Goal: Task Accomplishment & Management: Manage account settings

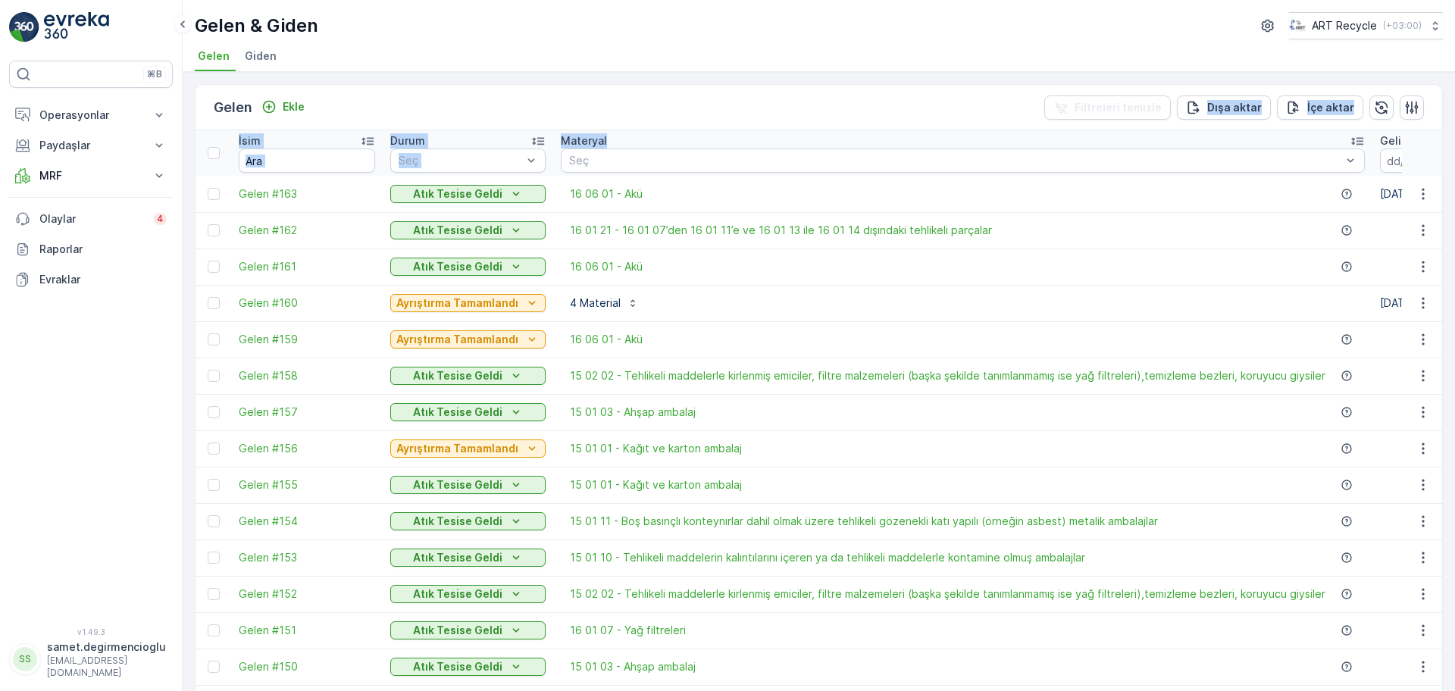
drag, startPoint x: 1358, startPoint y: 136, endPoint x: 1012, endPoint y: 117, distance: 346.1
click at [845, 62] on ul "Gelen Giden" at bounding box center [813, 58] width 1236 height 26
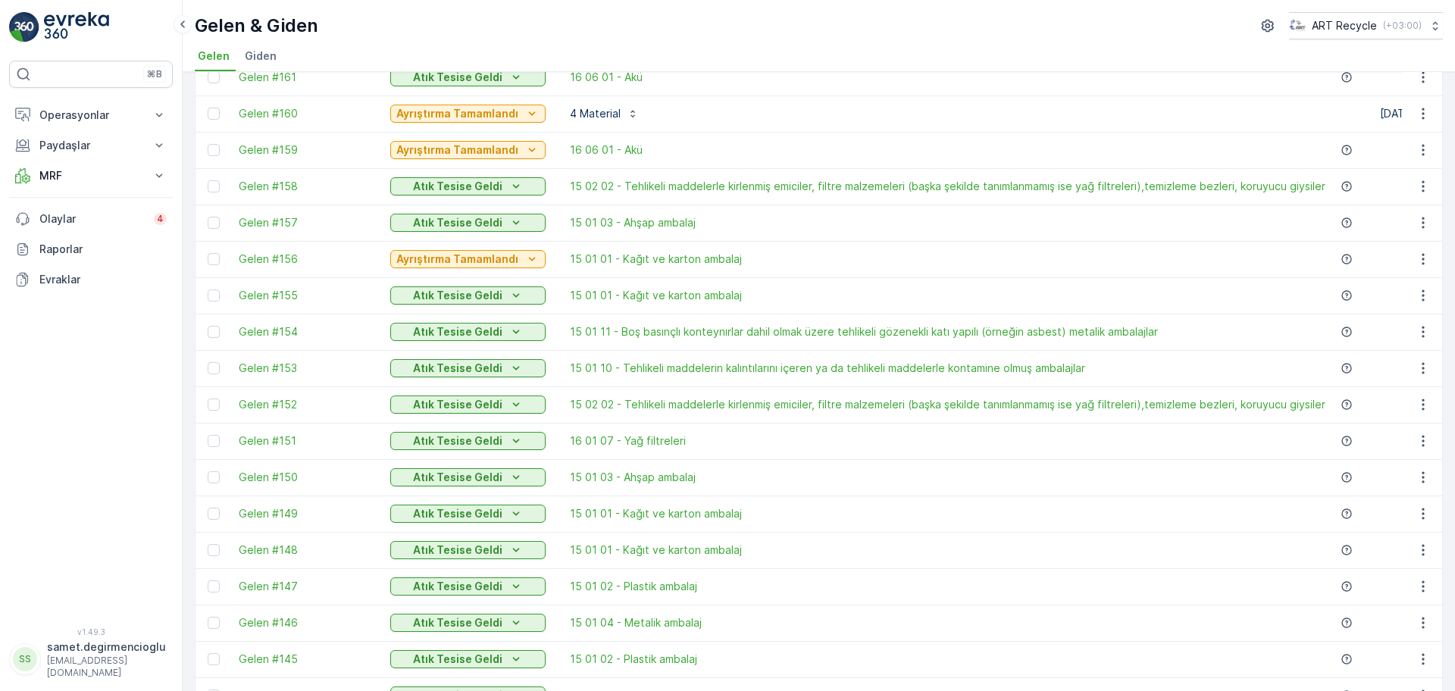
scroll to position [758, 0]
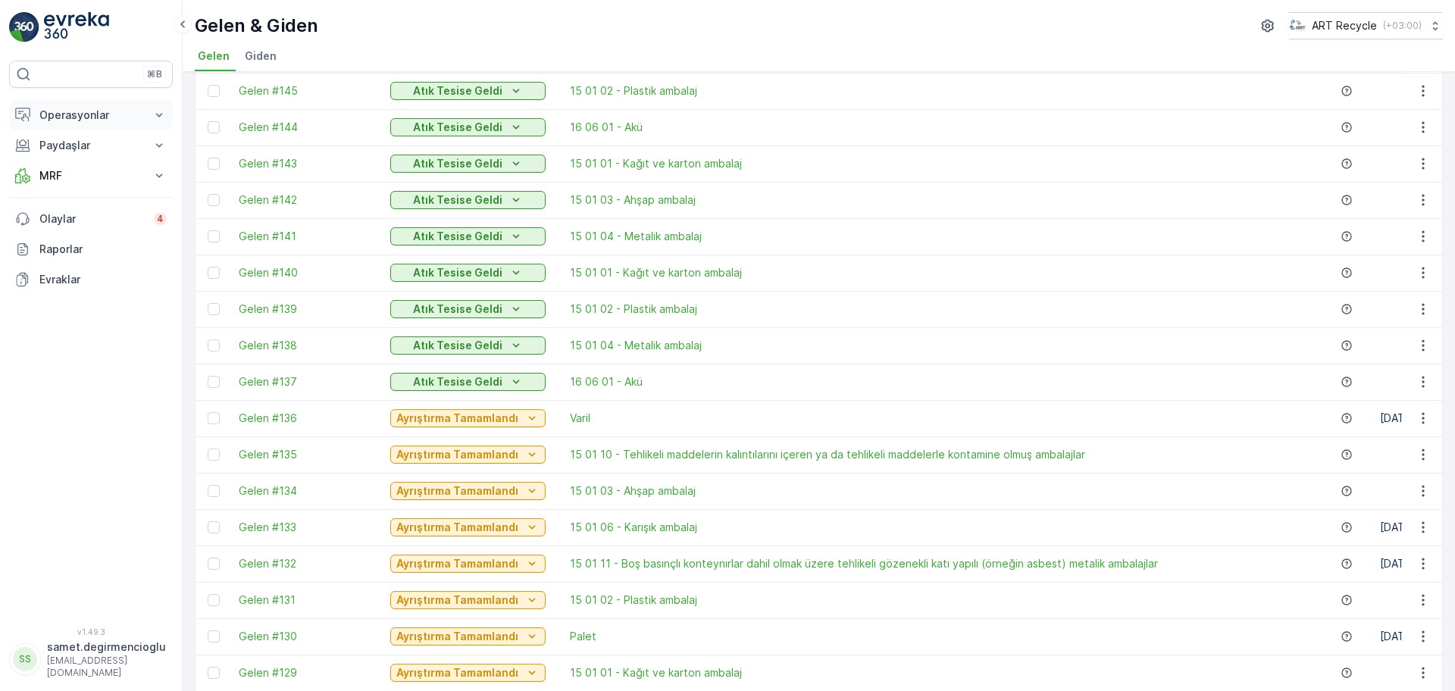
click at [74, 112] on p "Operasyonlar" at bounding box center [90, 115] width 103 height 15
click at [67, 158] on p "Planlama" at bounding box center [61, 162] width 44 height 15
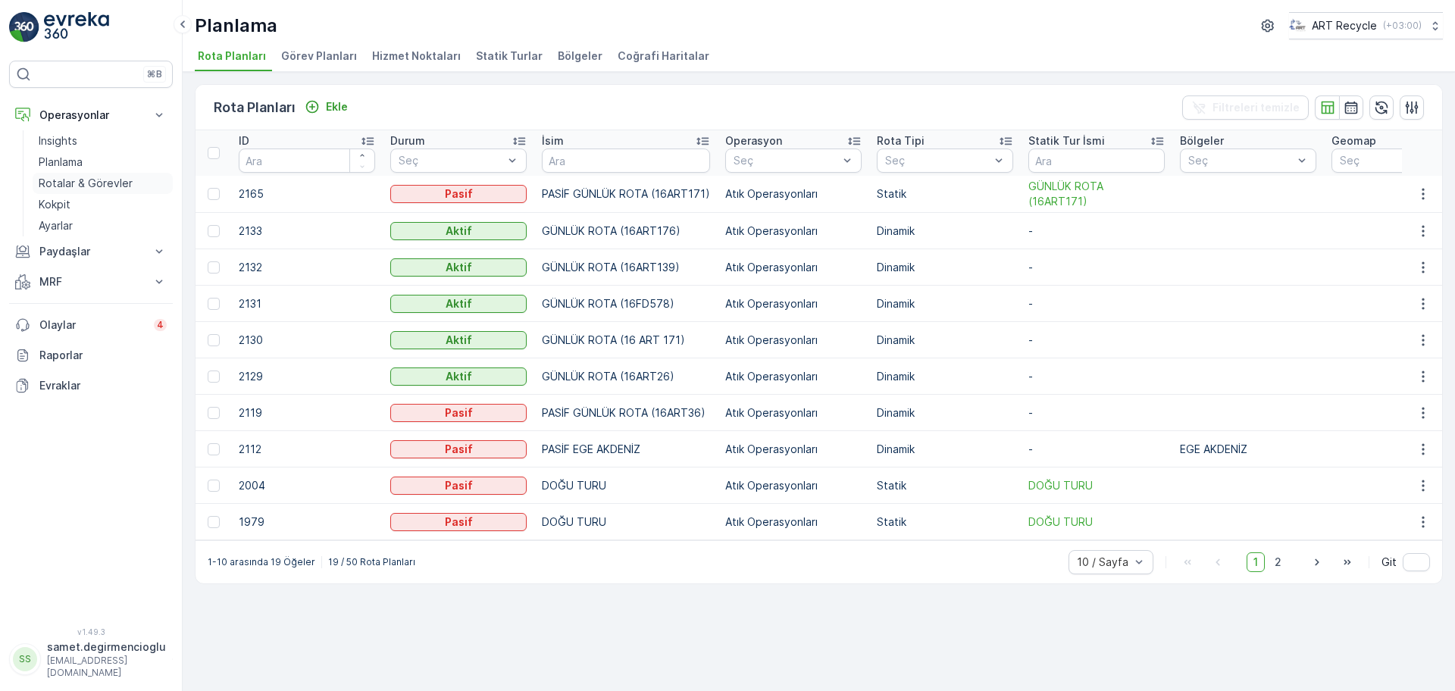
click at [67, 180] on p "Rotalar & Görevler" at bounding box center [86, 183] width 94 height 15
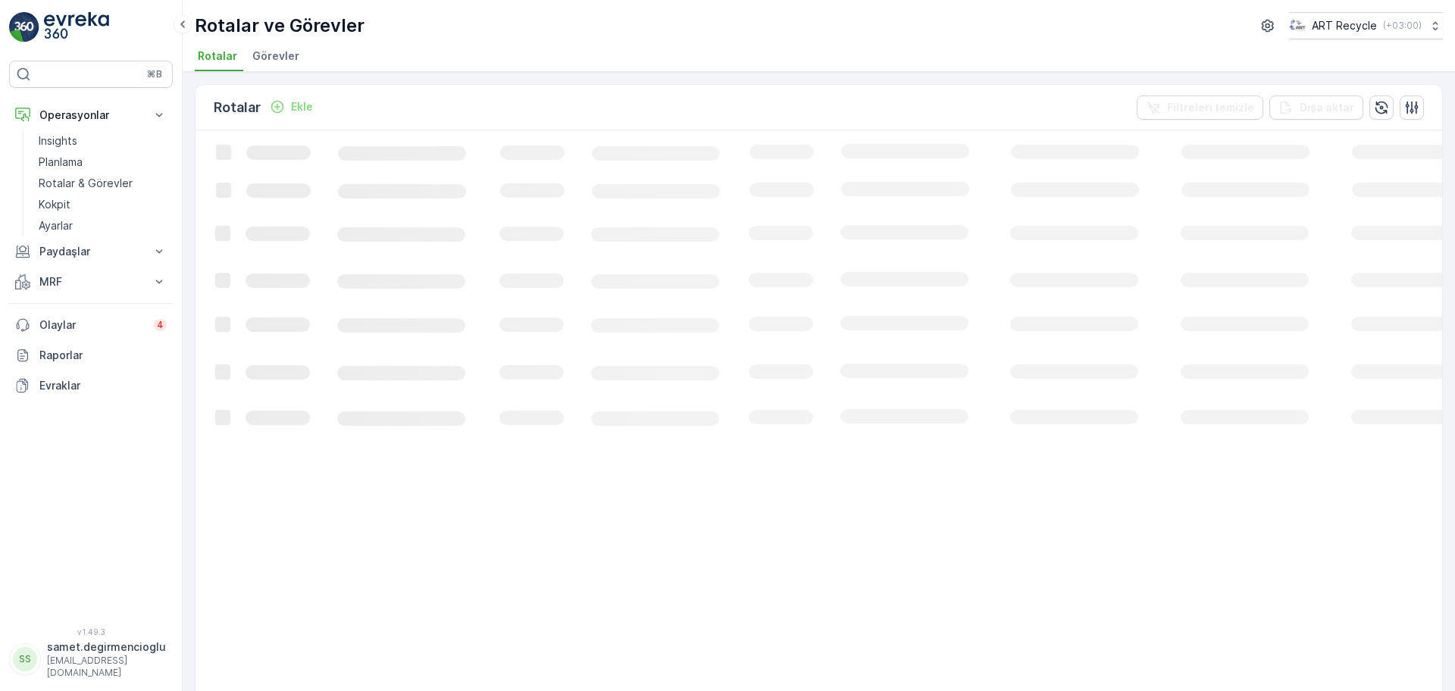
click at [291, 61] on span "Görevler" at bounding box center [275, 56] width 47 height 15
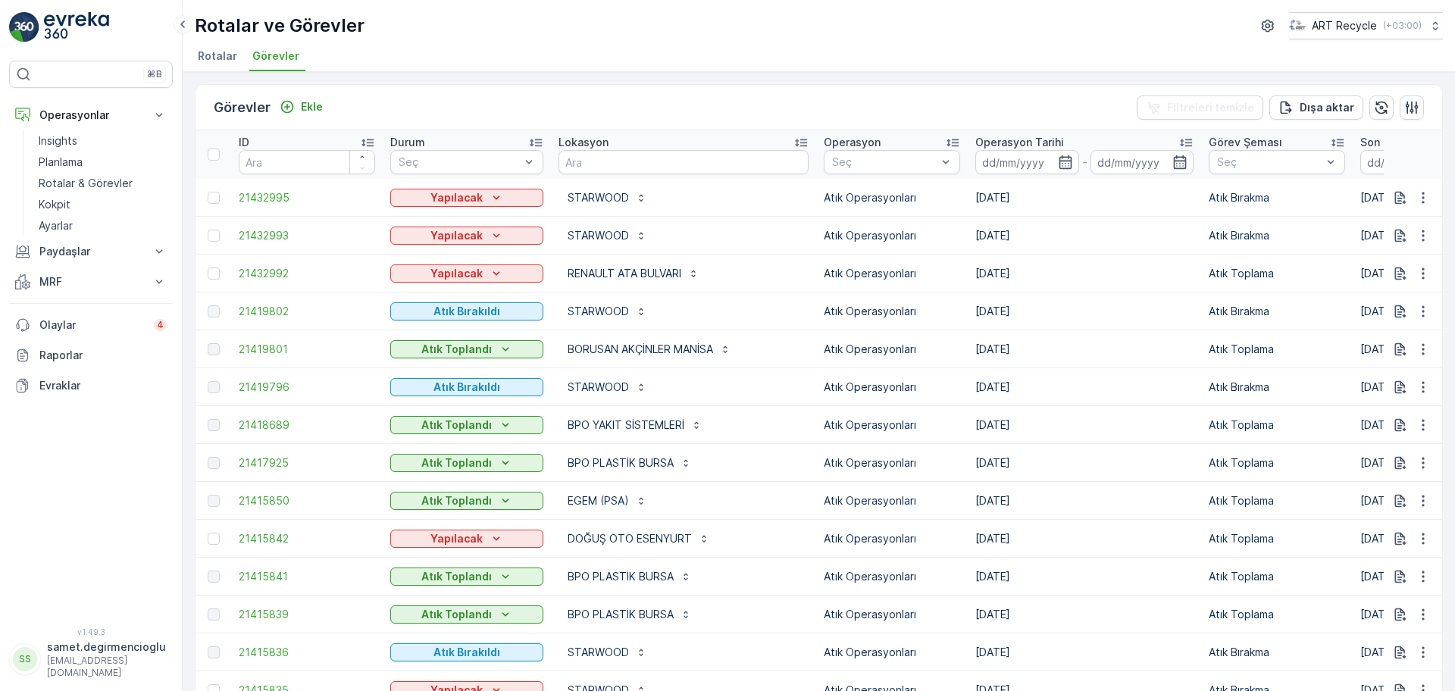
click at [1022, 73] on div "Görevler Ekle Filtreleri temizle Dışa aktar ID Durum Seç Lokasyon Operasyon Seç…" at bounding box center [819, 381] width 1272 height 619
click at [975, 152] on input at bounding box center [1027, 162] width 104 height 24
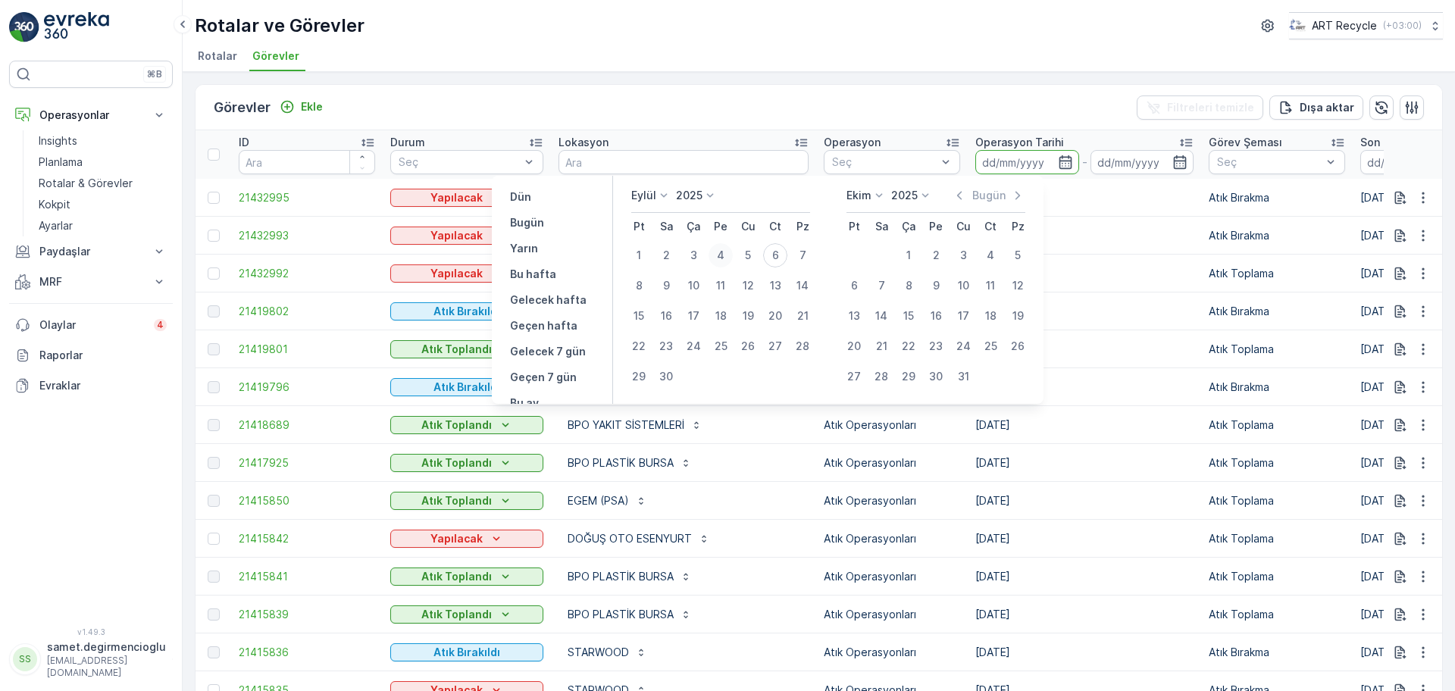
click at [714, 254] on div "4" at bounding box center [721, 255] width 24 height 24
type input "[DATE]"
click at [1013, 96] on div "Görevler Ekle Filtreleri temizle Dışa aktar" at bounding box center [819, 107] width 1247 height 45
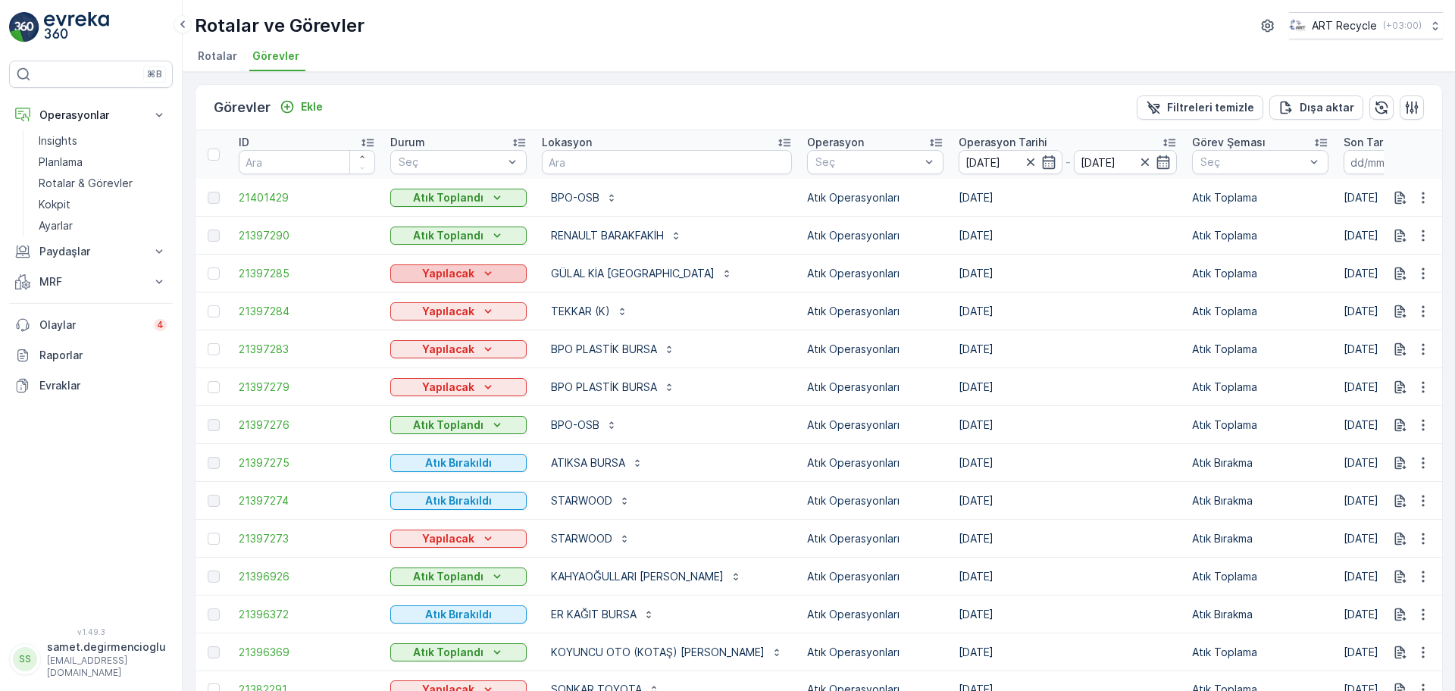
click at [474, 271] on div "Yapılacak" at bounding box center [458, 273] width 124 height 15
click at [451, 302] on span "Müşteriye gelindi" at bounding box center [442, 296] width 87 height 15
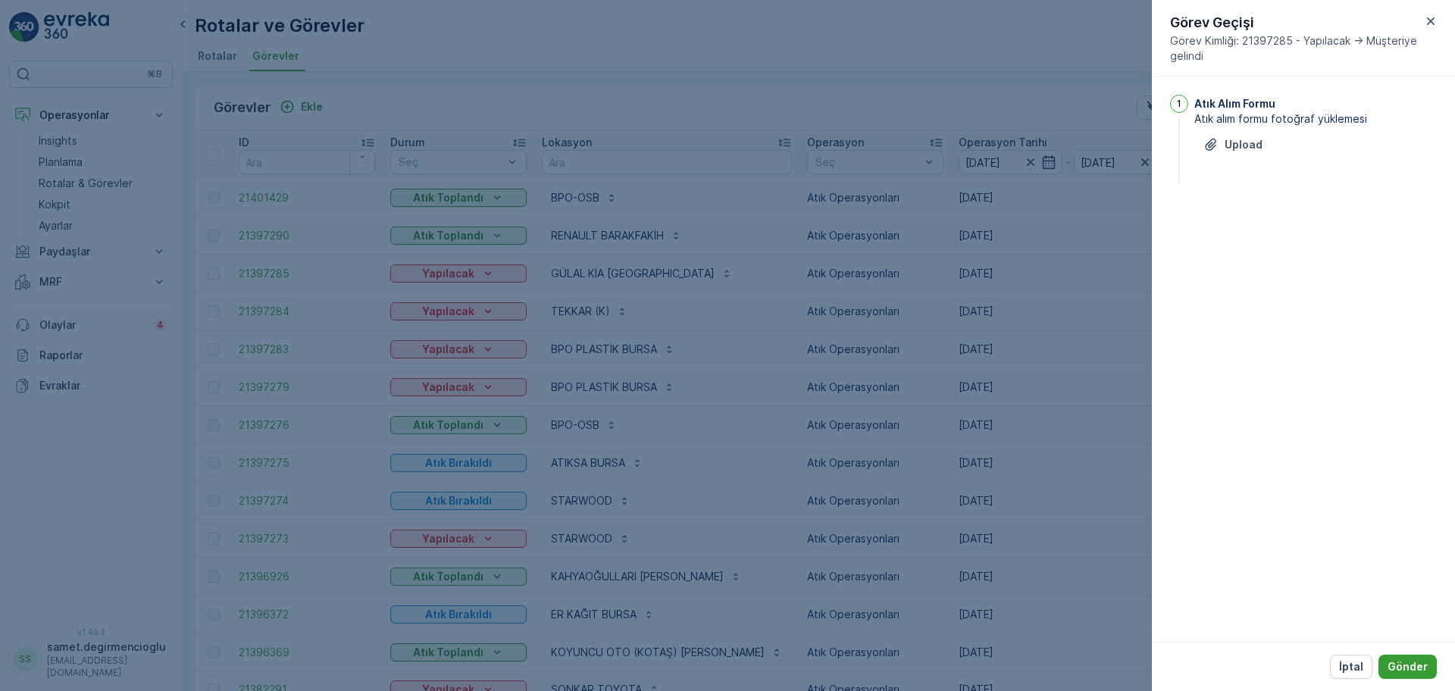
click at [1393, 664] on p "Gönder" at bounding box center [1408, 666] width 40 height 15
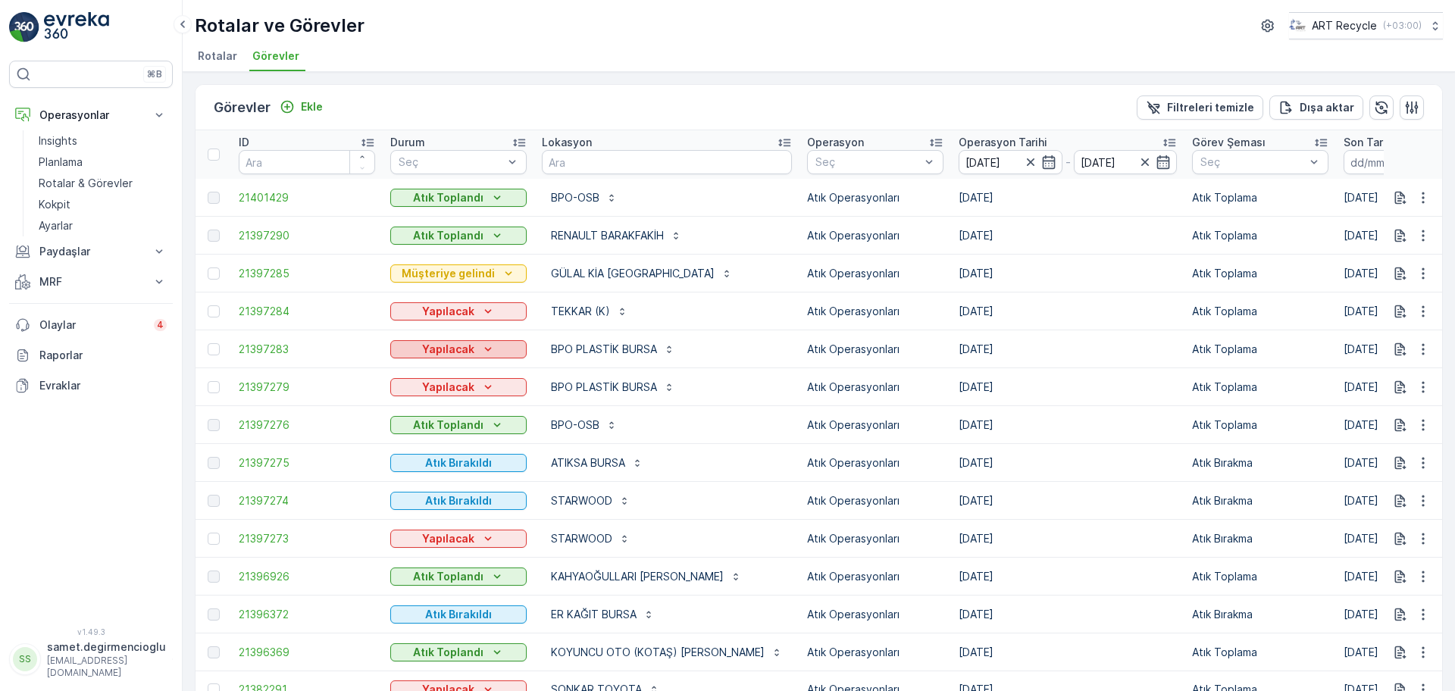
click at [473, 346] on div "Yapılacak" at bounding box center [458, 349] width 124 height 15
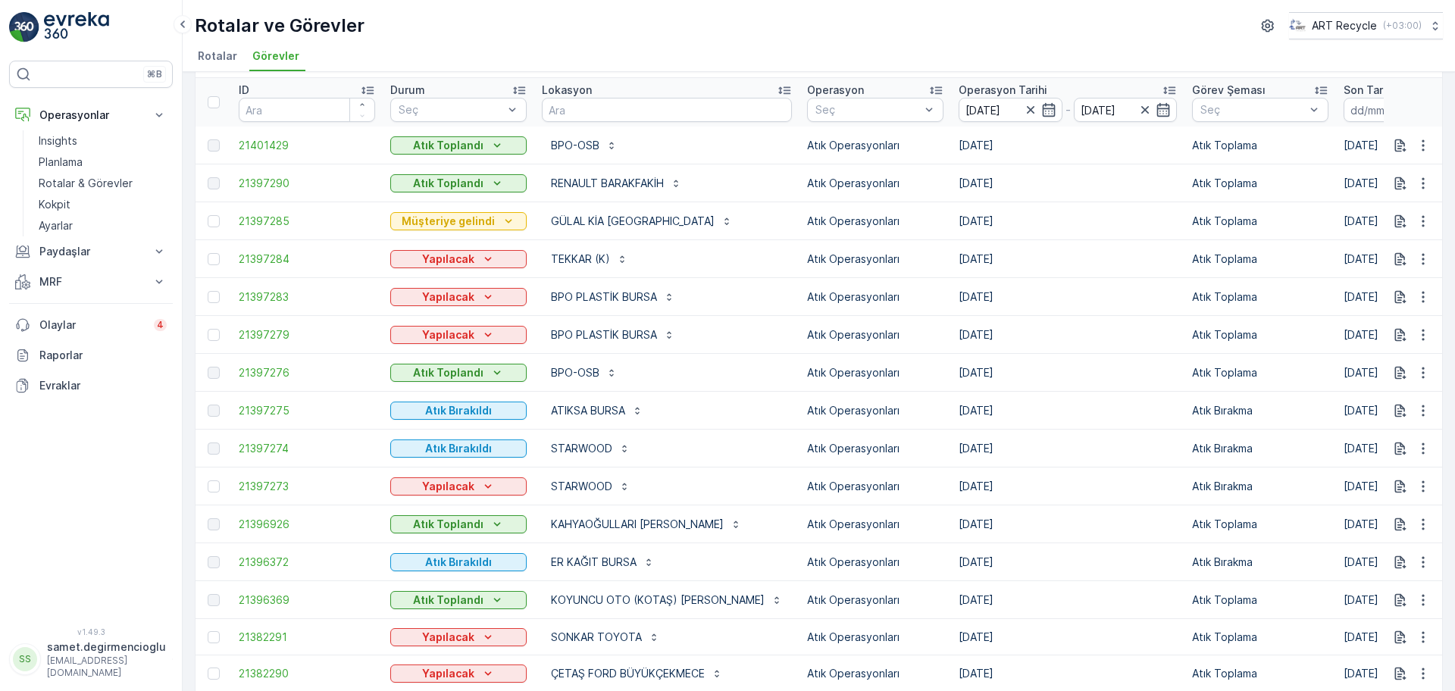
scroll to position [22, 0]
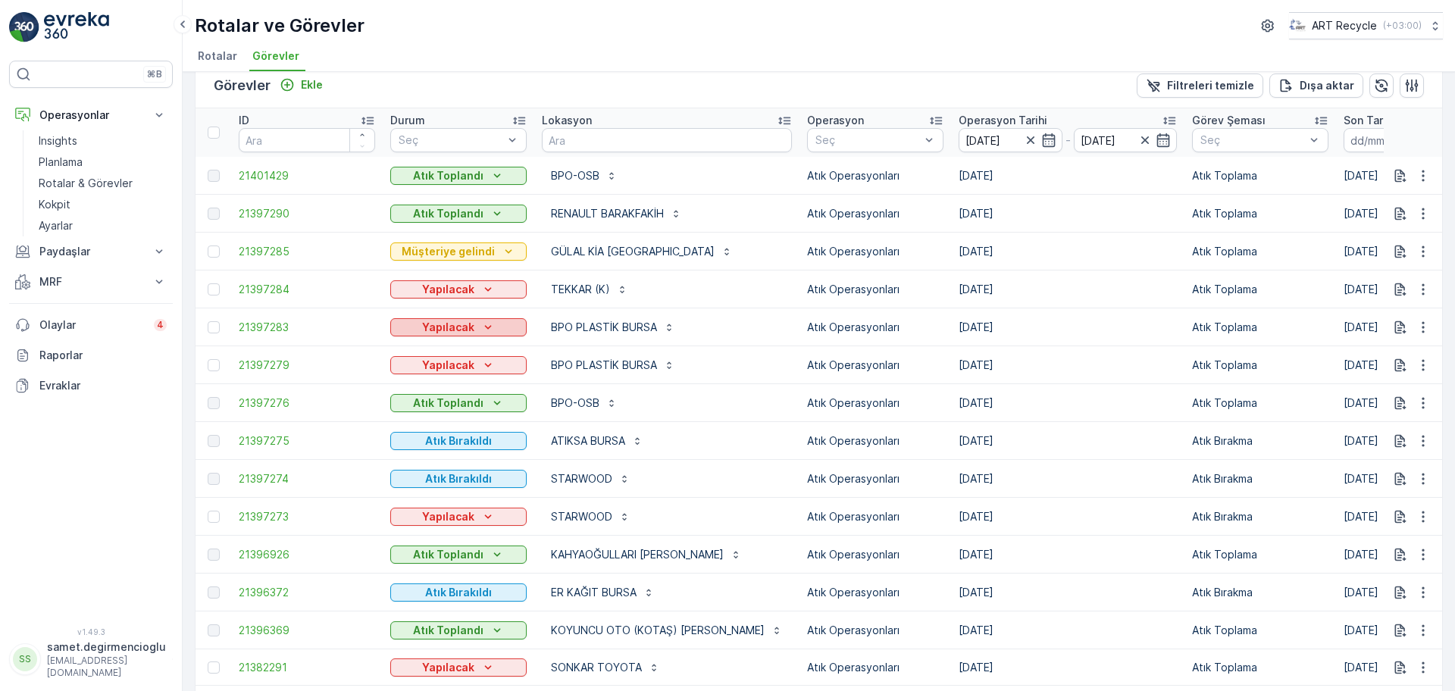
click at [454, 324] on p "Yapılacak" at bounding box center [448, 327] width 52 height 15
click at [452, 356] on span "Müşteriye gelindi" at bounding box center [442, 350] width 87 height 15
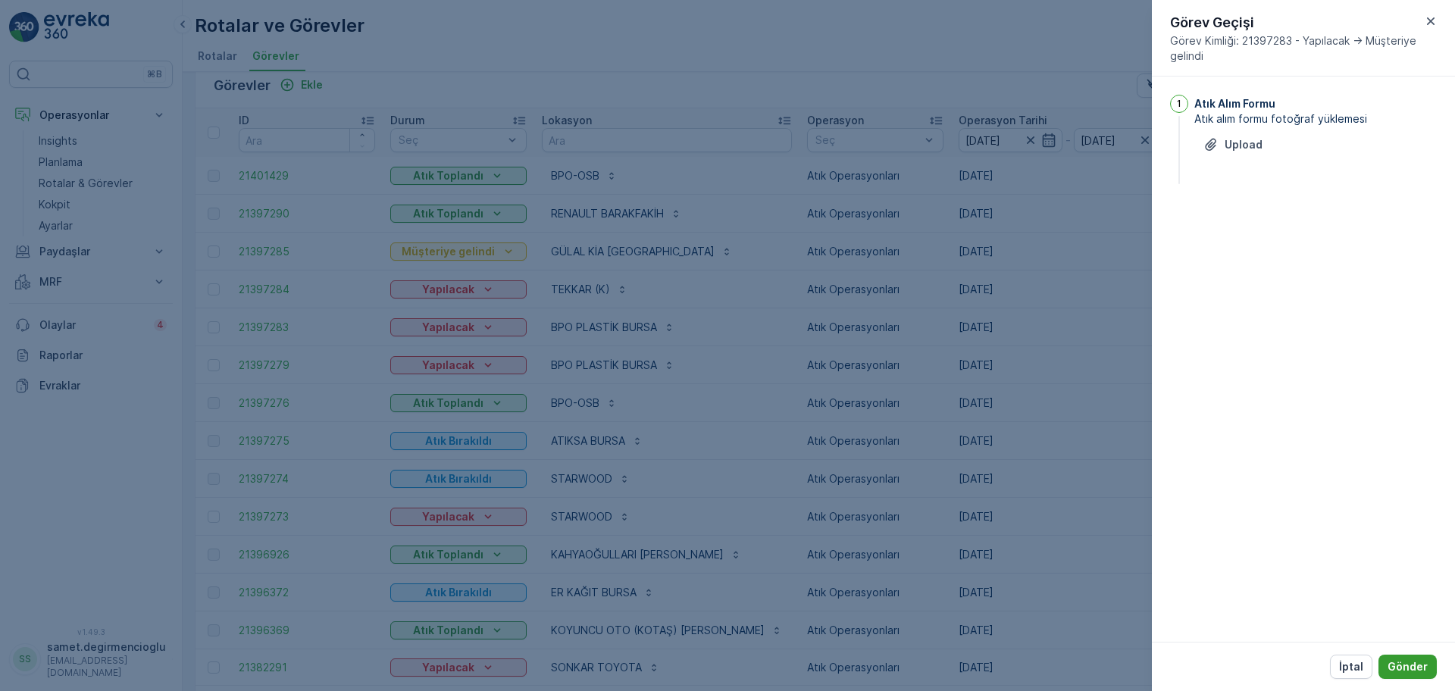
click at [1426, 670] on p "Gönder" at bounding box center [1408, 666] width 40 height 15
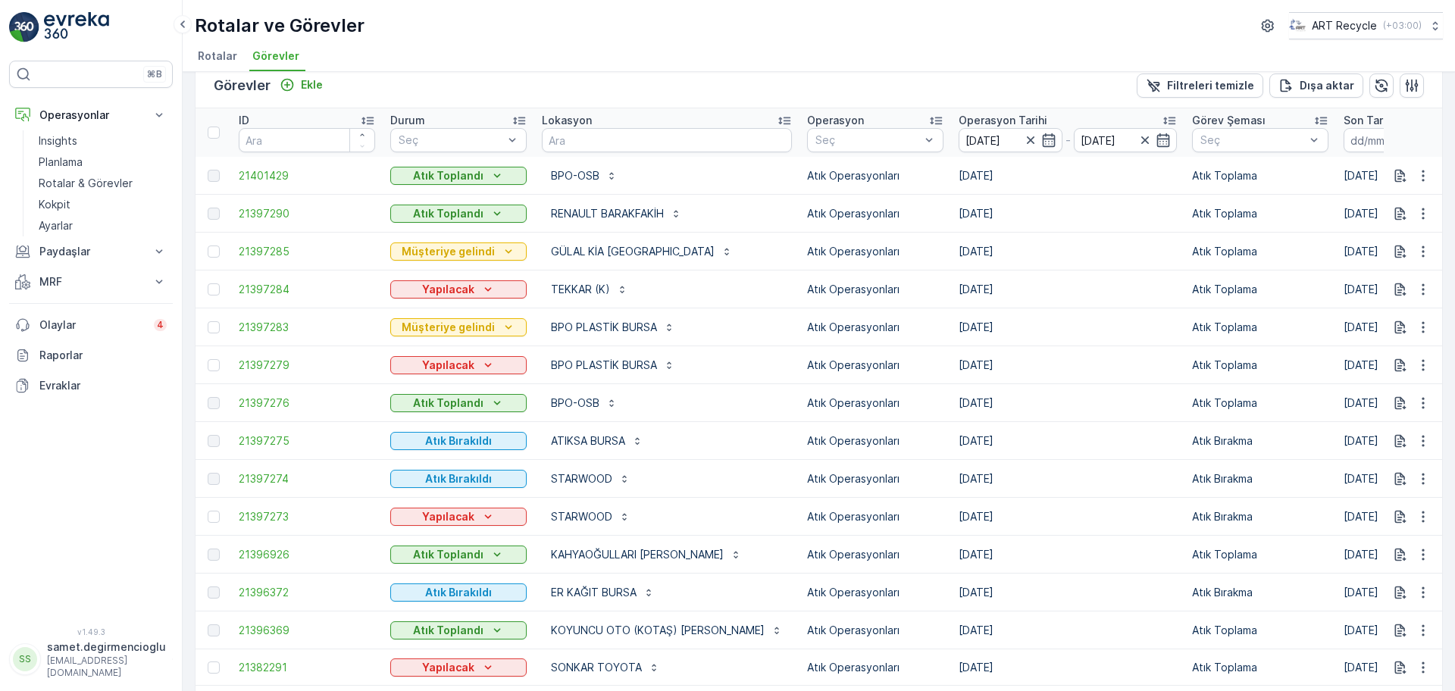
click at [478, 317] on div "Müşteriye gelindi" at bounding box center [458, 327] width 136 height 21
click at [477, 320] on p "Müşteriye gelindi" at bounding box center [448, 327] width 93 height 15
click at [430, 343] on span "Atık Toplandı" at bounding box center [432, 350] width 66 height 15
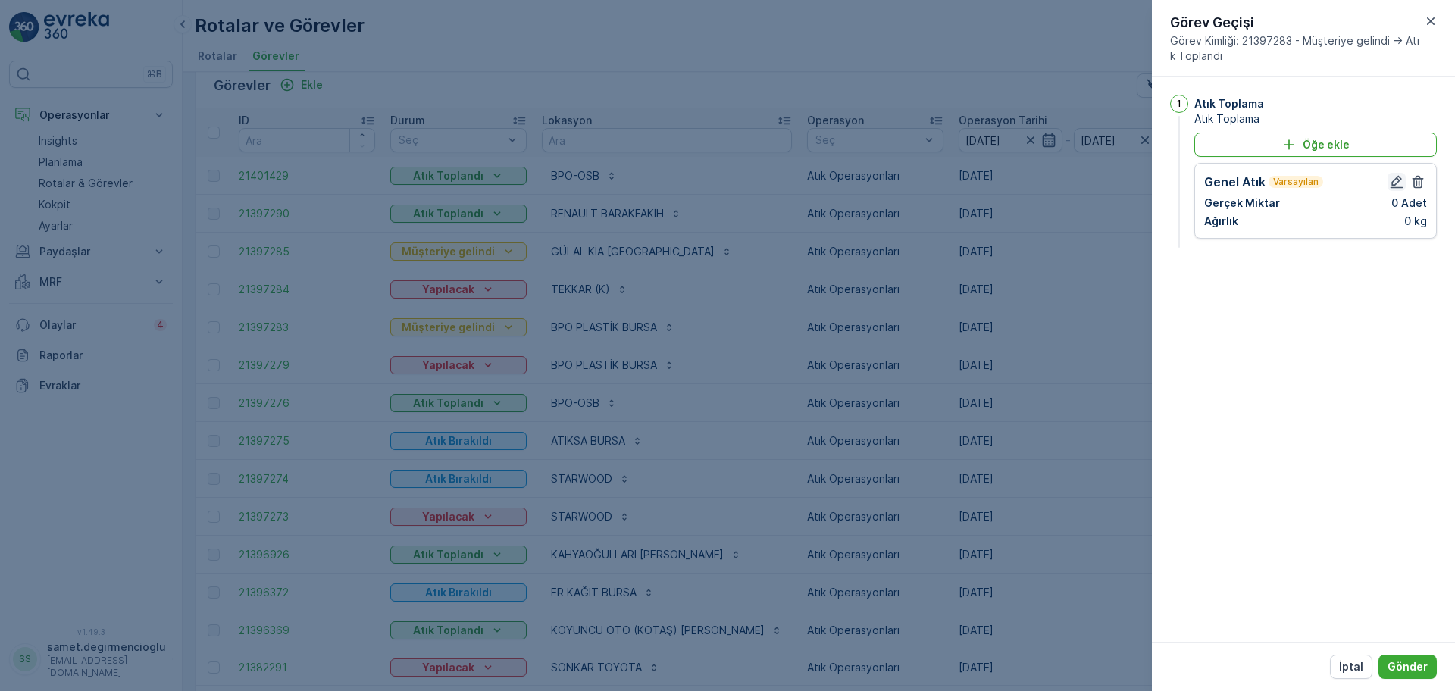
click at [1393, 185] on icon "button" at bounding box center [1397, 182] width 13 height 13
click at [1297, 194] on div "Genel Atık" at bounding box center [1315, 203] width 223 height 24
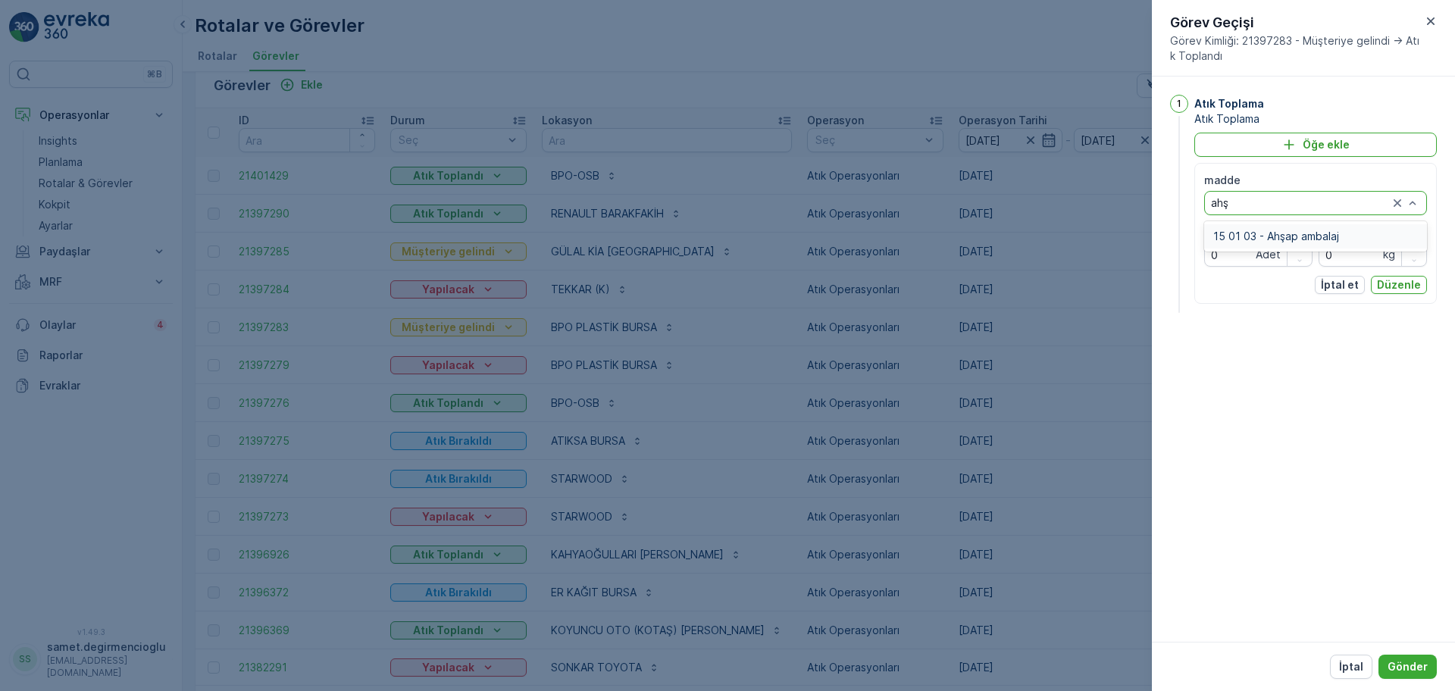
type input "ahşa"
click at [1279, 230] on span "15 01 03 - Ahşap ambalaj" at bounding box center [1276, 236] width 126 height 12
click at [1354, 258] on input "0" at bounding box center [1373, 255] width 108 height 24
type input "1660"
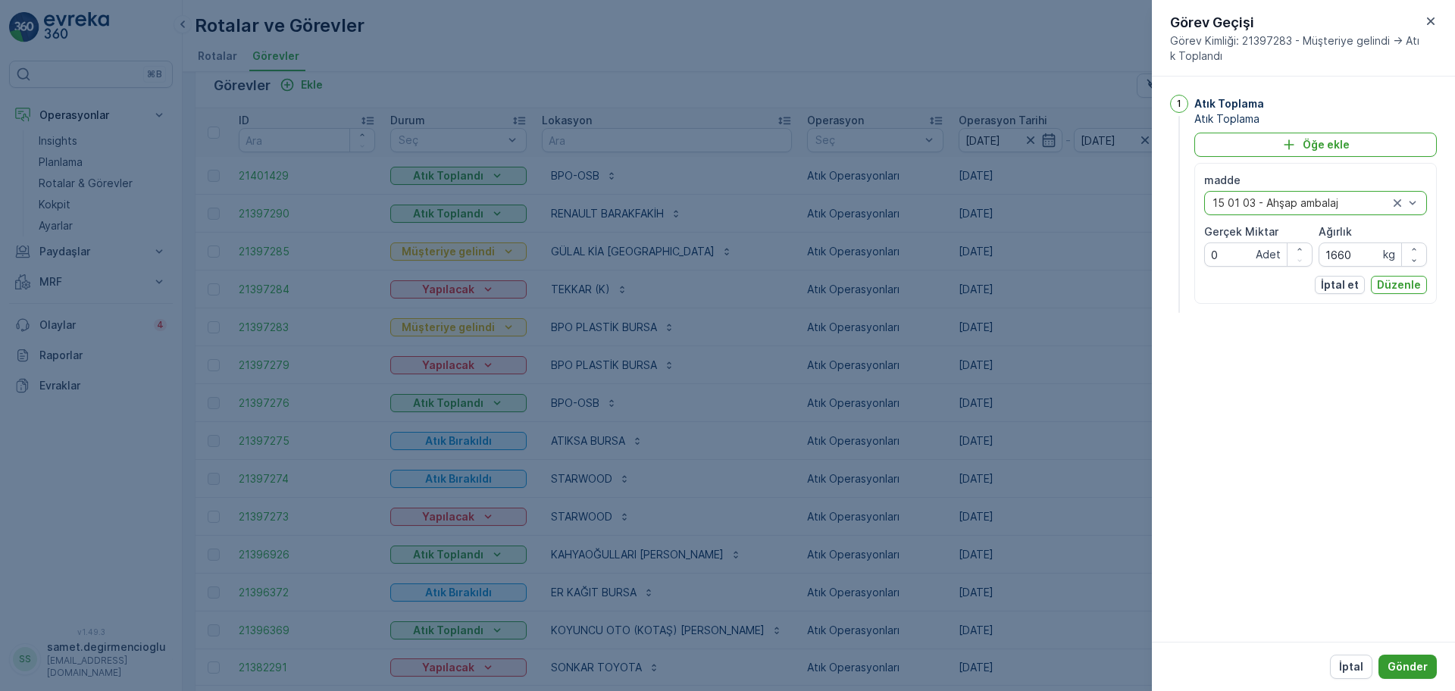
click at [1405, 657] on button "Gönder" at bounding box center [1408, 667] width 58 height 24
click at [1358, 576] on div "Atık Toplama Atık Toplama Öğe ekle madde option 15 01 03 - Ahşap ambalaj, selec…" at bounding box center [1303, 359] width 303 height 565
click at [1413, 663] on p "Gönder" at bounding box center [1408, 666] width 40 height 15
click at [1397, 667] on p "Gönder" at bounding box center [1408, 666] width 40 height 15
click at [1397, 666] on p "Gönder" at bounding box center [1408, 666] width 40 height 15
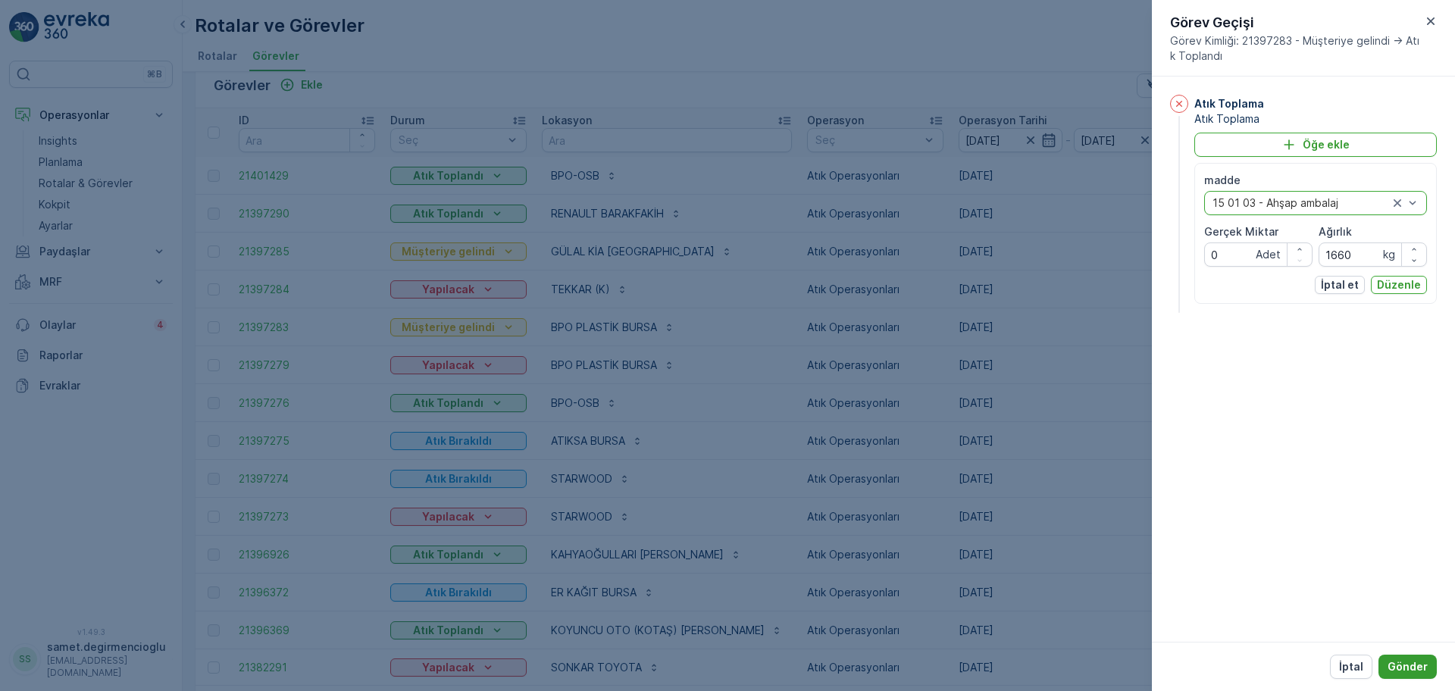
click at [1399, 665] on p "Gönder" at bounding box center [1408, 666] width 40 height 15
click at [1400, 663] on p "Gönder" at bounding box center [1408, 666] width 40 height 15
click at [1315, 533] on div "Atık Toplama Atık Toplama Öğe ekle madde option 15 01 03 - Ahşap ambalaj, selec…" at bounding box center [1303, 359] width 303 height 565
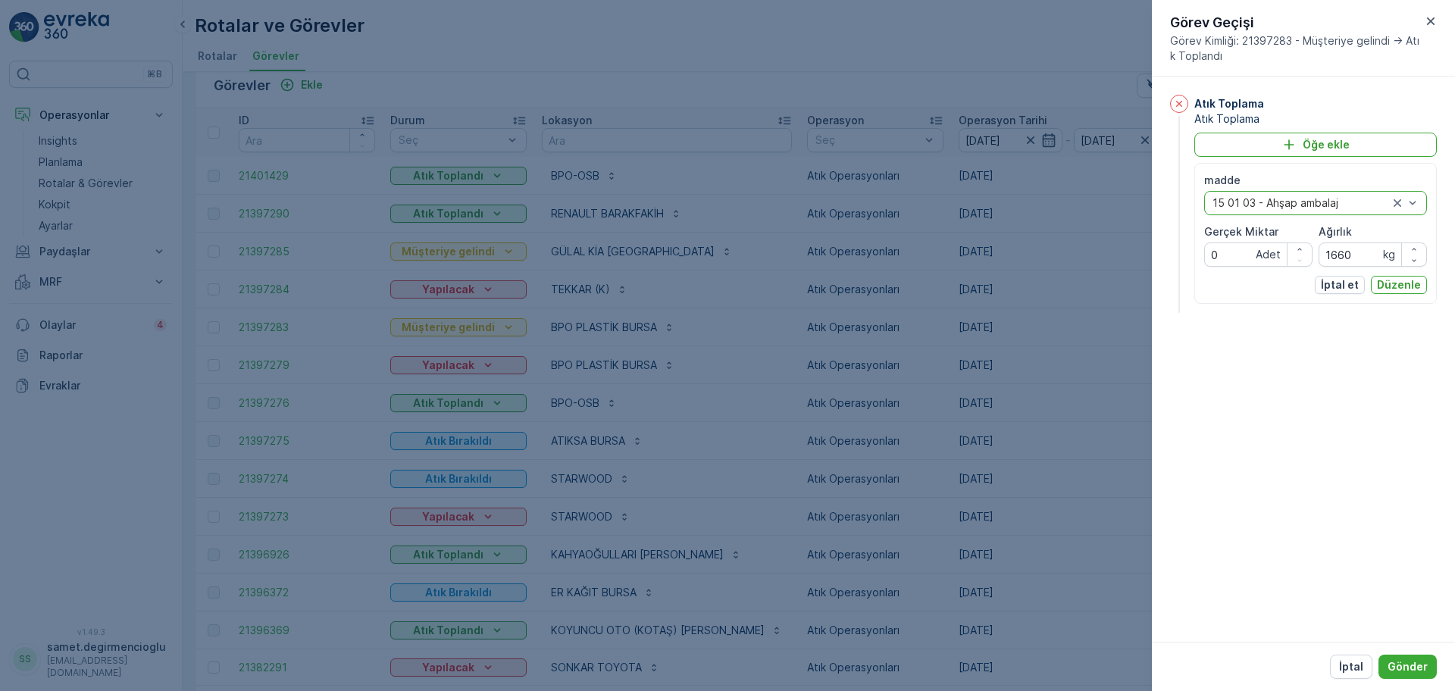
click at [1291, 349] on div "Atık Toplama Atık Toplama Öğe ekle madde option 15 01 03 - Ahşap ambalaj, selec…" at bounding box center [1303, 359] width 303 height 565
click at [1287, 135] on button "Öğe ekle" at bounding box center [1315, 145] width 243 height 24
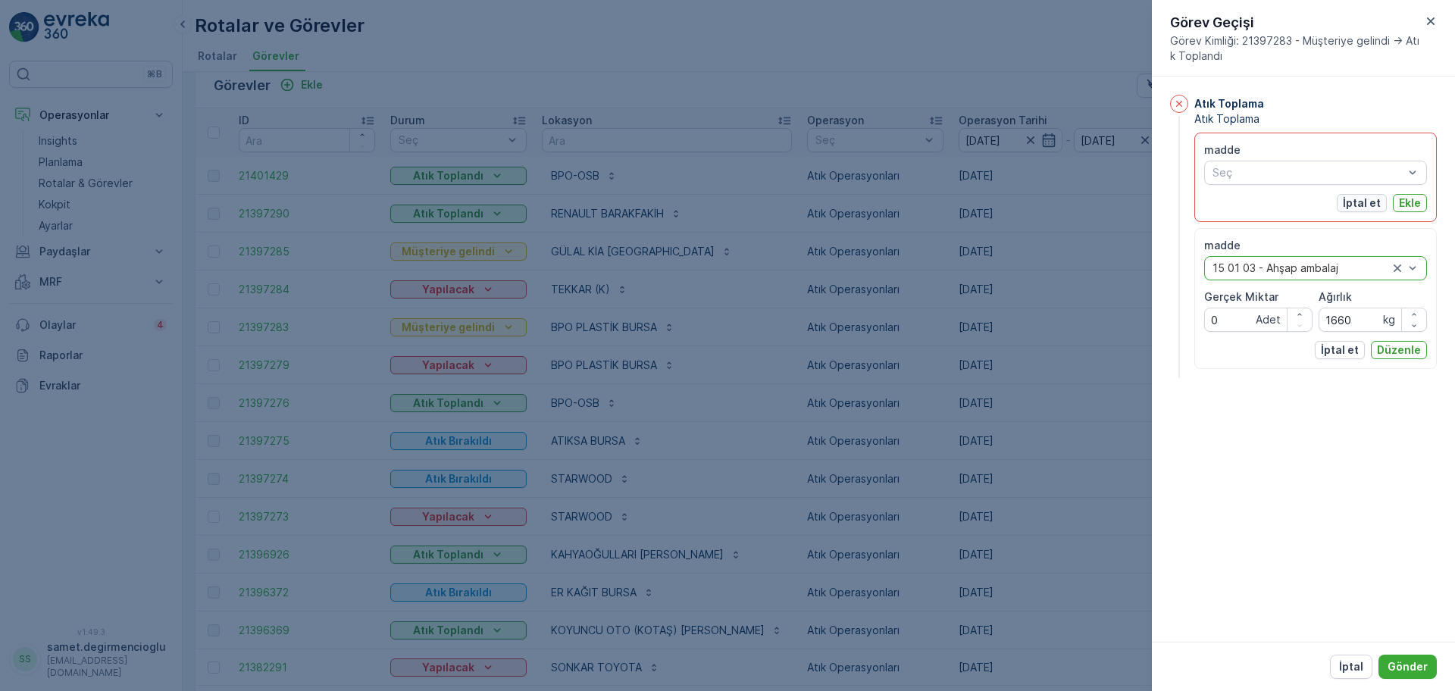
click at [1360, 201] on p "İptal et" at bounding box center [1362, 203] width 38 height 15
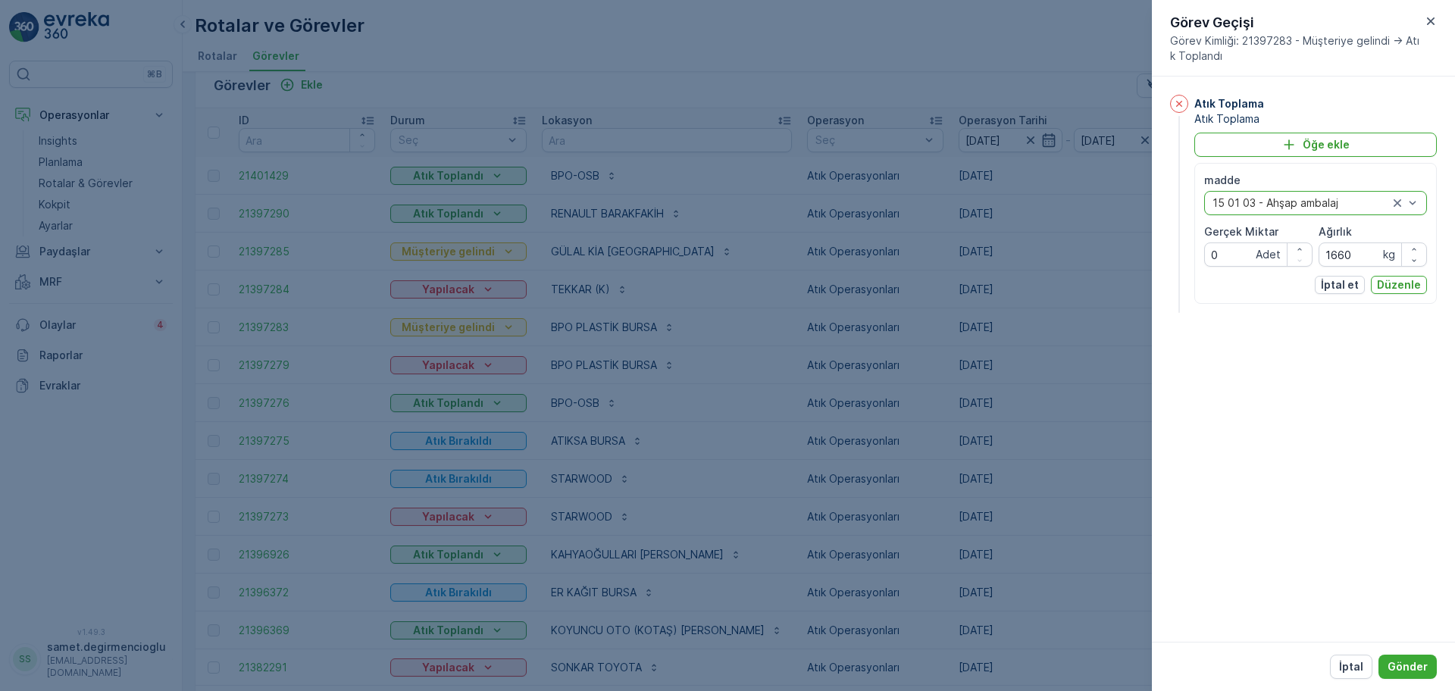
click at [1338, 320] on div "Atık Toplama Atık Toplama Öğe ekle madde option 15 01 03 - Ahşap ambalaj, selec…" at bounding box center [1303, 359] width 303 height 565
click at [1395, 289] on p "Düzenle" at bounding box center [1399, 284] width 44 height 15
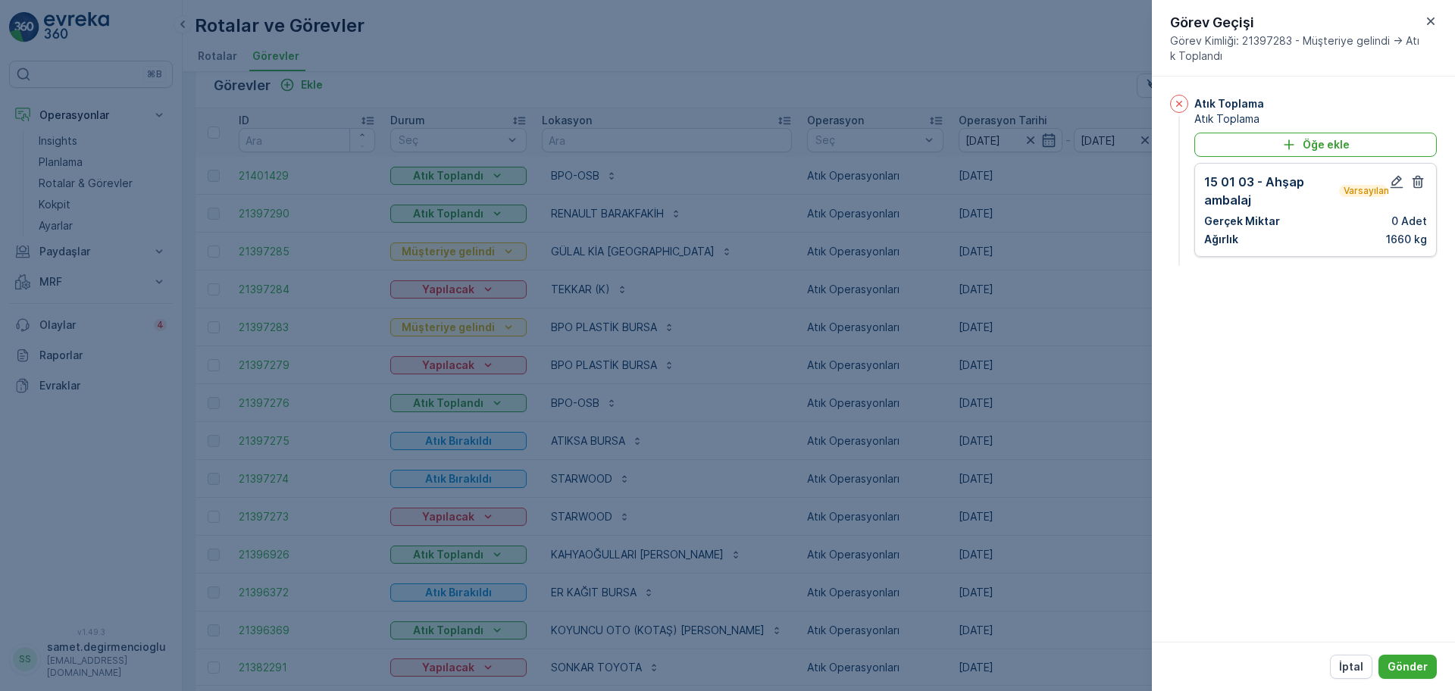
click at [1379, 305] on div "Atık Toplama Atık Toplama Öğe ekle 15 01 03 - Ahşap ambalaj Varsayılan Gerçek M…" at bounding box center [1303, 359] width 303 height 565
click at [1413, 662] on p "Gönder" at bounding box center [1408, 666] width 40 height 15
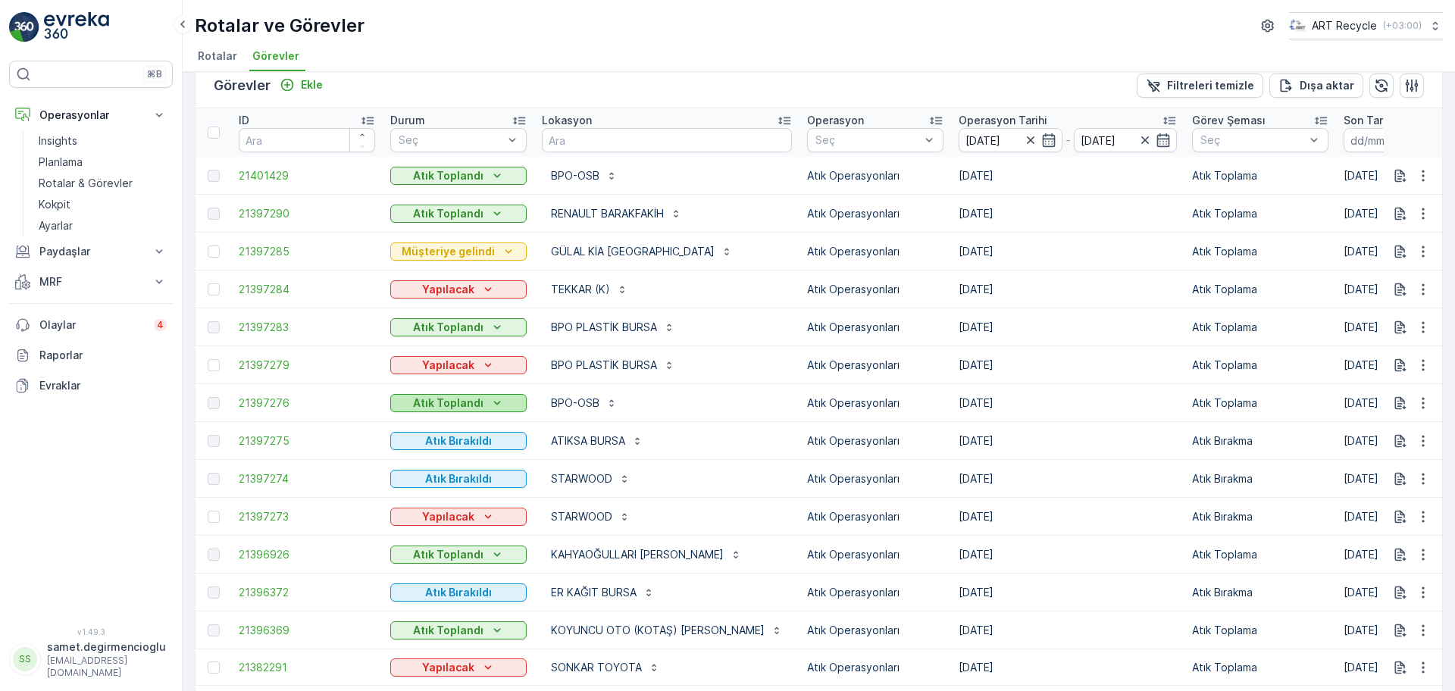
click at [479, 401] on p "Atık Toplandı" at bounding box center [448, 403] width 70 height 15
click at [462, 423] on span "Atıklar tesise geldi" at bounding box center [445, 425] width 93 height 15
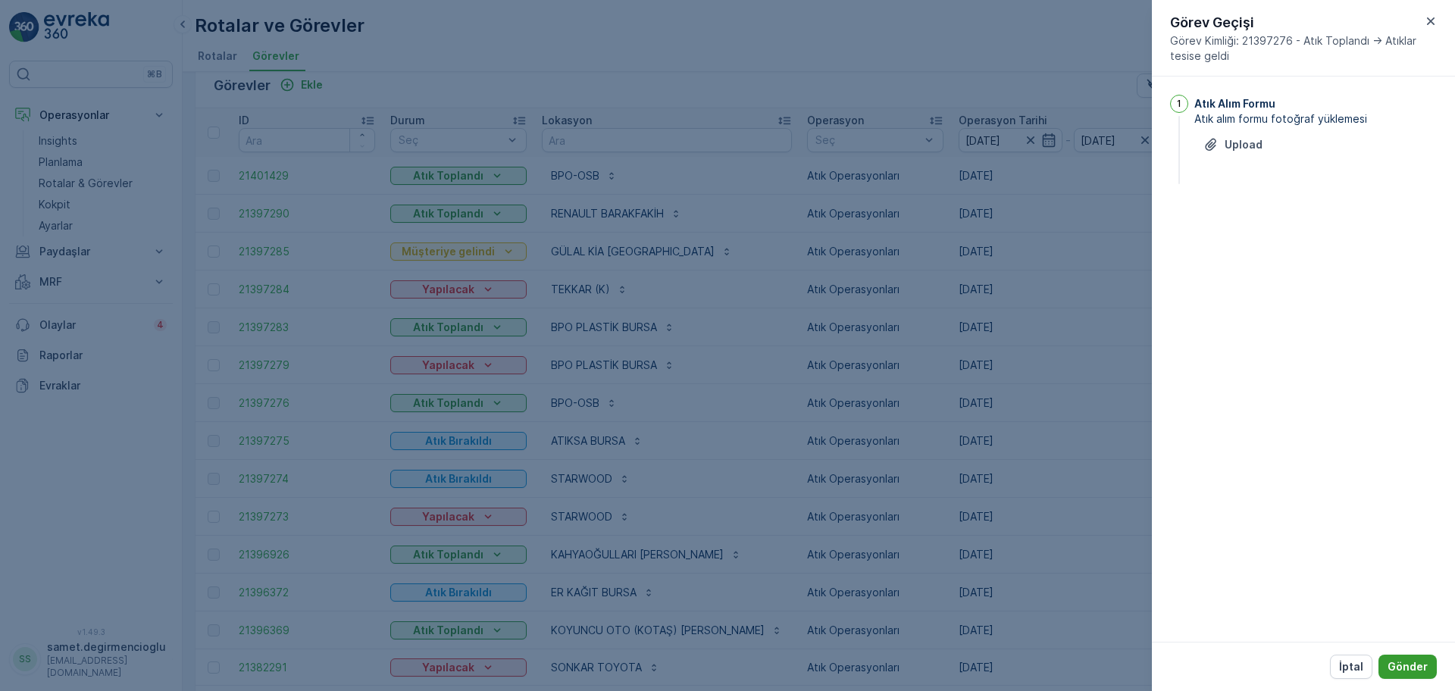
click at [1407, 671] on p "Gönder" at bounding box center [1408, 666] width 40 height 15
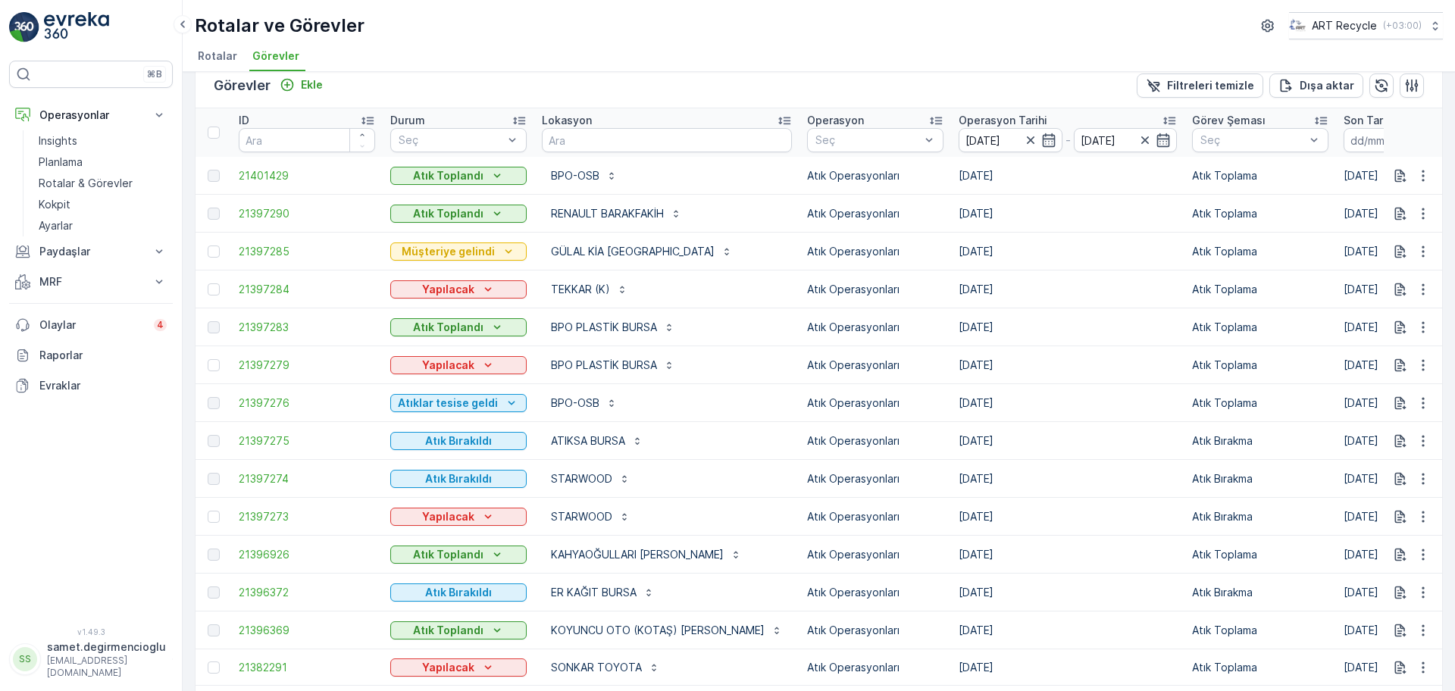
click at [480, 400] on p "Atıklar tesise geldi" at bounding box center [448, 403] width 100 height 15
click at [471, 421] on span "Tesis onayı bekleniyor" at bounding box center [455, 425] width 113 height 15
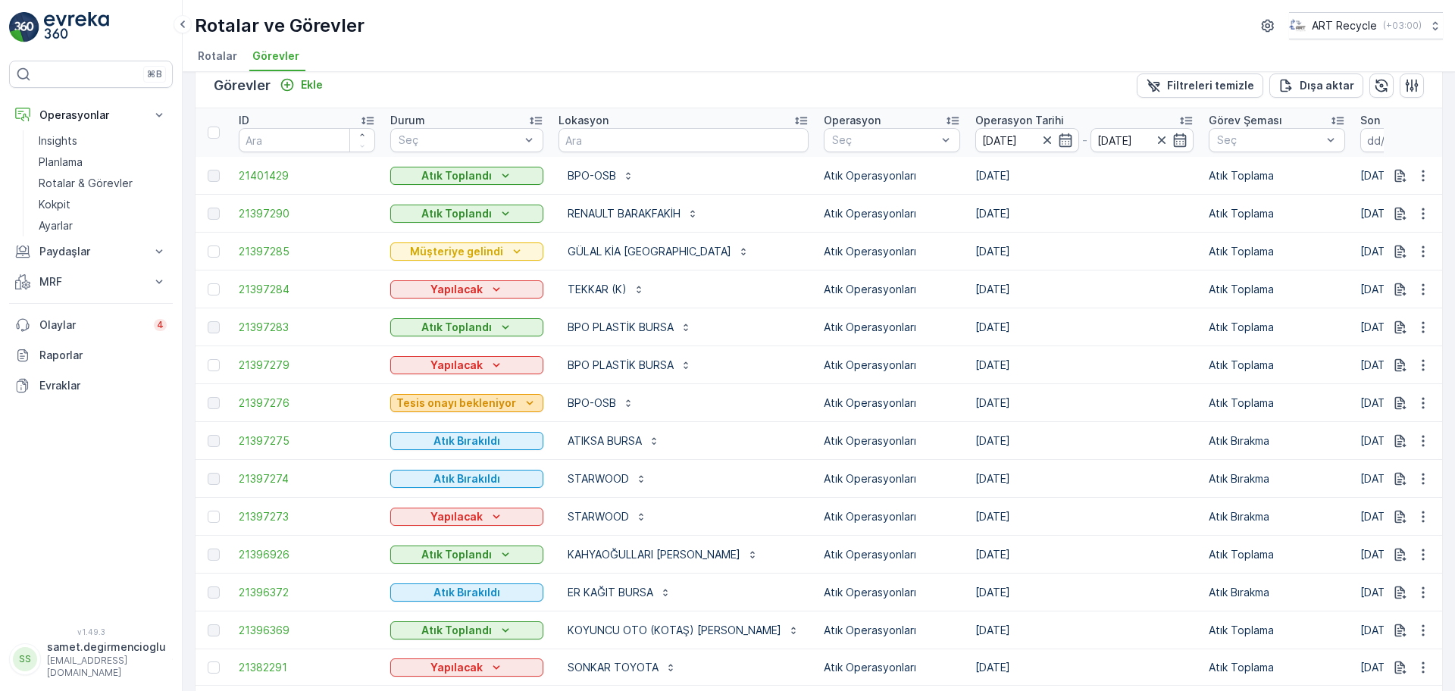
click at [477, 399] on p "Tesis onayı bekleniyor" at bounding box center [456, 403] width 120 height 15
click at [477, 419] on span "Muhasebe onayında" at bounding box center [450, 425] width 102 height 15
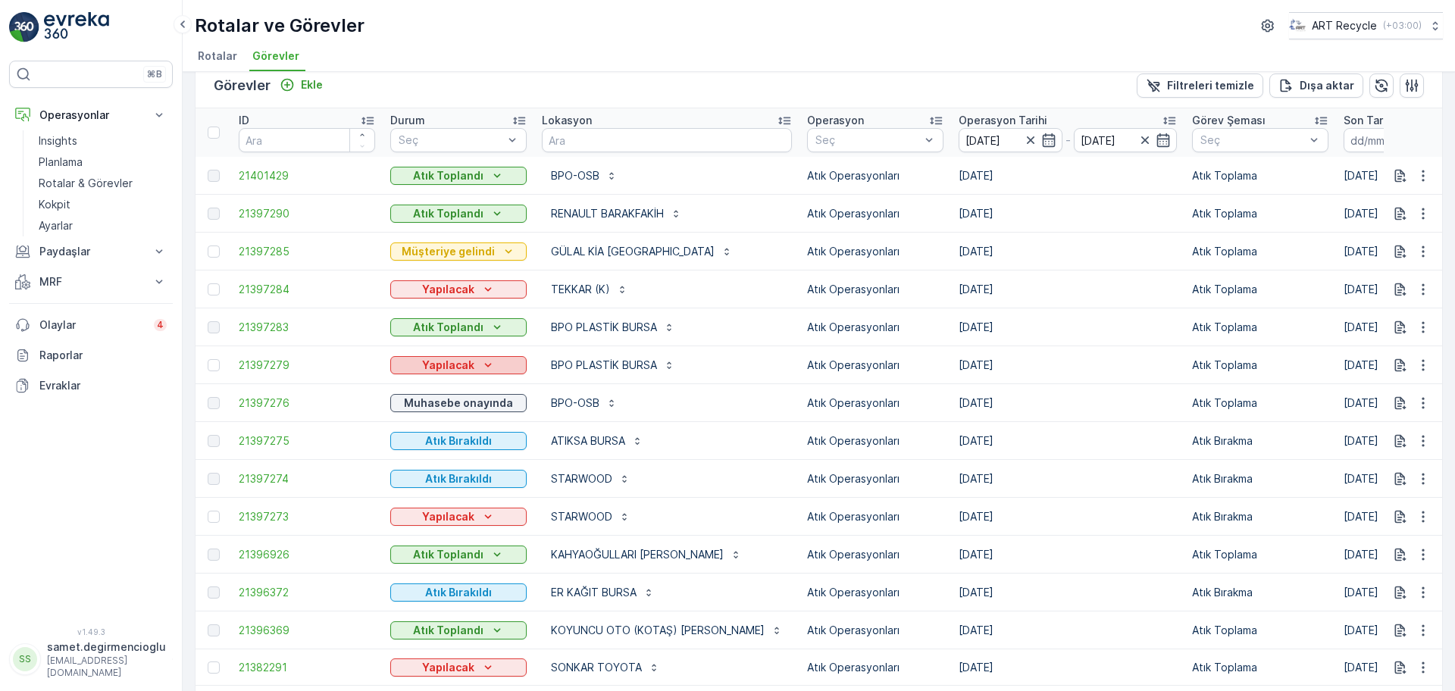
click at [474, 370] on div "Yapılacak" at bounding box center [458, 365] width 124 height 15
click at [473, 392] on span "Müşteriye gelindi" at bounding box center [442, 387] width 87 height 15
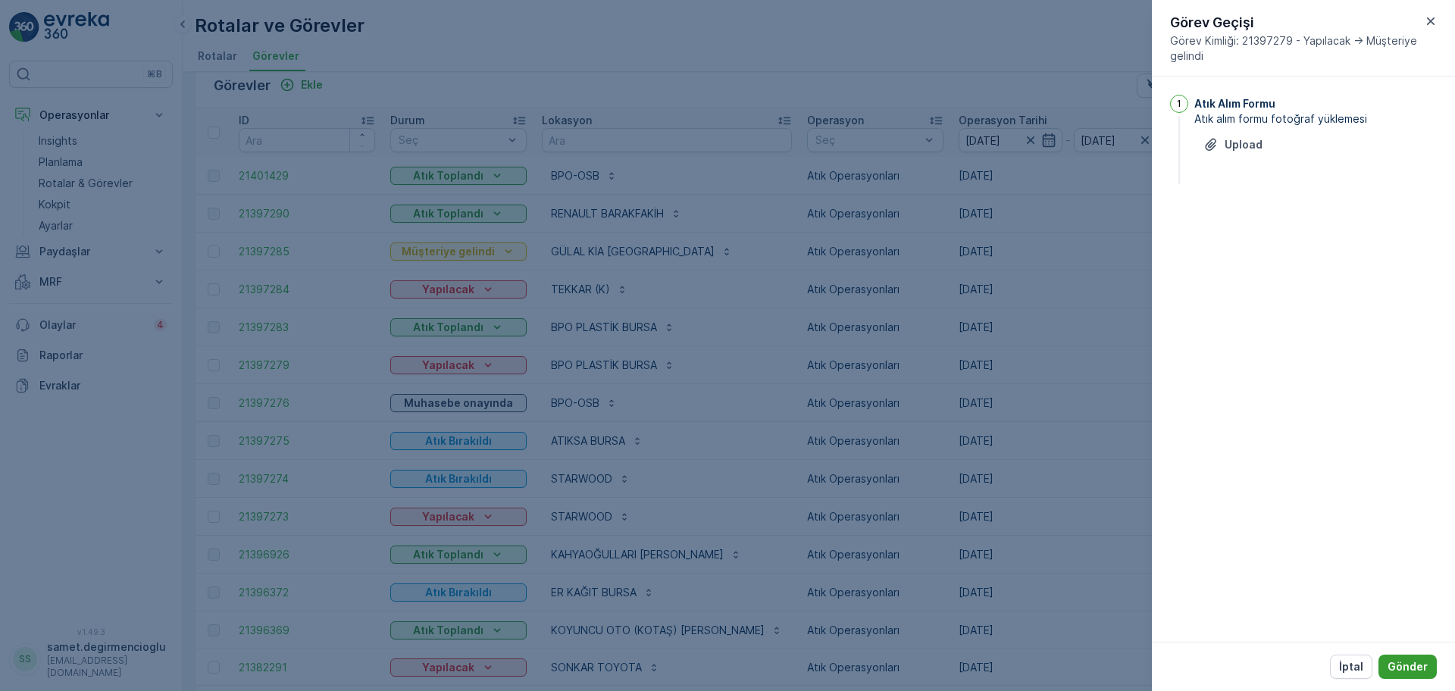
click at [1402, 662] on p "Gönder" at bounding box center [1408, 666] width 40 height 15
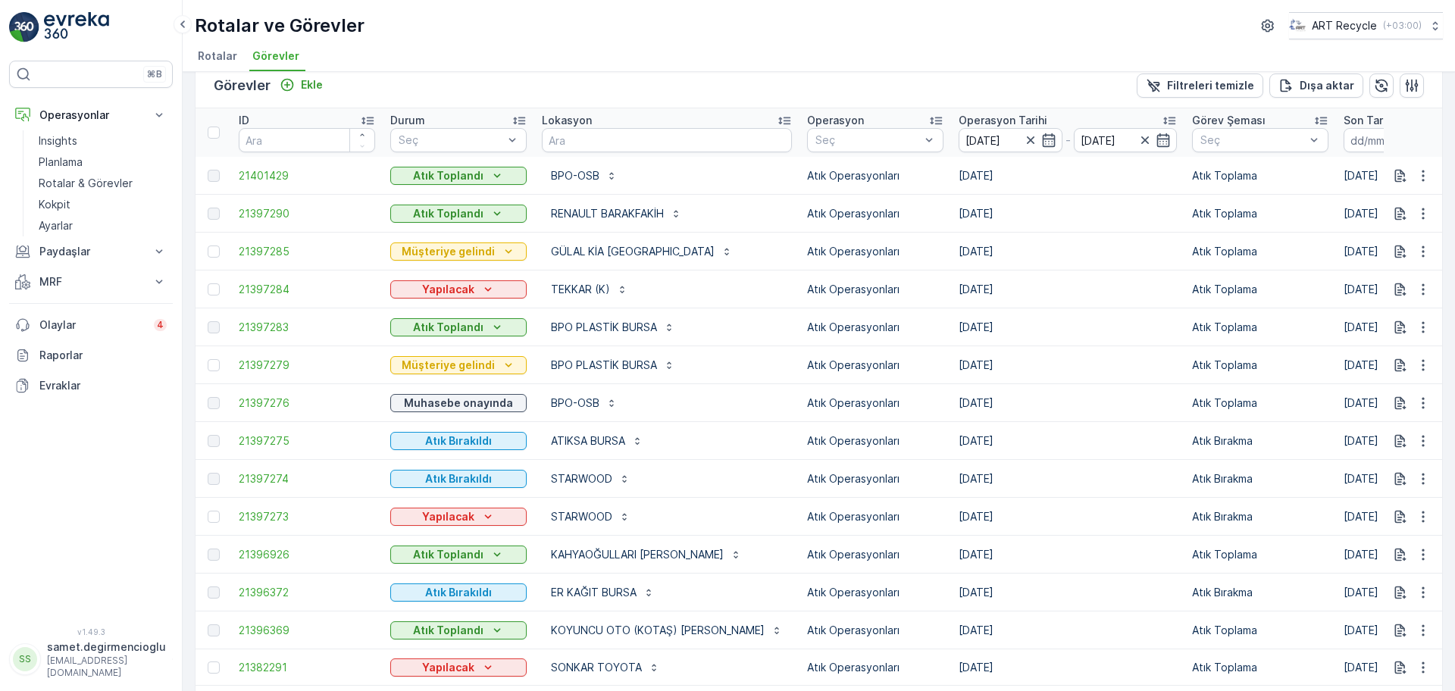
click at [484, 378] on td "Müşteriye gelindi" at bounding box center [459, 365] width 152 height 38
click at [485, 374] on div "Müşteriye gelindi" at bounding box center [458, 365] width 136 height 21
click at [486, 371] on p "Müşteriye gelindi" at bounding box center [448, 365] width 93 height 15
click at [440, 384] on span "Atık Toplandı" at bounding box center [432, 387] width 66 height 15
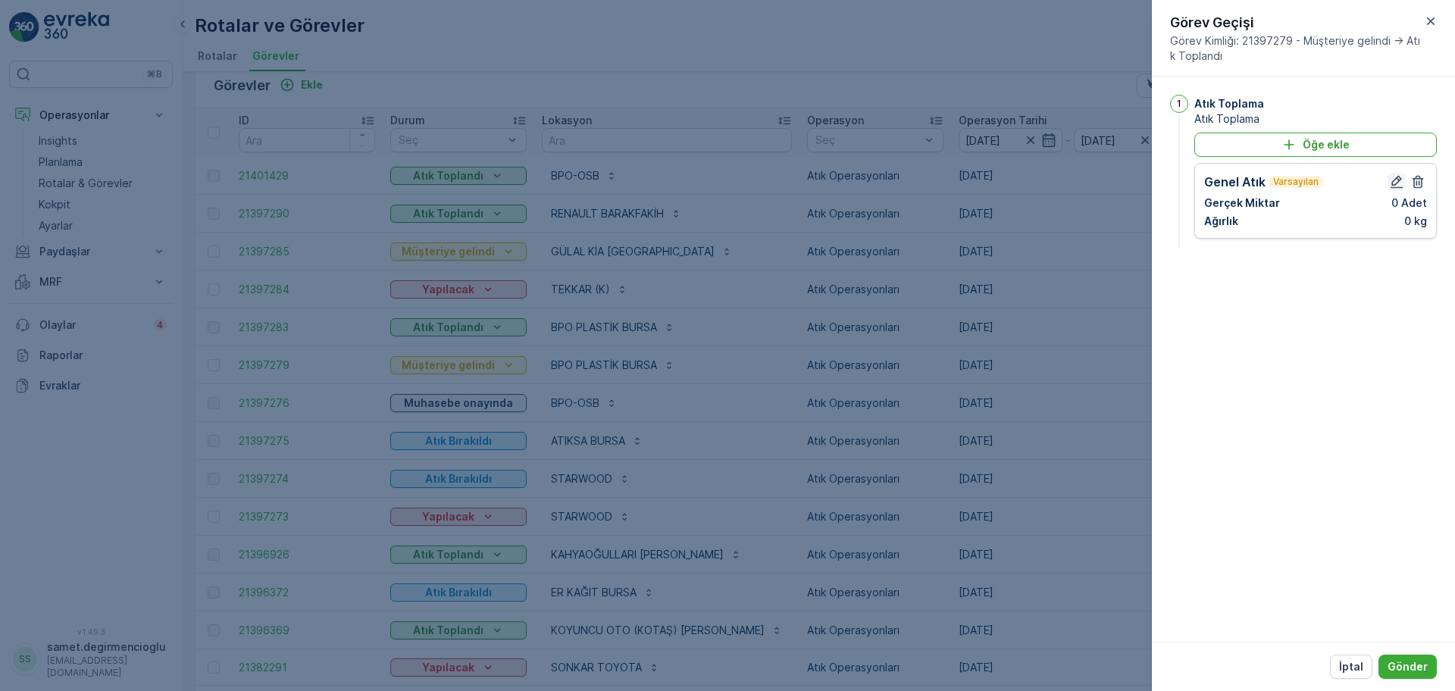
click at [1404, 183] on button "button" at bounding box center [1397, 182] width 18 height 18
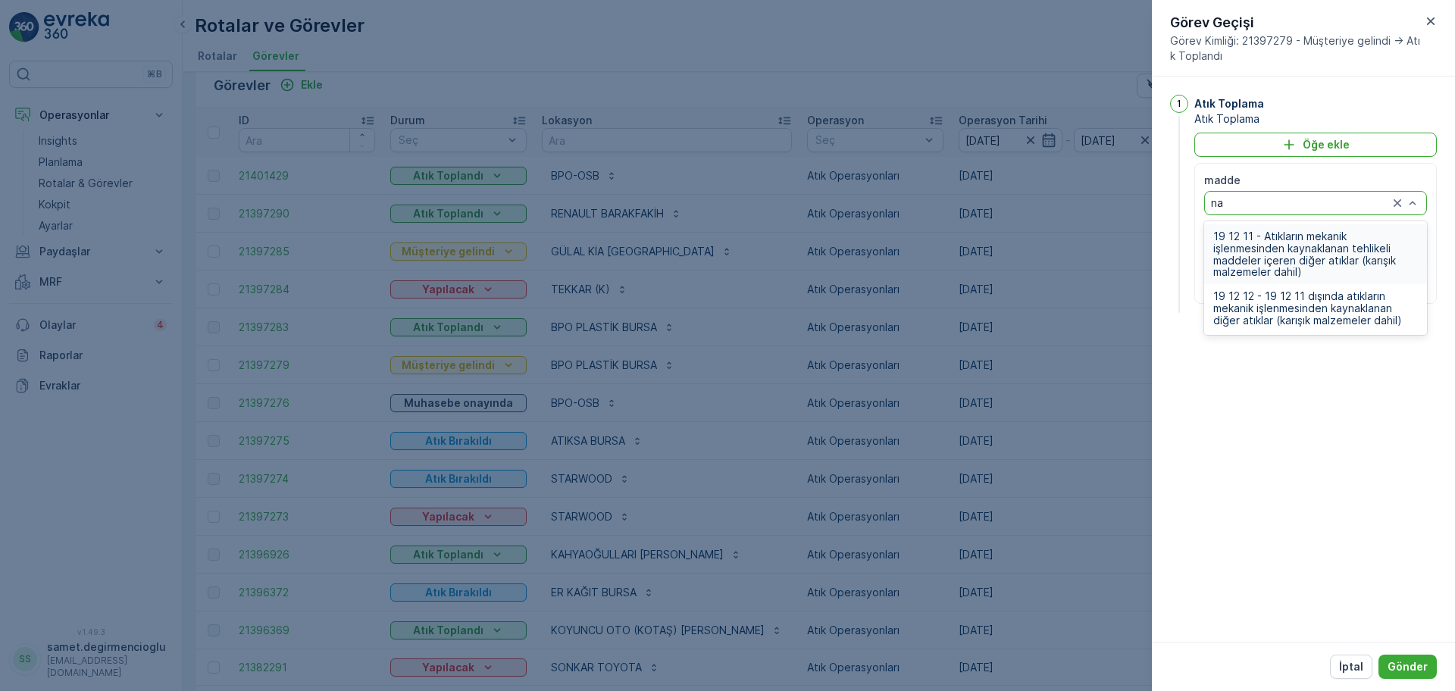
type input "n"
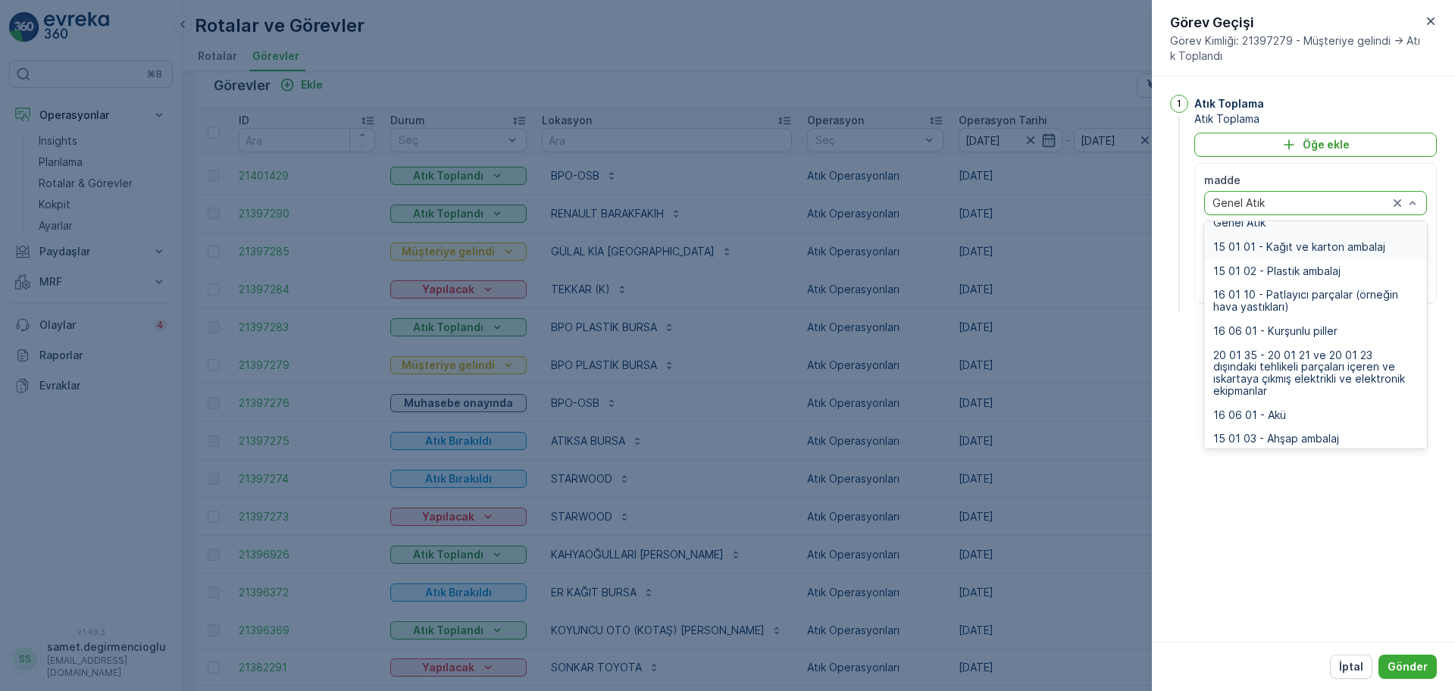
scroll to position [0, 0]
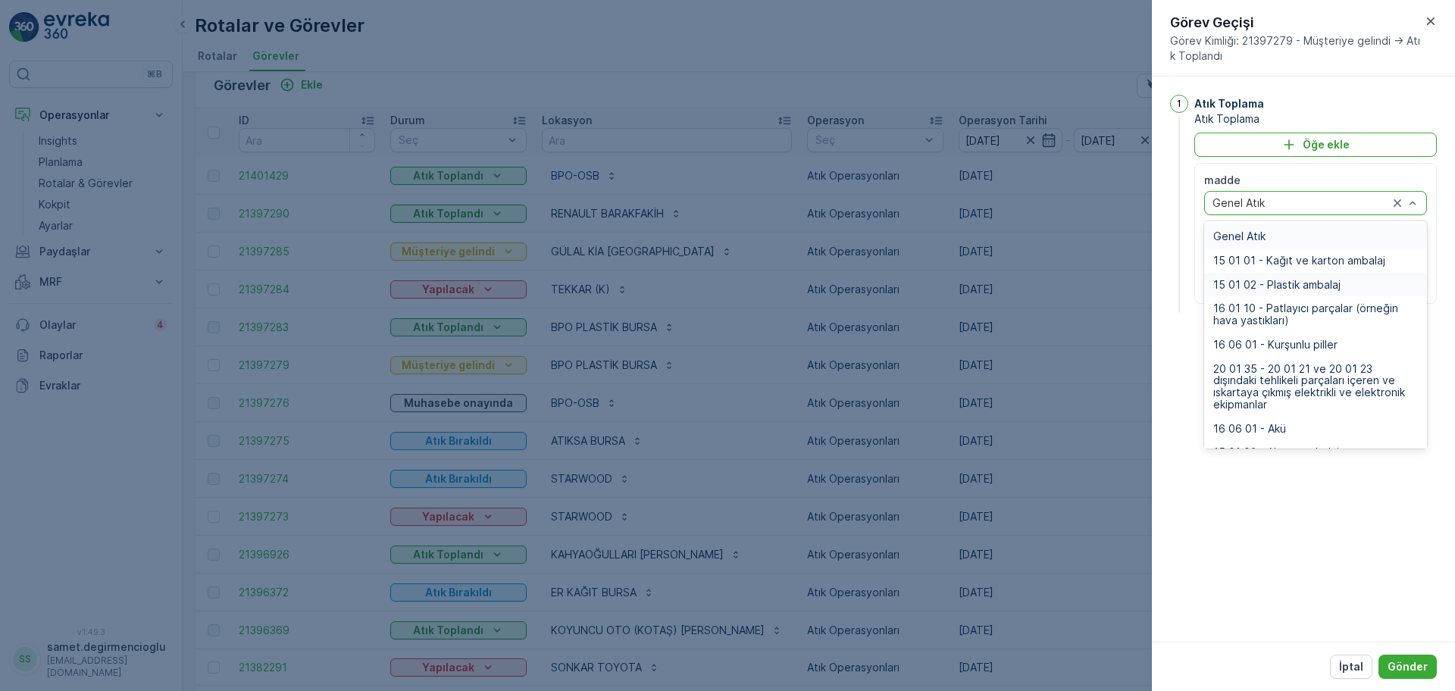
click at [1303, 284] on span "15 01 02 - Plastik ambalaj" at bounding box center [1276, 285] width 127 height 12
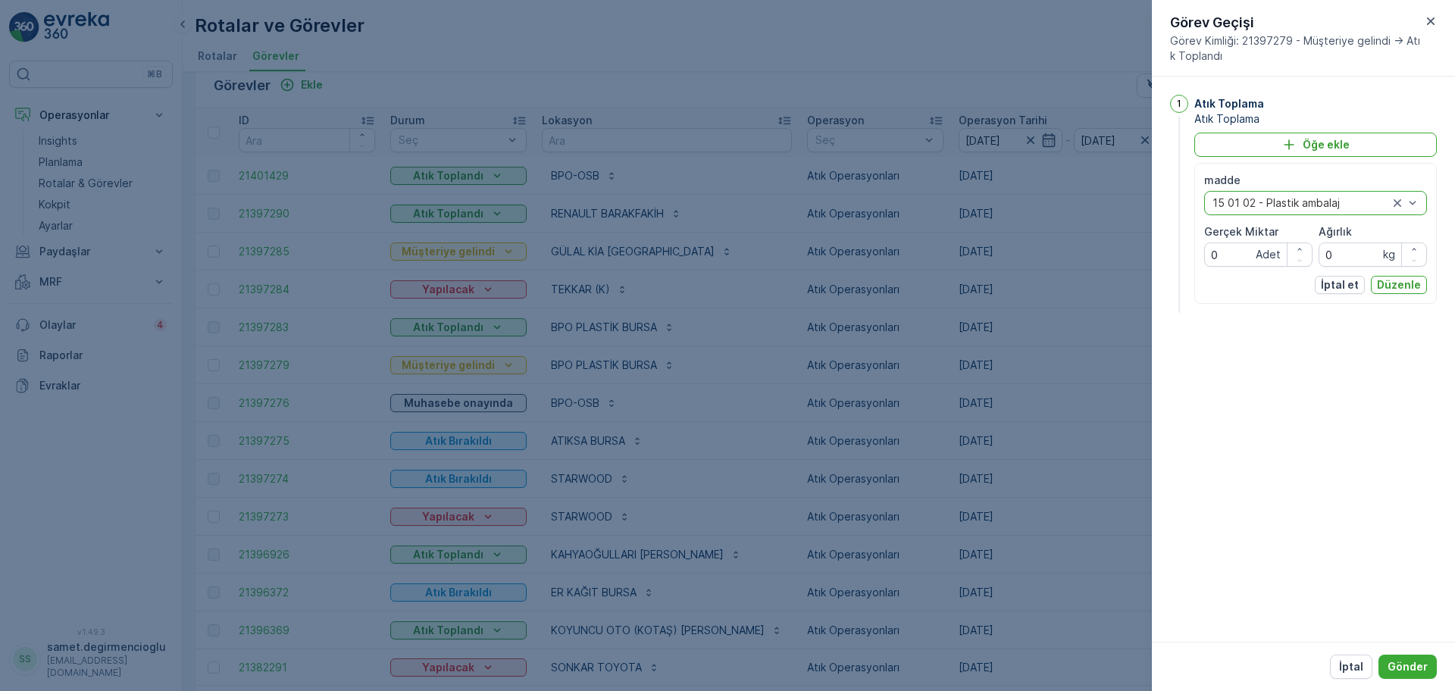
click at [1275, 332] on div "1 Atık Toplama Atık Toplama Öğe ekle madde option 15 01 02 - Plastik ambalaj, s…" at bounding box center [1303, 359] width 303 height 565
drag, startPoint x: 1354, startPoint y: 249, endPoint x: 1212, endPoint y: 239, distance: 142.1
click at [1212, 239] on div "madde option 15 01 02 - Plastik ambalaj, selected. 15 01 02 - Plastik ambalaj G…" at bounding box center [1315, 220] width 223 height 94
type input "620"
click at [1395, 293] on button "Düzenle" at bounding box center [1399, 285] width 56 height 18
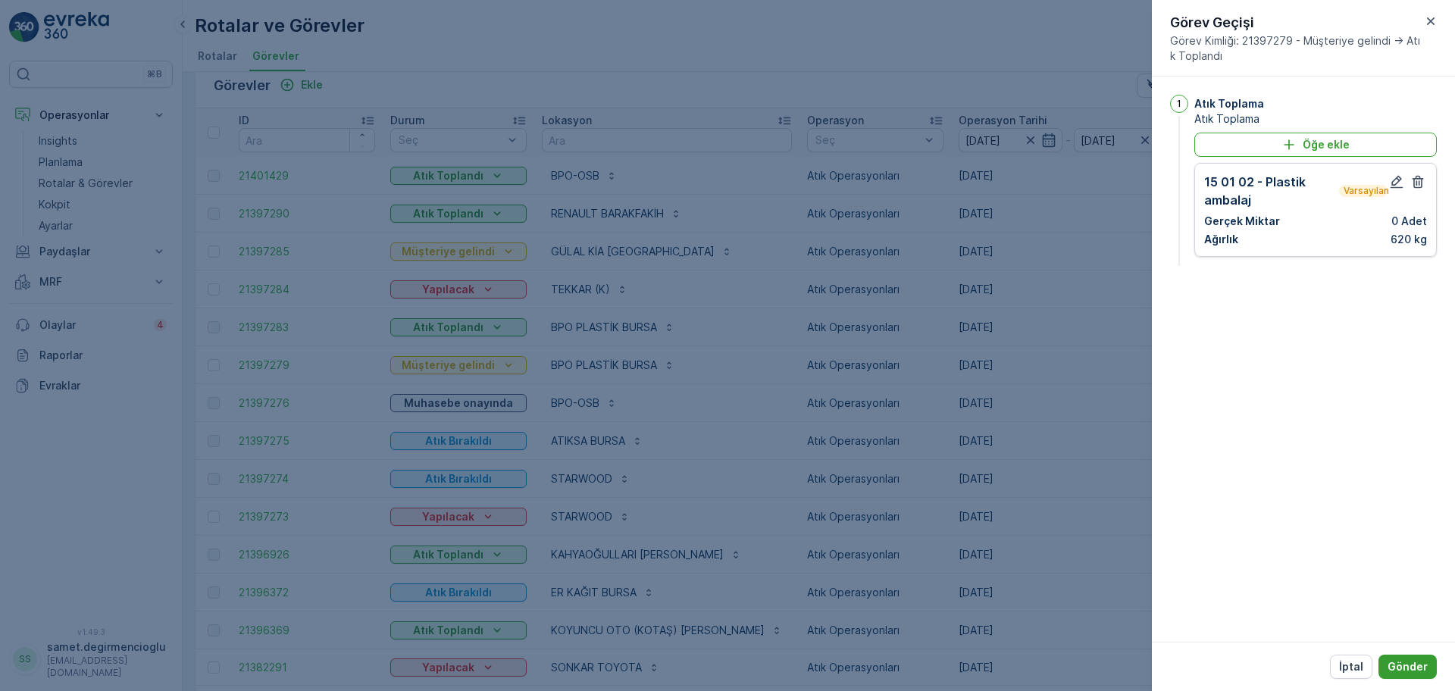
click at [1404, 663] on p "Gönder" at bounding box center [1408, 666] width 40 height 15
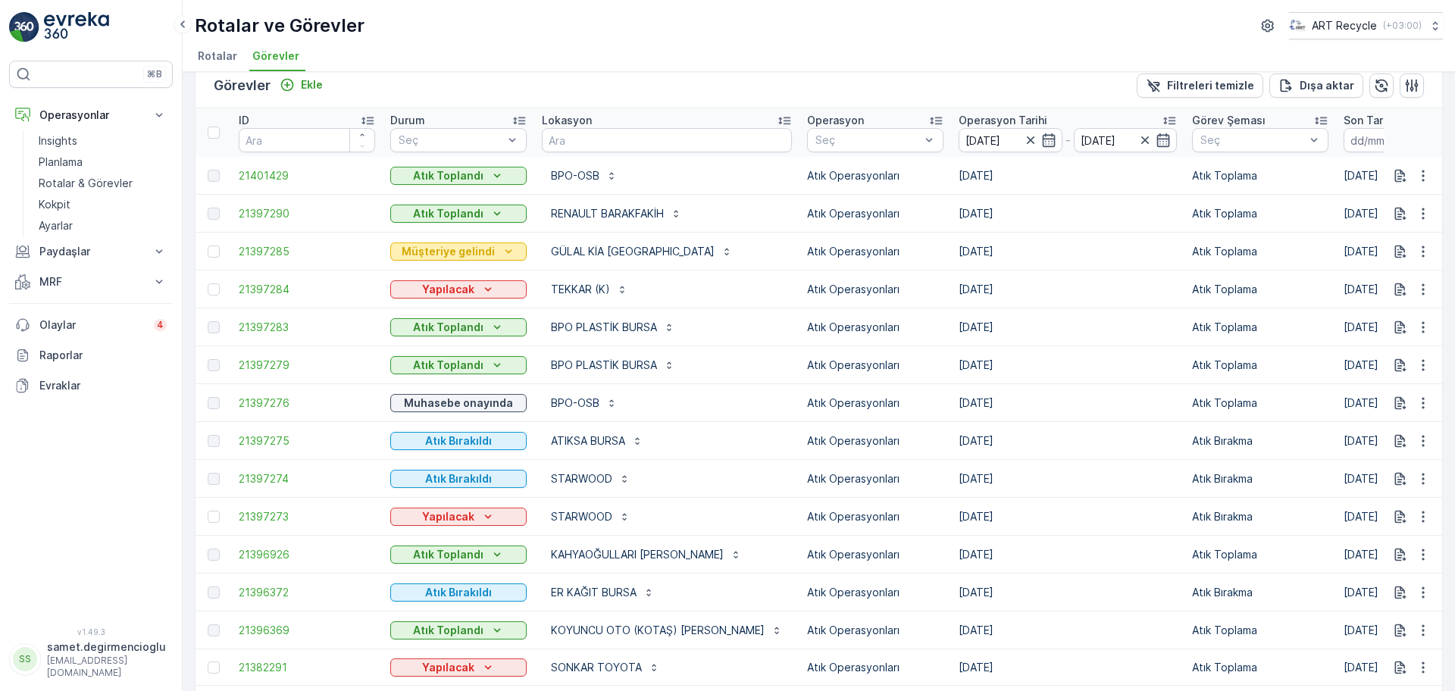
click at [486, 243] on button "Müşteriye gelindi" at bounding box center [458, 252] width 136 height 18
click at [456, 510] on p "Yapılacak" at bounding box center [448, 516] width 52 height 15
click at [449, 543] on span "Müşteriye gelindi" at bounding box center [442, 539] width 87 height 15
click at [484, 509] on p "Müşteriye gelindi" at bounding box center [448, 516] width 93 height 15
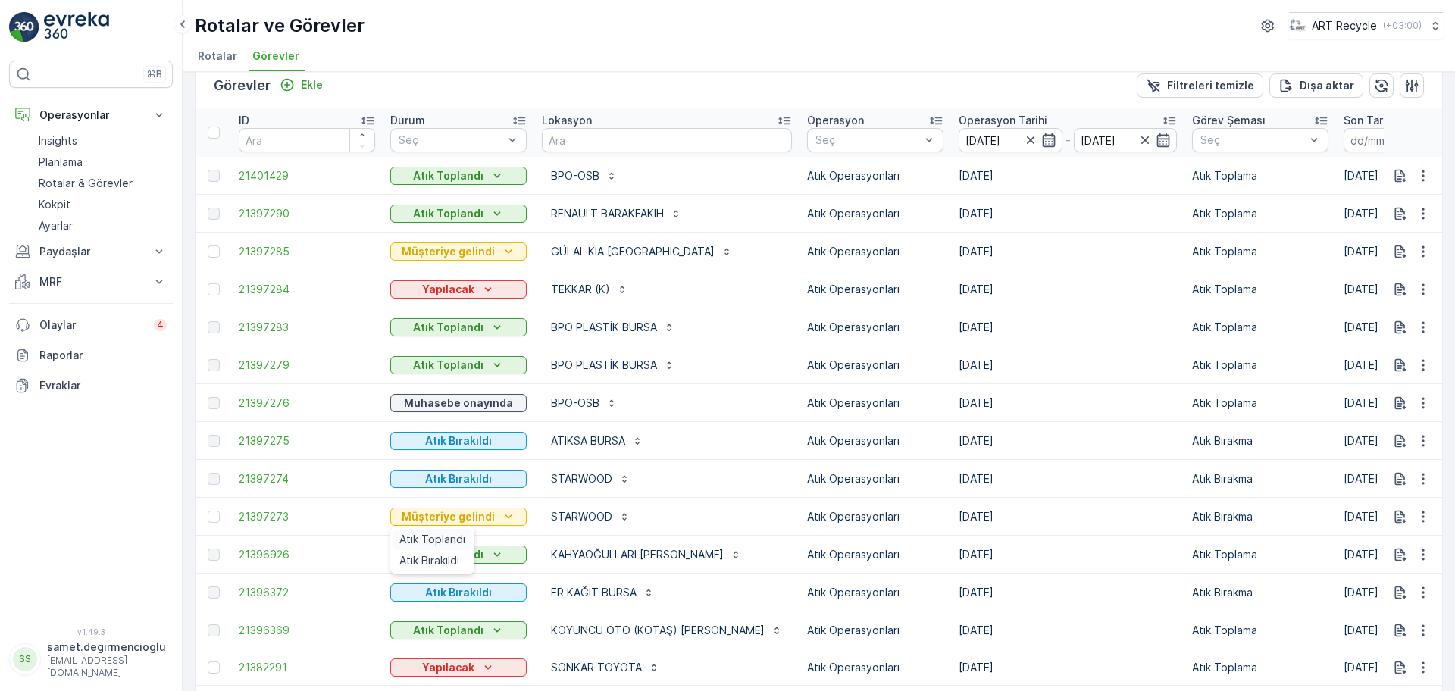
click at [455, 532] on span "Atık Toplandı" at bounding box center [432, 539] width 66 height 15
click at [484, 509] on div "Atık Toplandı" at bounding box center [458, 516] width 124 height 15
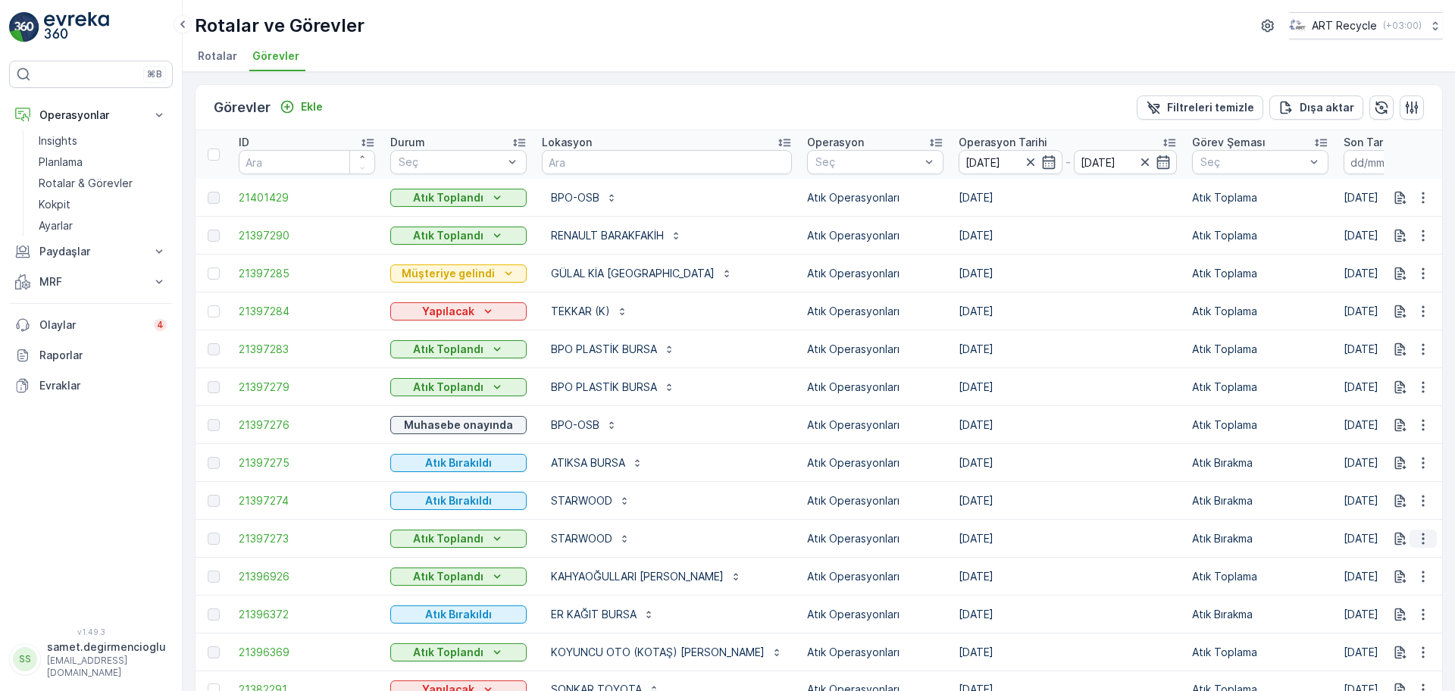
click at [1422, 543] on icon "button" at bounding box center [1423, 538] width 2 height 11
click at [1391, 558] on span "Daha fazla ayrıntı görün" at bounding box center [1388, 561] width 120 height 15
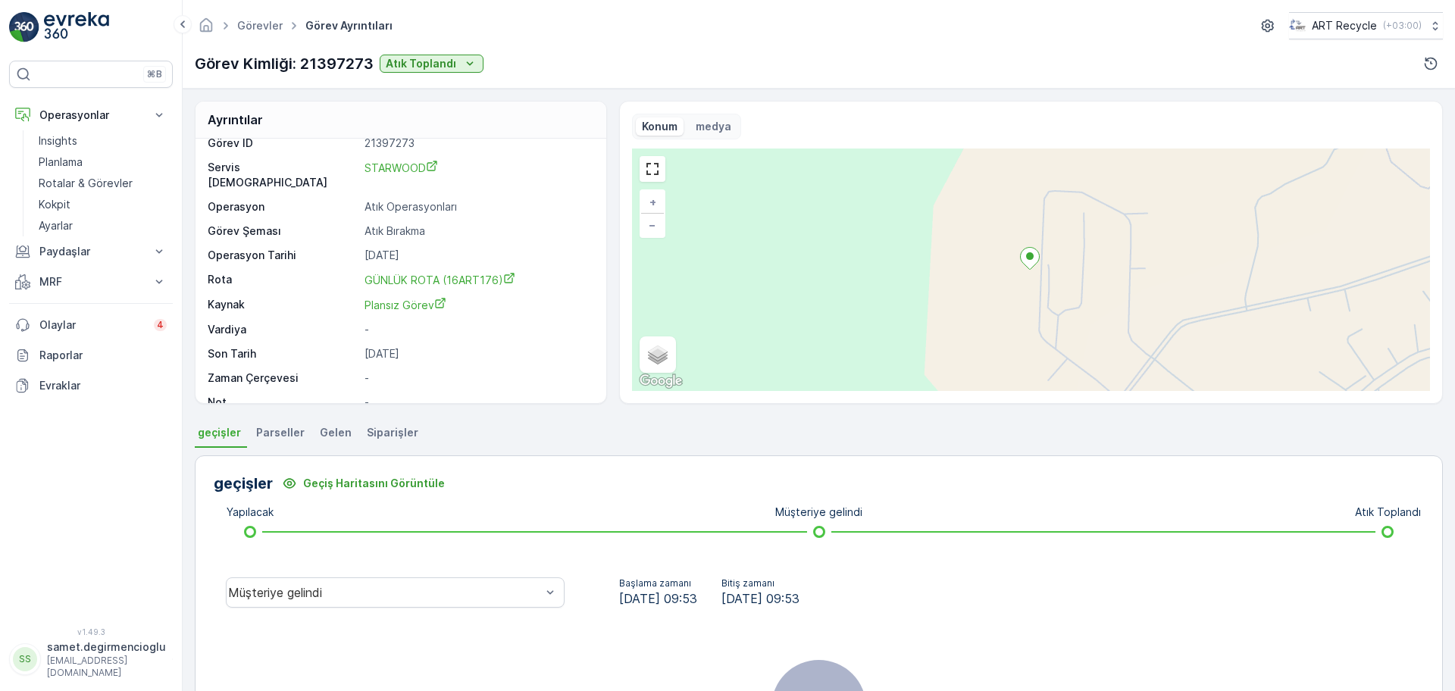
scroll to position [20, 0]
click at [343, 429] on span "Gelen" at bounding box center [336, 432] width 32 height 15
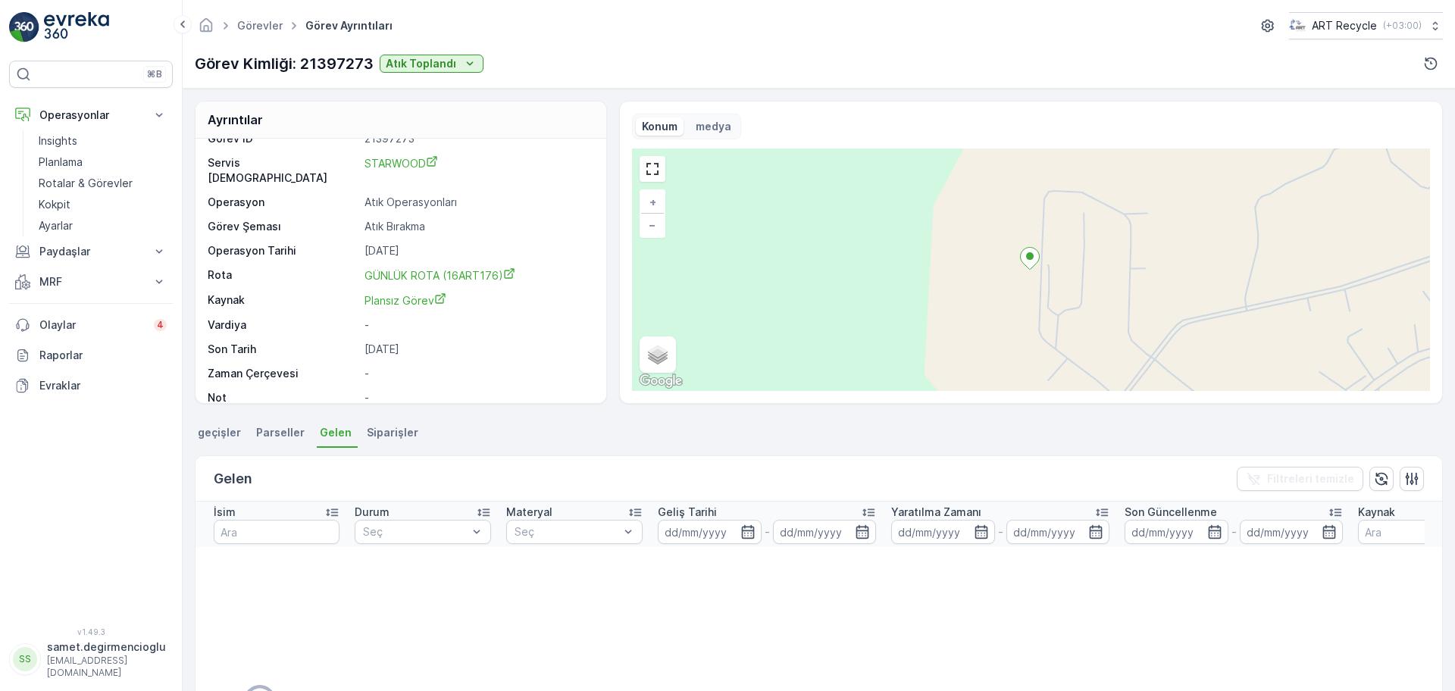
click at [393, 440] on span "Siparişler" at bounding box center [393, 432] width 52 height 15
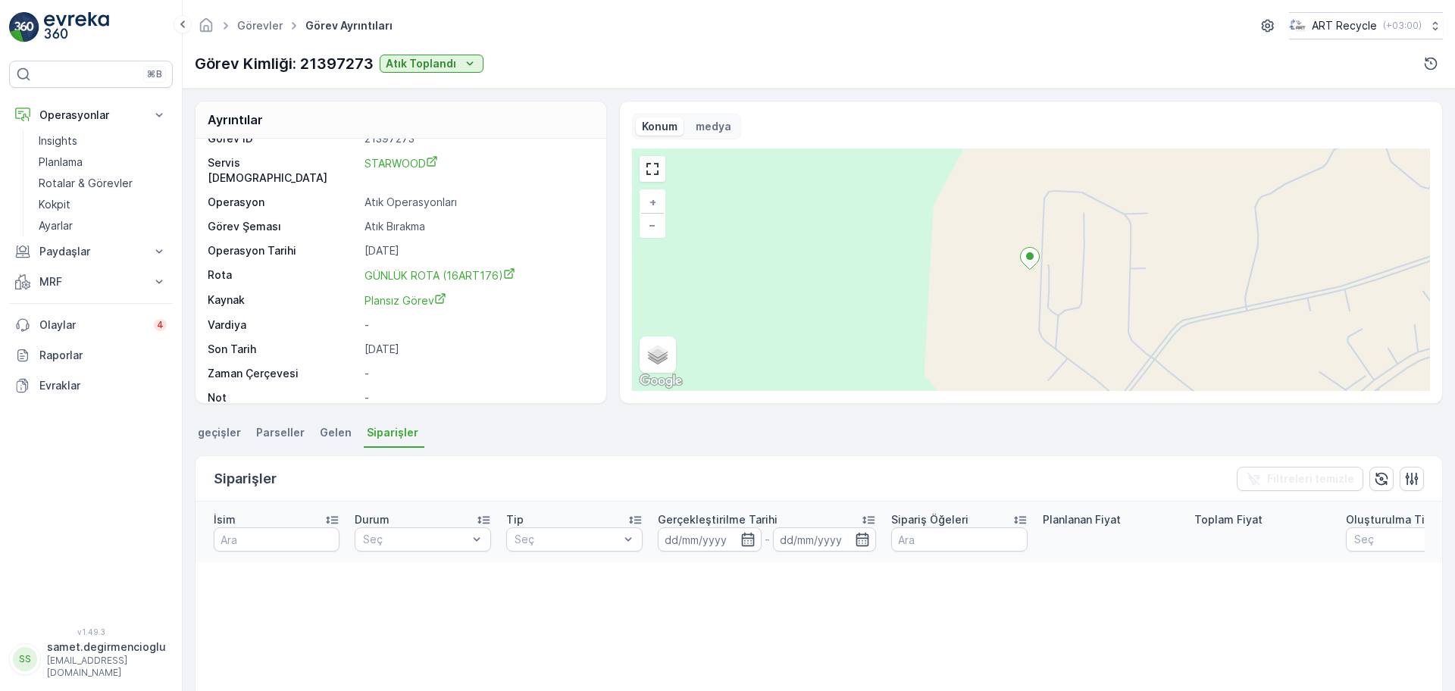
click at [219, 435] on span "geçişler" at bounding box center [219, 432] width 43 height 15
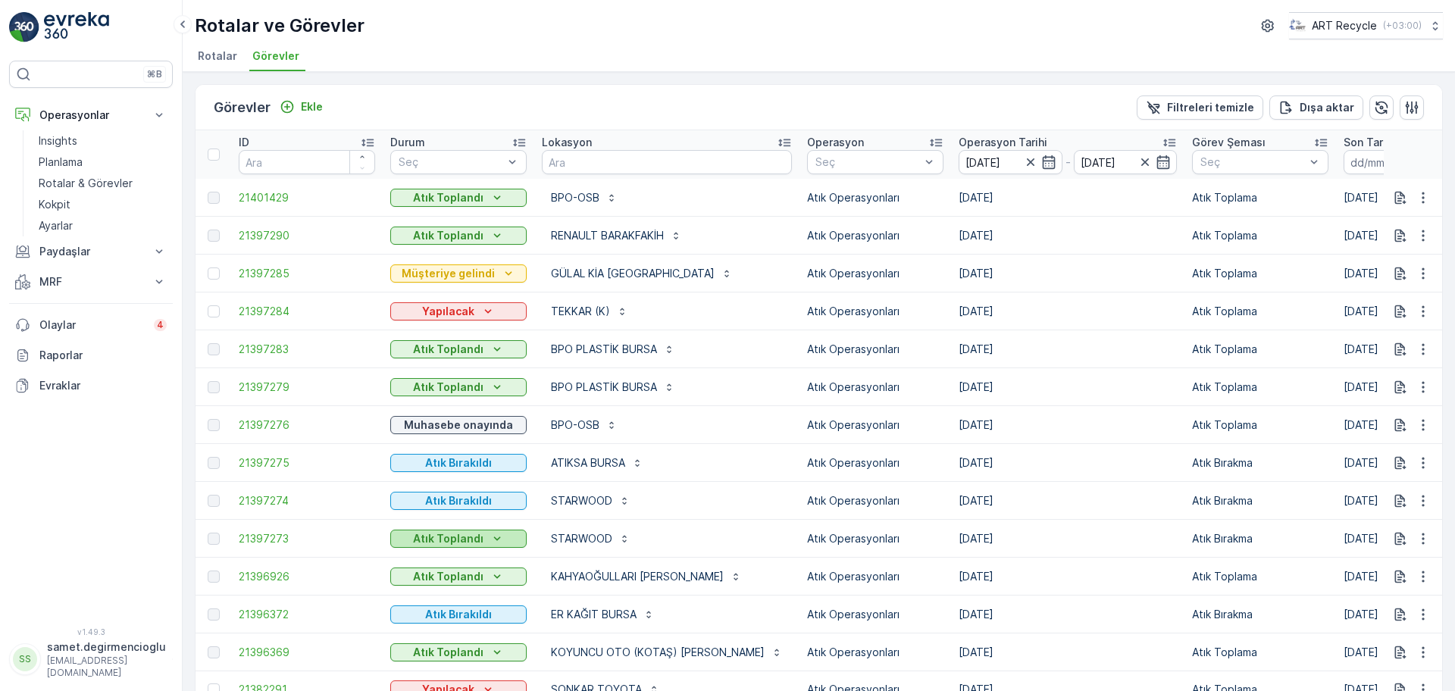
click at [459, 540] on p "Atık Toplandı" at bounding box center [448, 538] width 70 height 15
click at [460, 540] on p "Atık Toplandı" at bounding box center [448, 538] width 70 height 15
click at [274, 536] on span "21397273" at bounding box center [307, 538] width 136 height 15
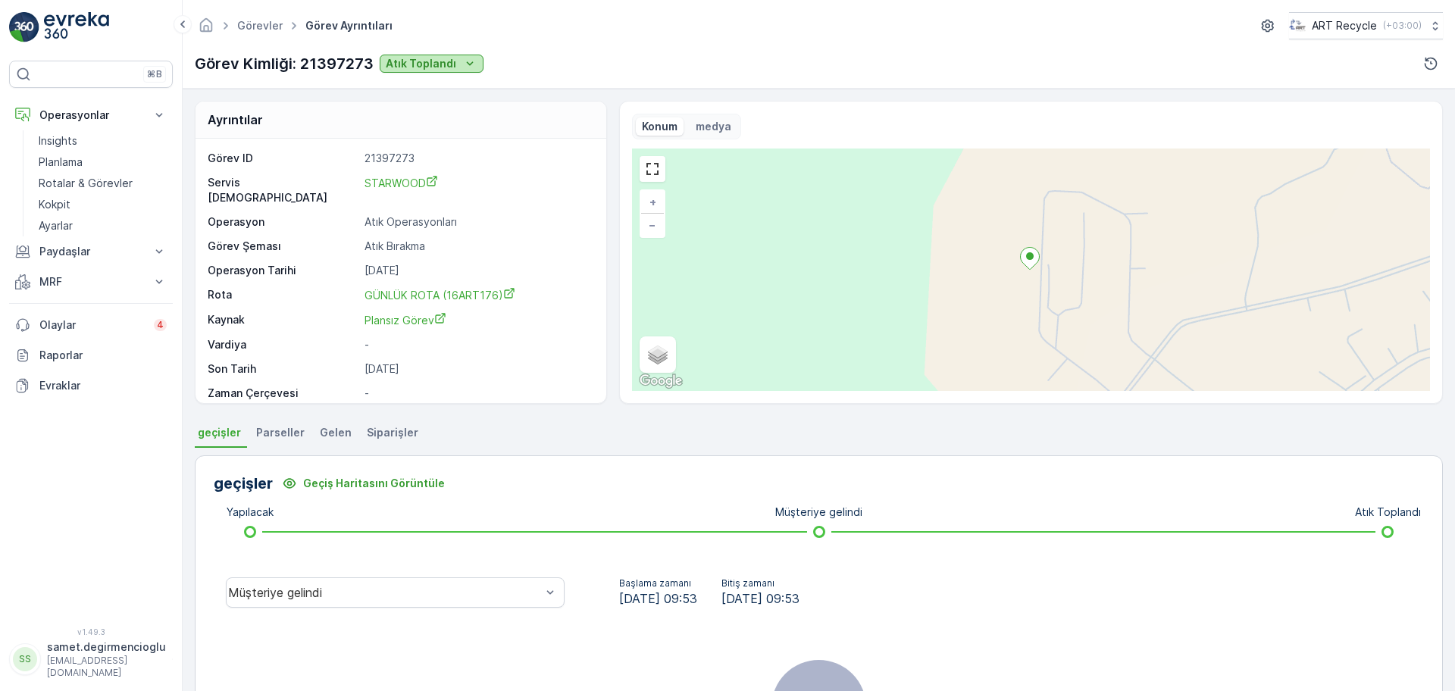
click at [455, 59] on div "Atık Toplandı" at bounding box center [432, 63] width 92 height 15
click at [461, 87] on span "Atıklar tesise geldi" at bounding box center [434, 86] width 93 height 15
click at [439, 68] on p "Atıklar tesise geldi" at bounding box center [436, 63] width 100 height 15
click at [443, 86] on span "Tesis onayı bekleniyor" at bounding box center [444, 86] width 113 height 15
click at [449, 55] on button "Tesis onayı bekleniyor" at bounding box center [456, 64] width 153 height 18
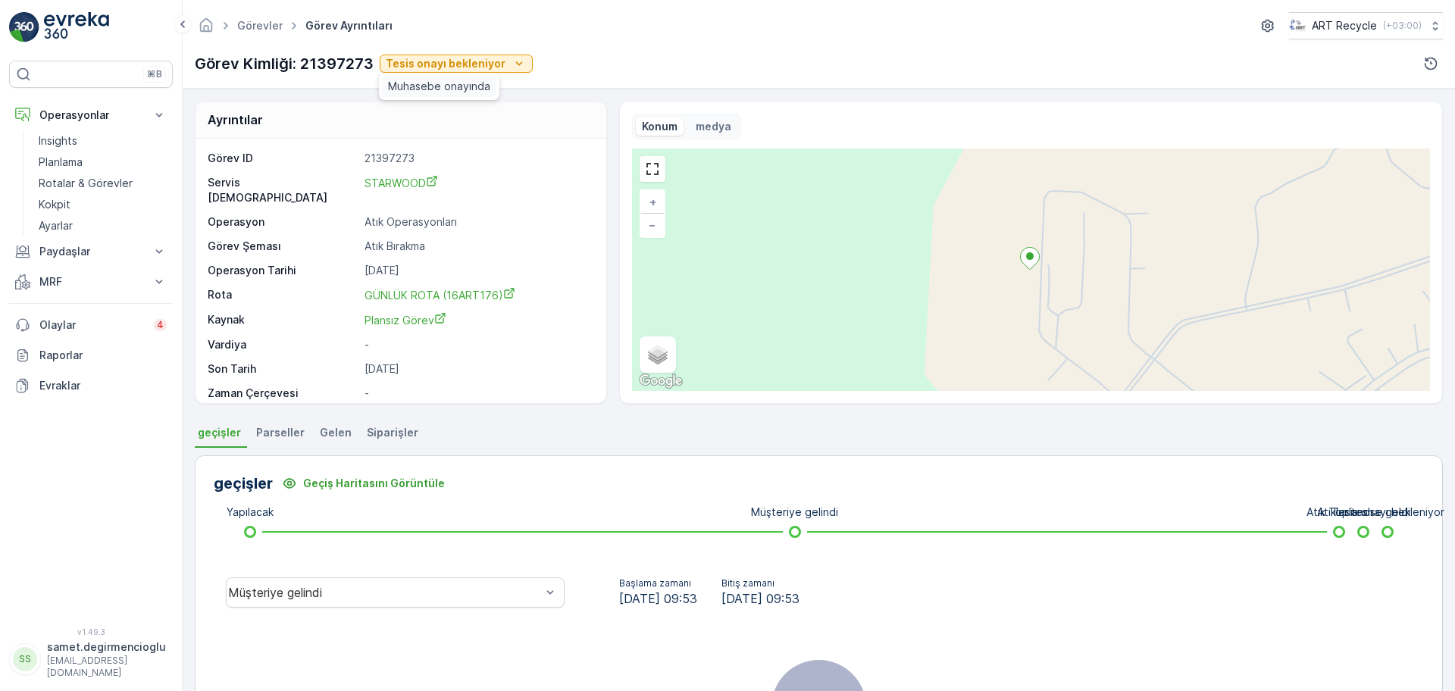
click at [446, 80] on span "Muhasebe onayında" at bounding box center [439, 86] width 102 height 15
click at [328, 437] on span "Gelen" at bounding box center [336, 432] width 32 height 15
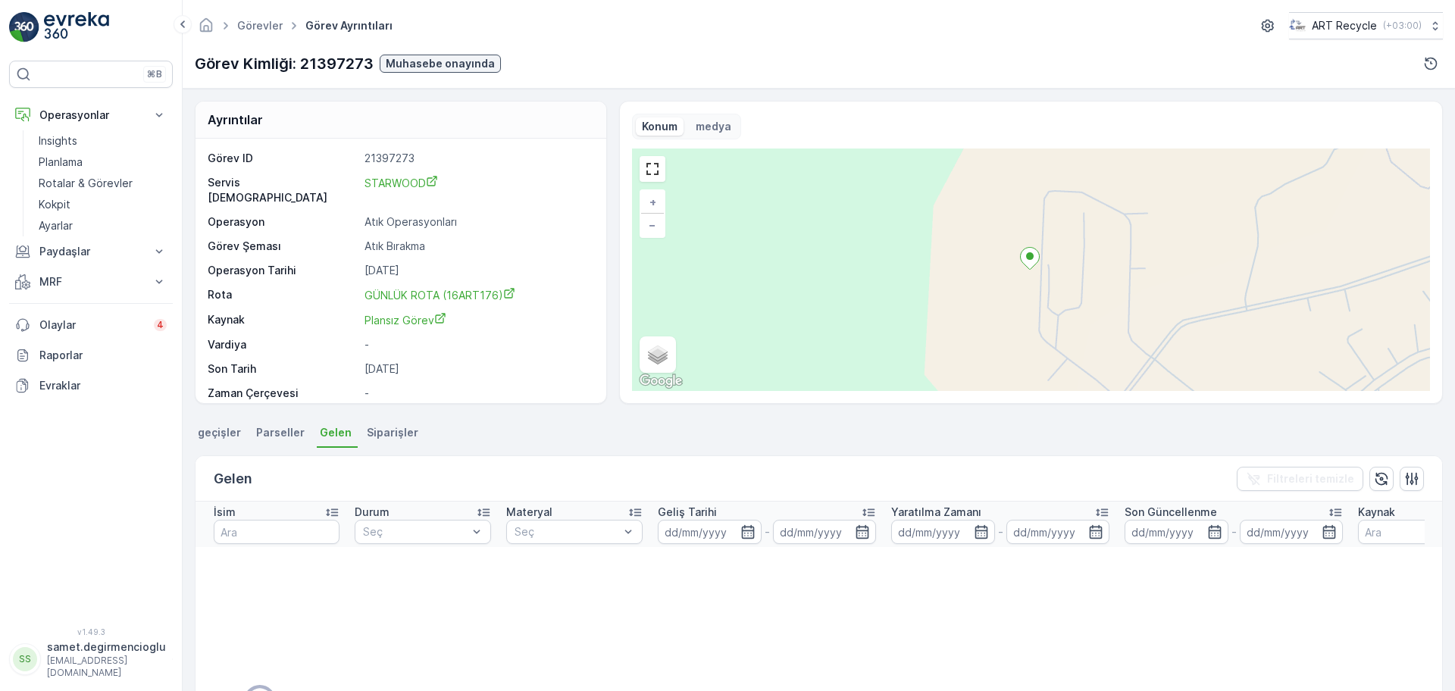
click at [367, 433] on span "Siparişler" at bounding box center [393, 432] width 52 height 15
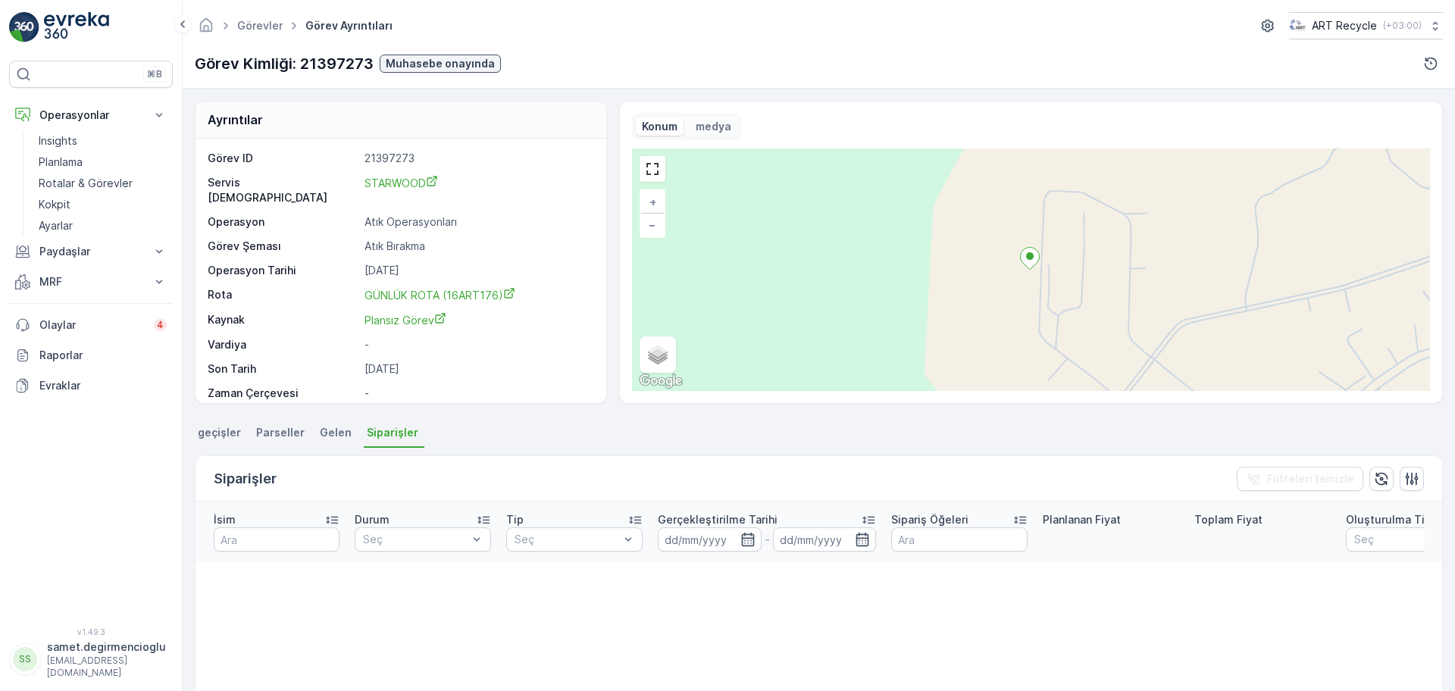
click at [224, 430] on span "geçişler" at bounding box center [219, 432] width 43 height 15
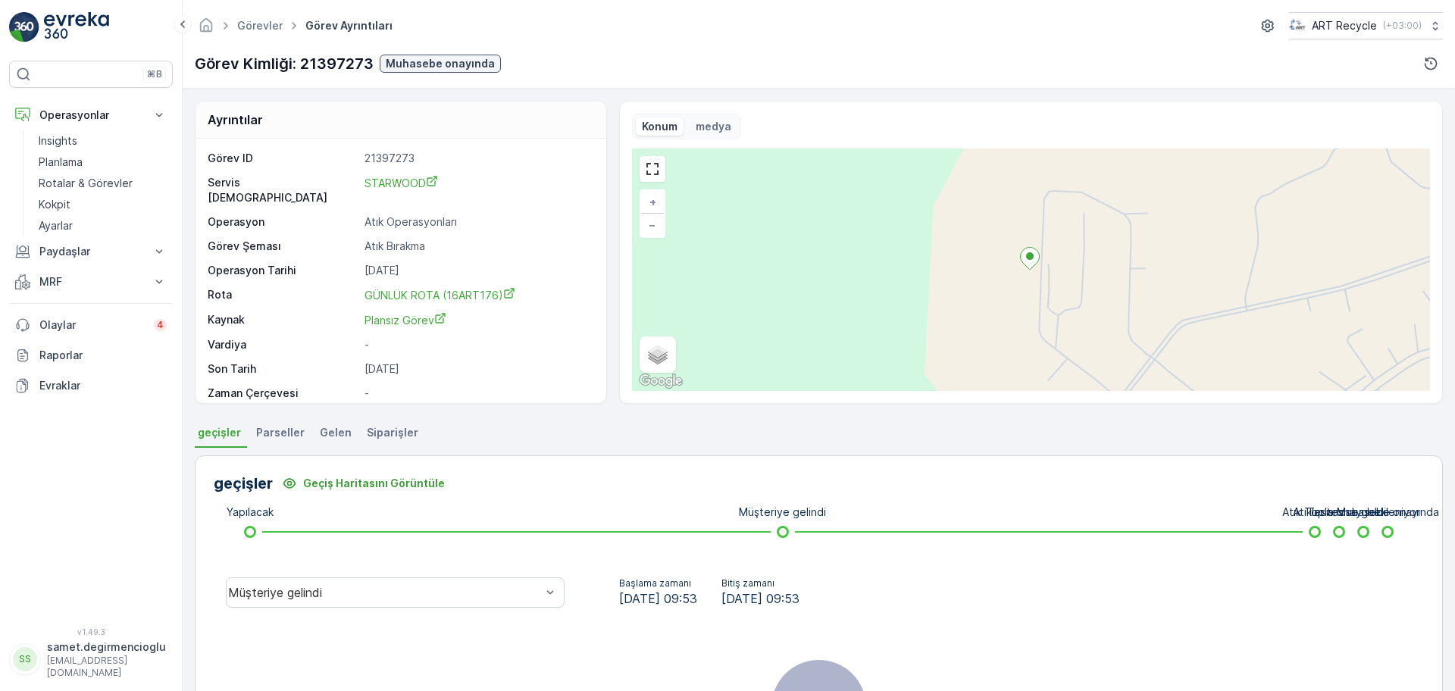
click at [343, 69] on p "Görev Kimliği: 21397273" at bounding box center [284, 63] width 179 height 23
click at [1427, 67] on icon "button" at bounding box center [1430, 63] width 15 height 15
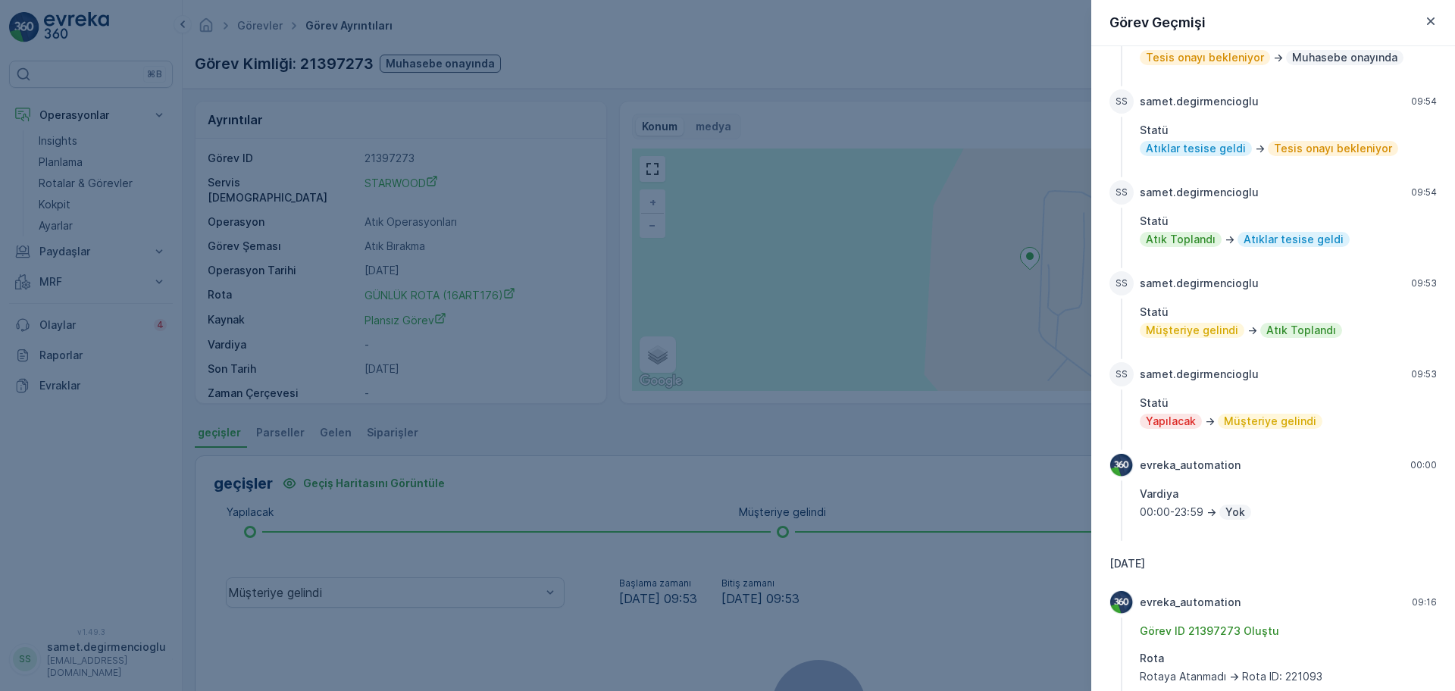
scroll to position [59, 0]
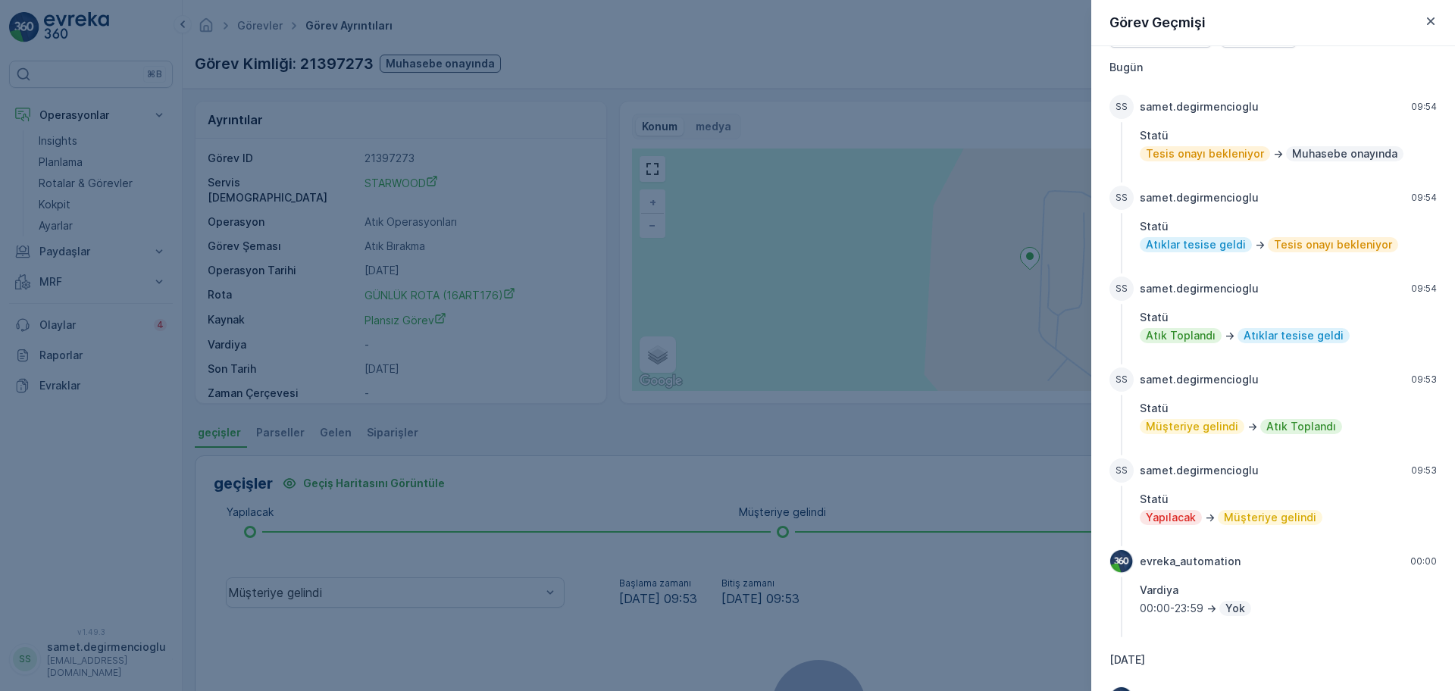
click at [549, 461] on div at bounding box center [727, 345] width 1455 height 691
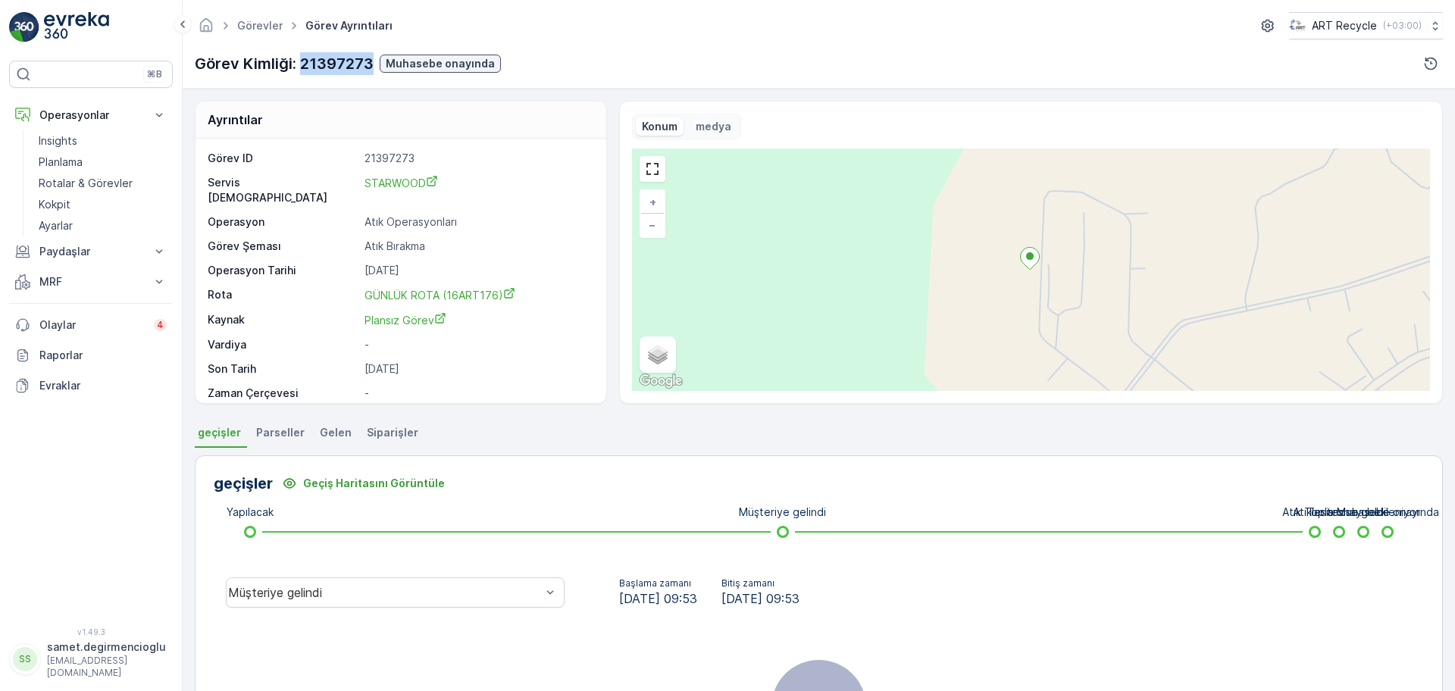
drag, startPoint x: 371, startPoint y: 58, endPoint x: 301, endPoint y: 76, distance: 72.8
click at [301, 76] on div "Görevler Görev Ayrıntıları ART Recycle ( +03:00 ) Görev Kimliği: 21397273 Muhas…" at bounding box center [819, 44] width 1272 height 89
copy p "21397273"
click at [88, 167] on link "Planlama" at bounding box center [103, 162] width 140 height 21
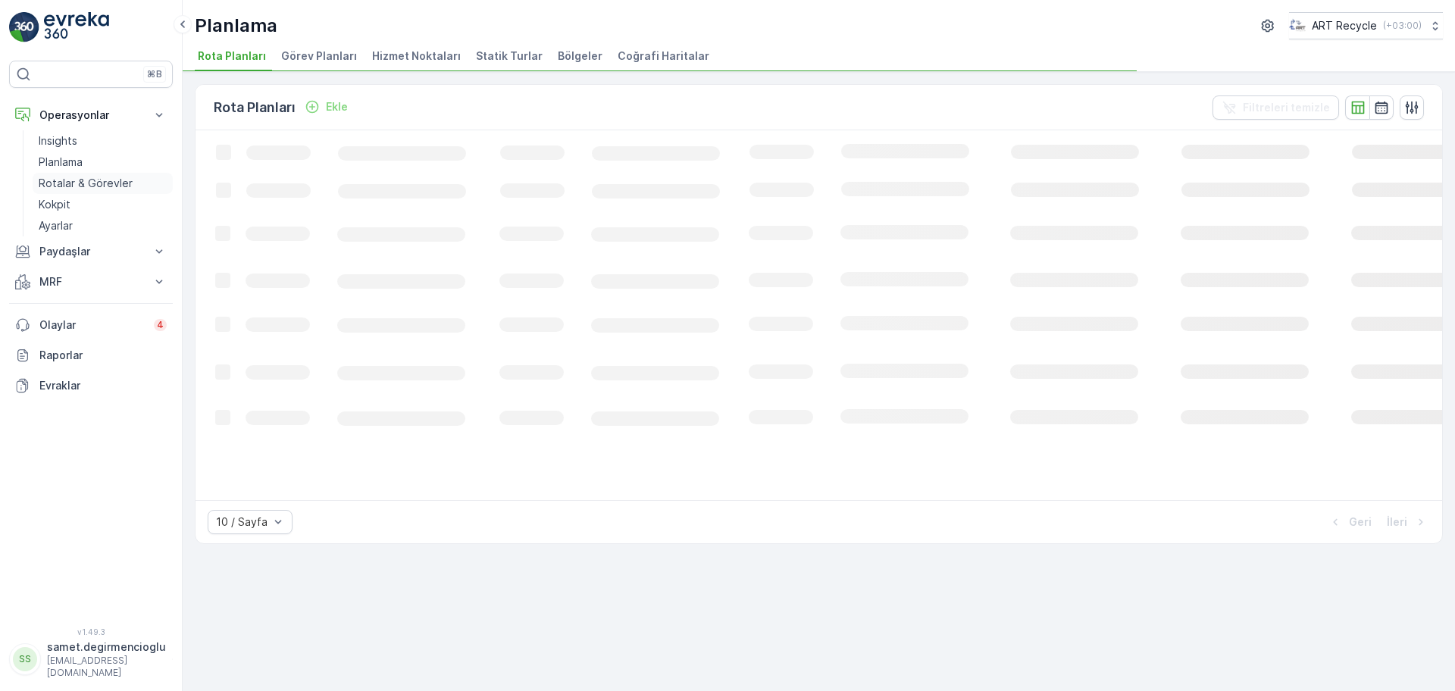
click at [89, 182] on p "Rotalar & Görevler" at bounding box center [86, 183] width 94 height 15
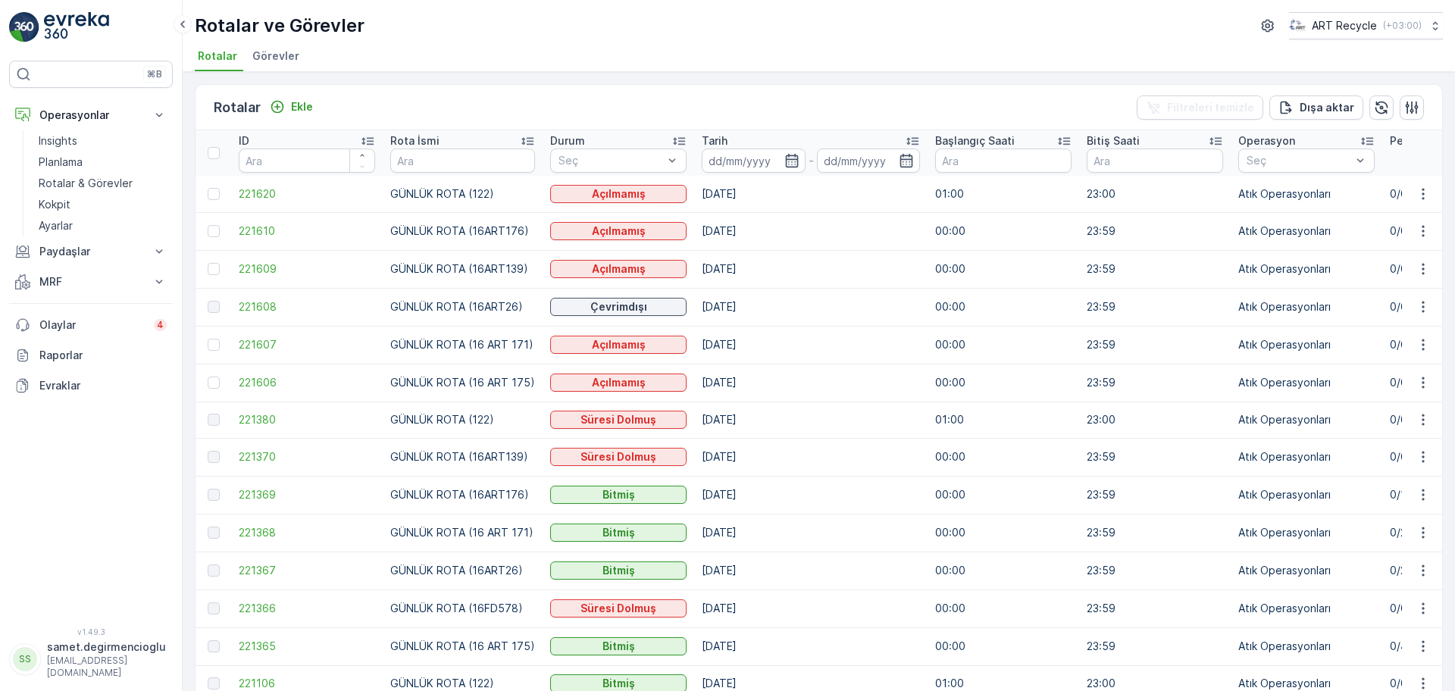
click at [286, 46] on li "Görevler" at bounding box center [277, 58] width 56 height 26
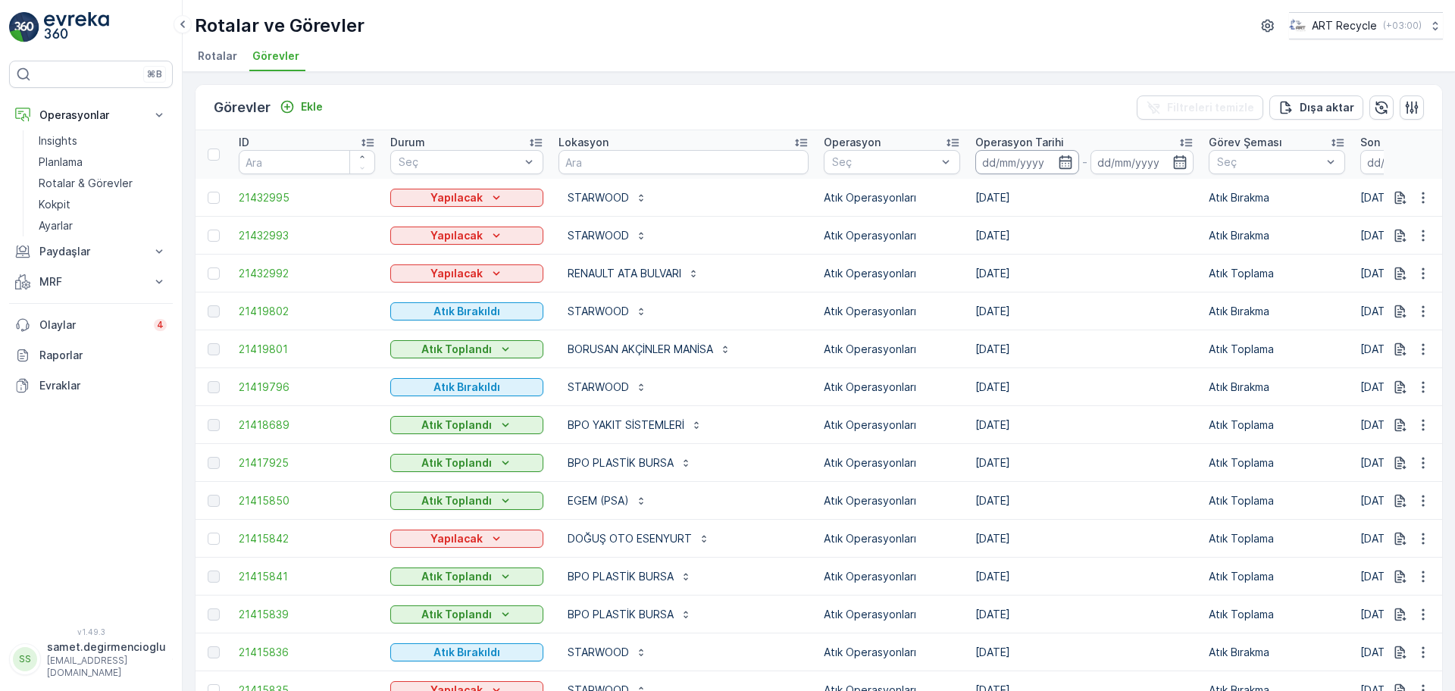
click at [996, 150] on input at bounding box center [1027, 162] width 104 height 24
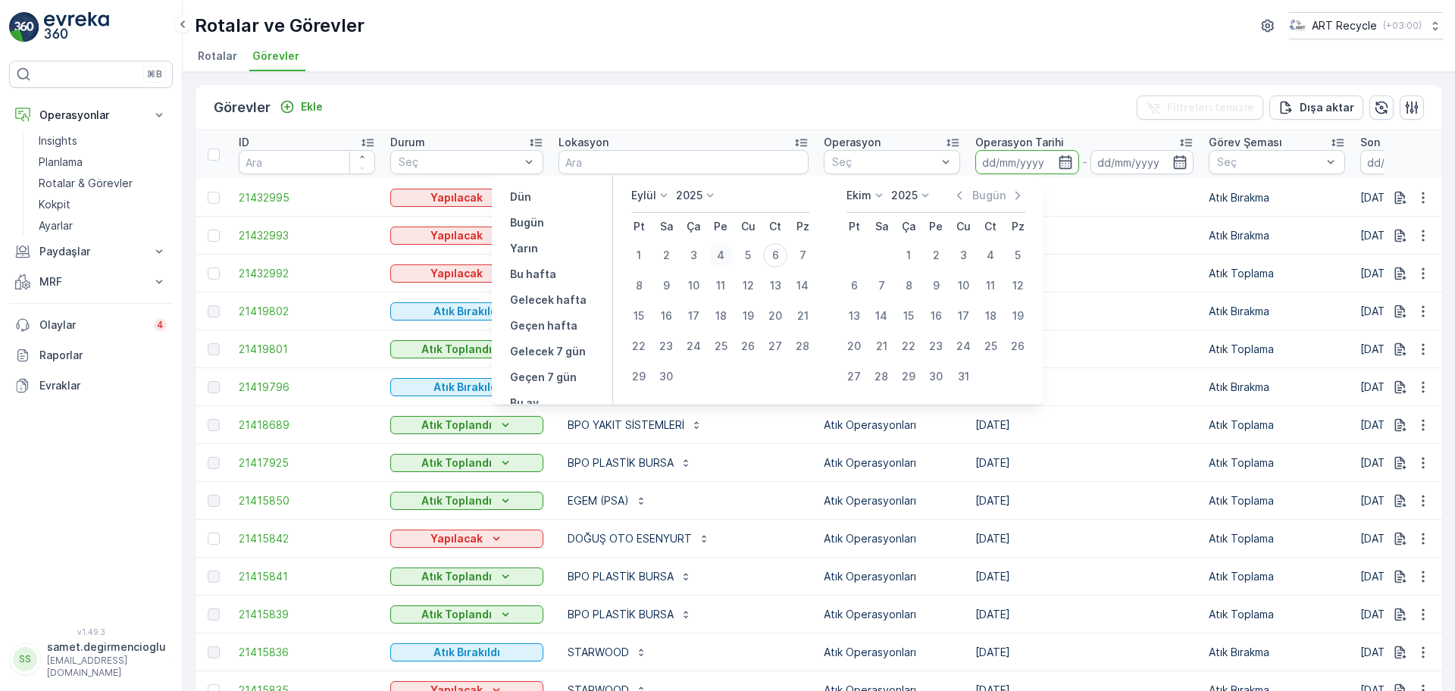
click at [729, 258] on div "4" at bounding box center [721, 255] width 24 height 24
type input "[DATE]"
click at [754, 58] on ul "Rotalar Görevler" at bounding box center [813, 58] width 1236 height 26
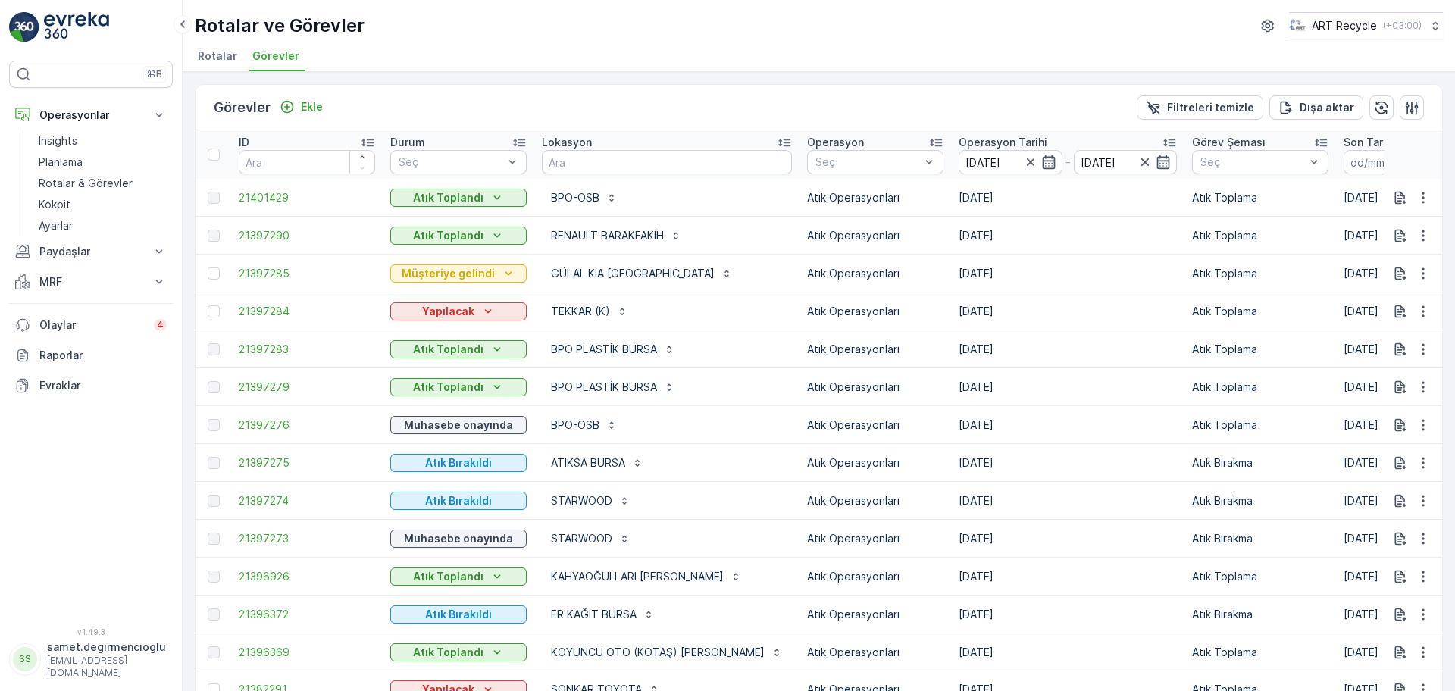
scroll to position [95, 0]
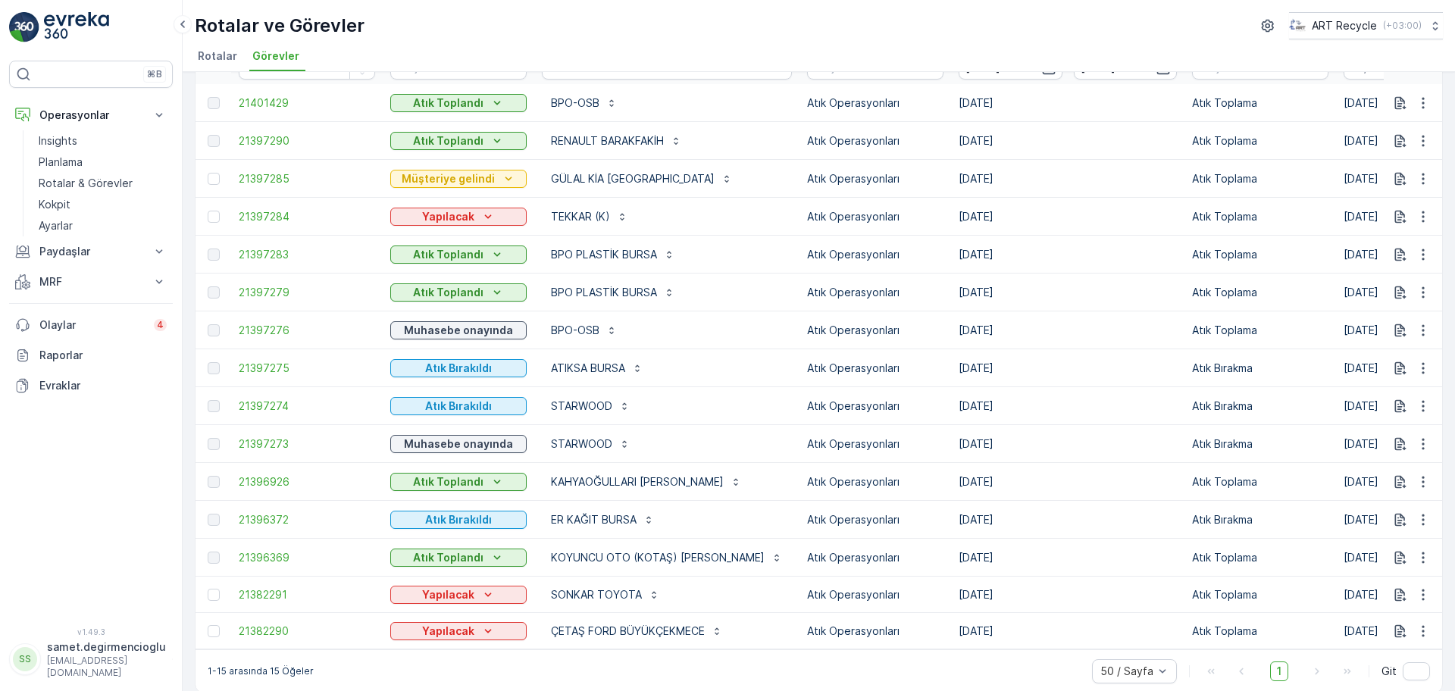
click at [465, 433] on div "Muhasebe onayında" at bounding box center [458, 443] width 136 height 21
click at [485, 418] on td "Atık Bırakıldı" at bounding box center [459, 406] width 152 height 38
click at [78, 289] on p "MRF" at bounding box center [90, 281] width 103 height 15
click at [83, 318] on link "Parseller" at bounding box center [103, 328] width 140 height 21
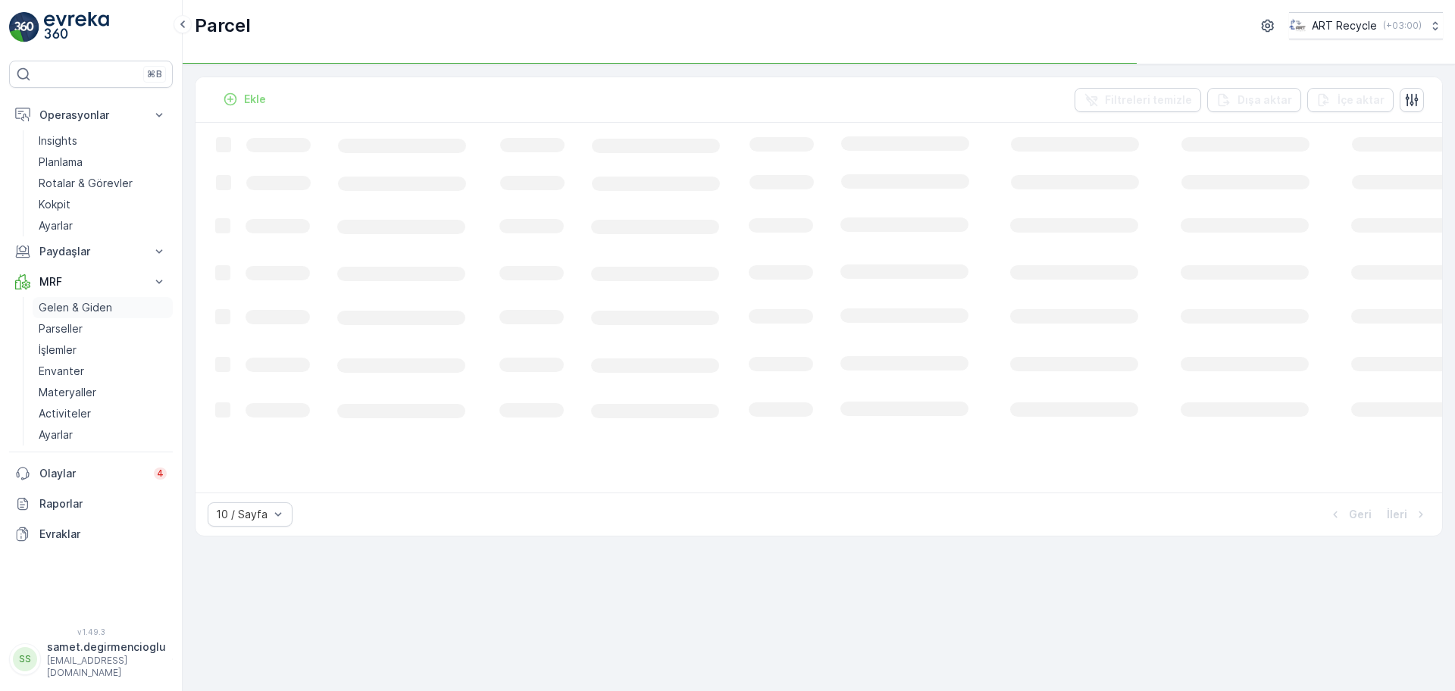
click at [84, 311] on p "Gelen & Giden" at bounding box center [76, 307] width 74 height 15
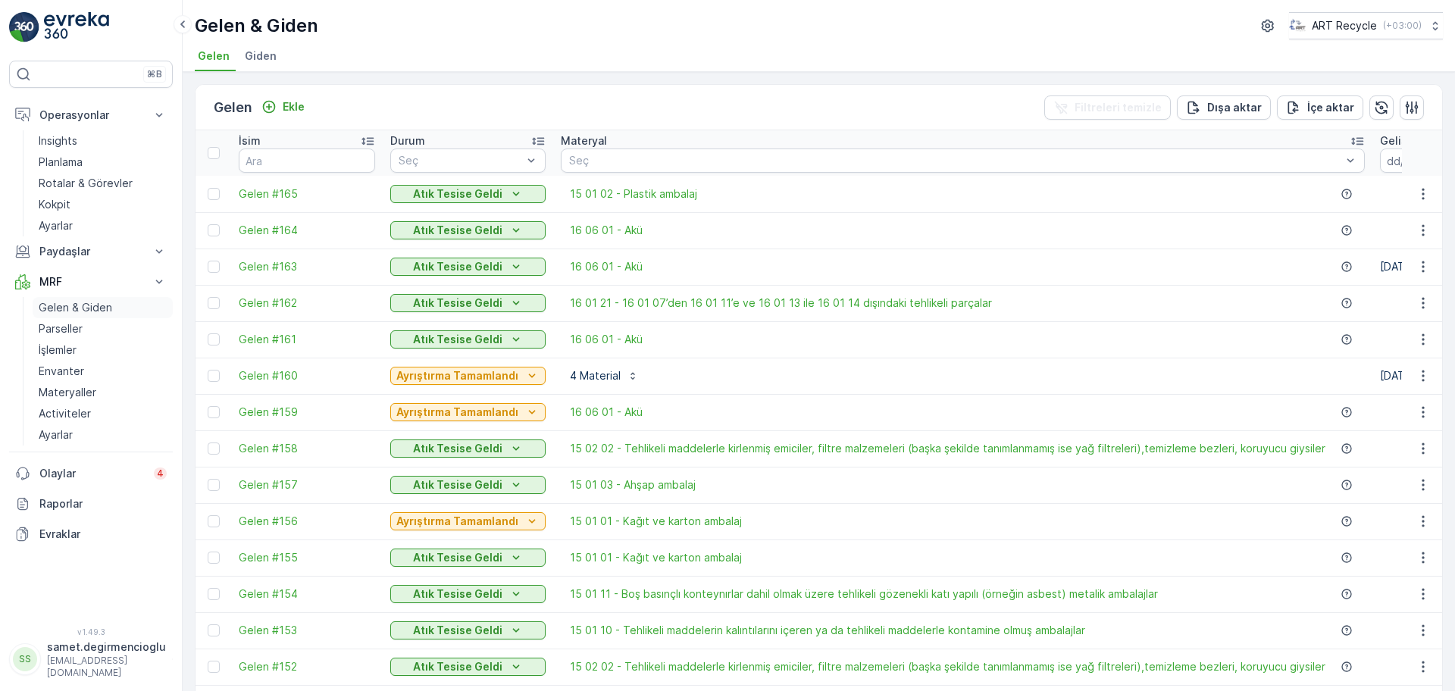
click at [67, 302] on p "Gelen & Giden" at bounding box center [76, 307] width 74 height 15
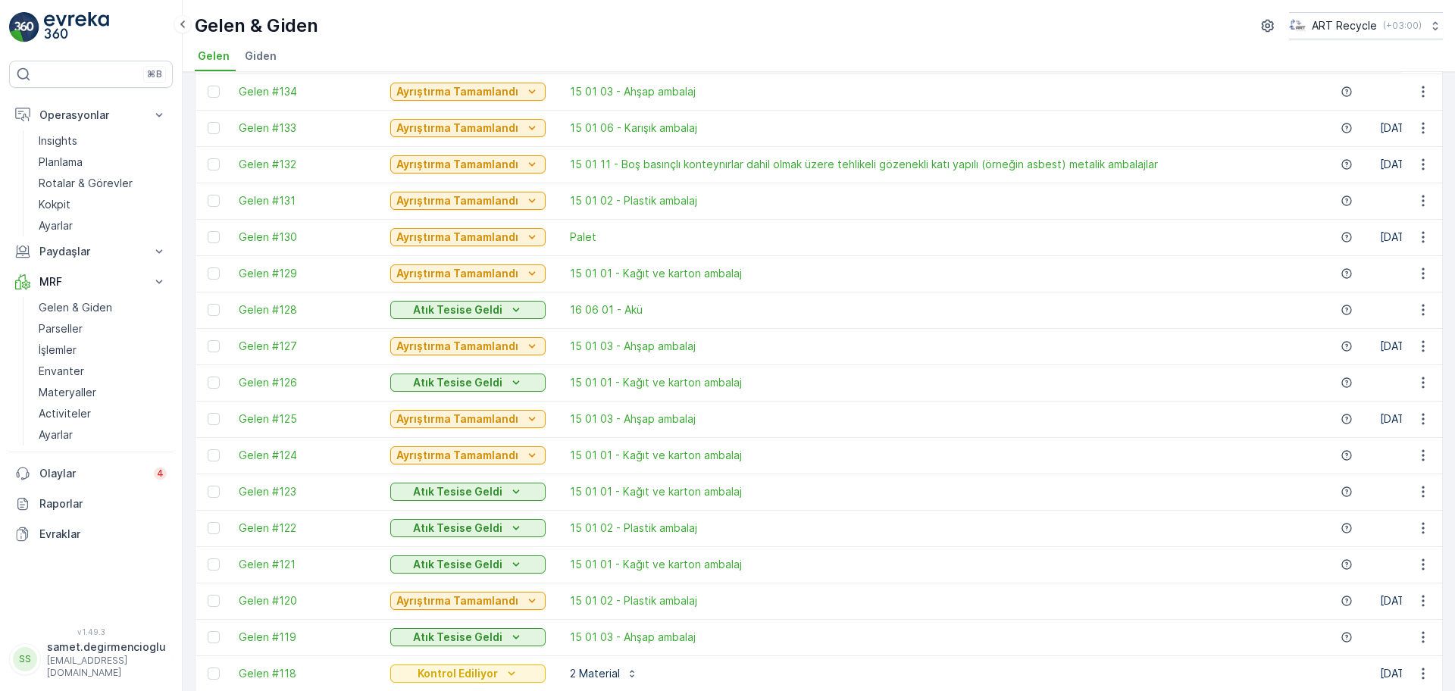
scroll to position [1231, 0]
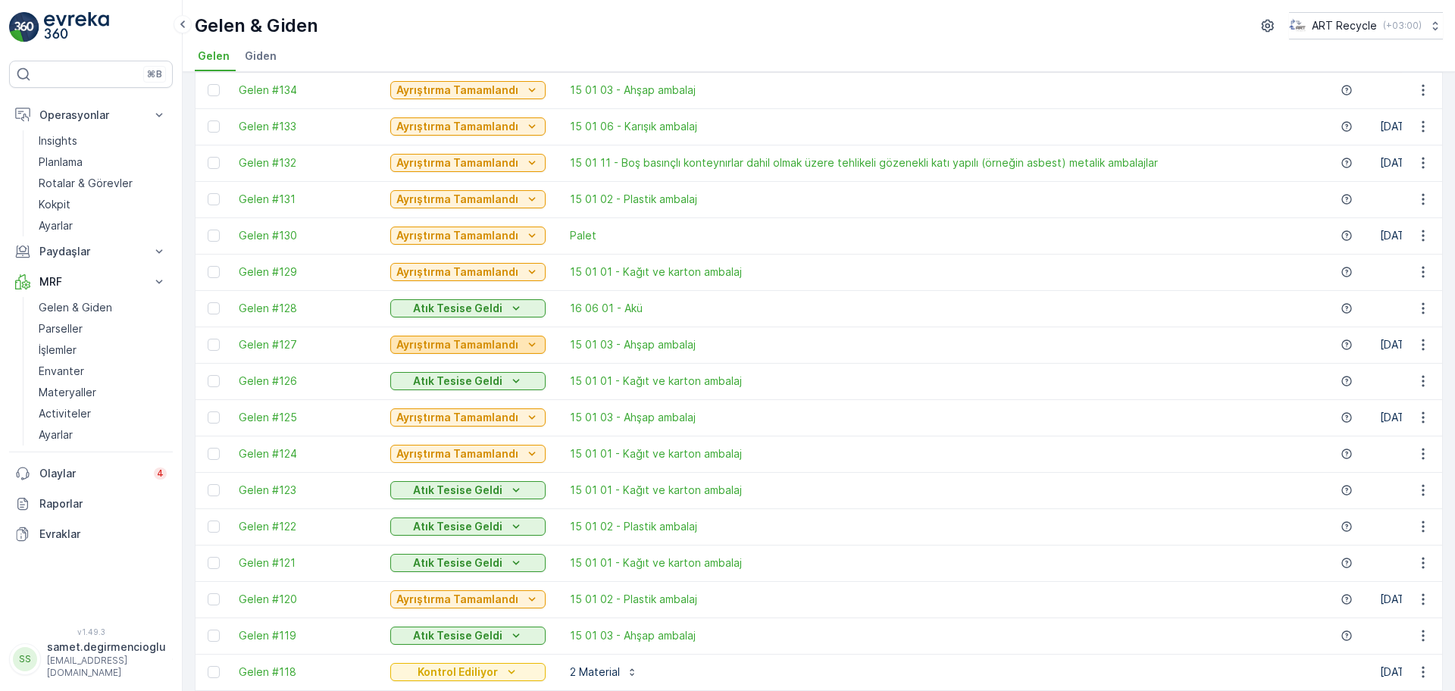
click at [463, 351] on p "Ayrıştırma Tamamlandı" at bounding box center [457, 344] width 122 height 15
click at [463, 350] on p "Ayrıştırma Tamamlandı" at bounding box center [457, 344] width 122 height 15
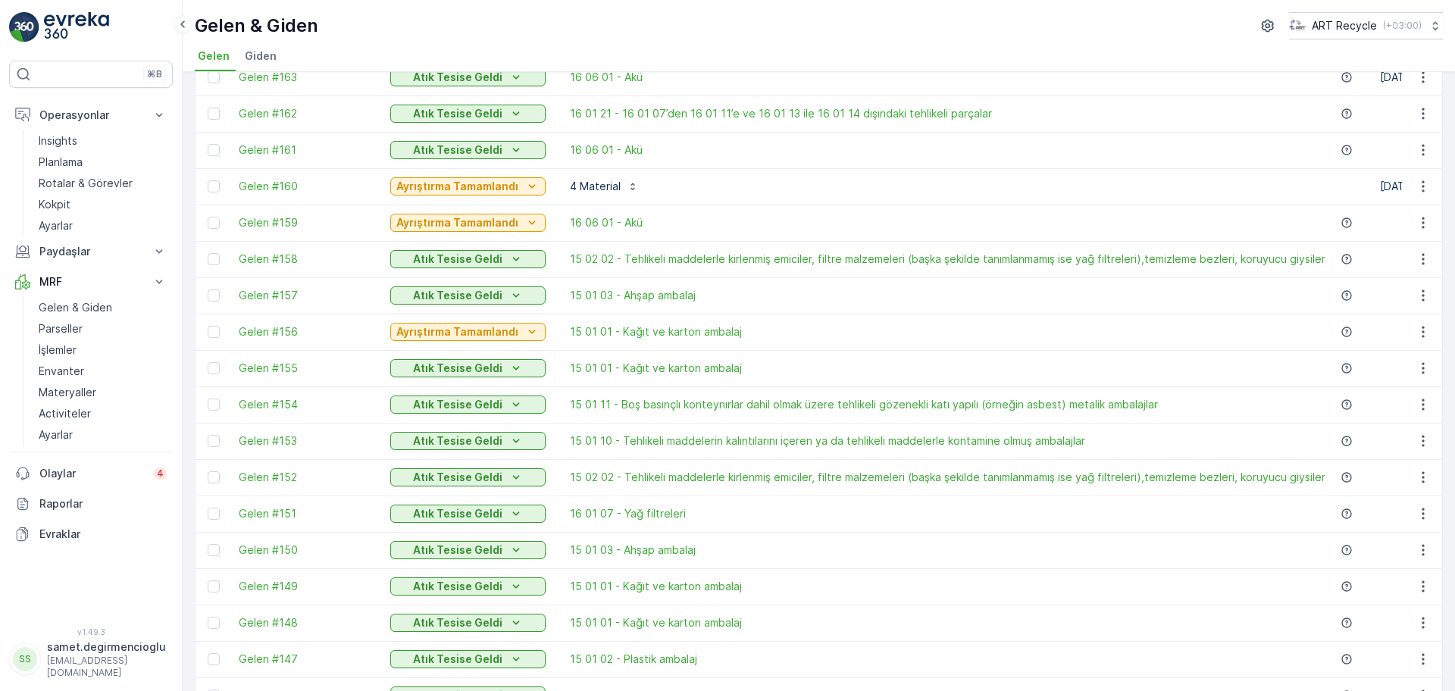
scroll to position [0, 0]
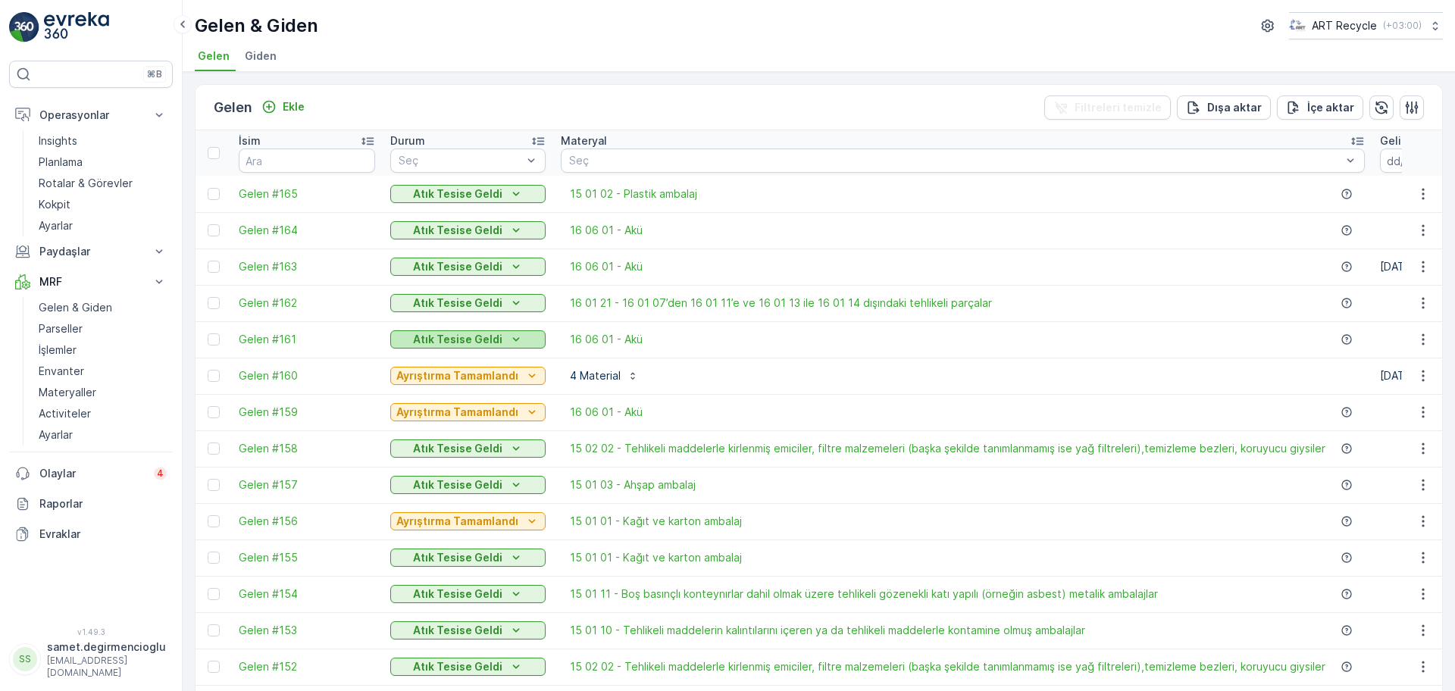
click at [453, 344] on p "Atık Tesise Geldi" at bounding box center [457, 339] width 89 height 15
click at [76, 186] on p "Rotalar & Görevler" at bounding box center [86, 183] width 94 height 15
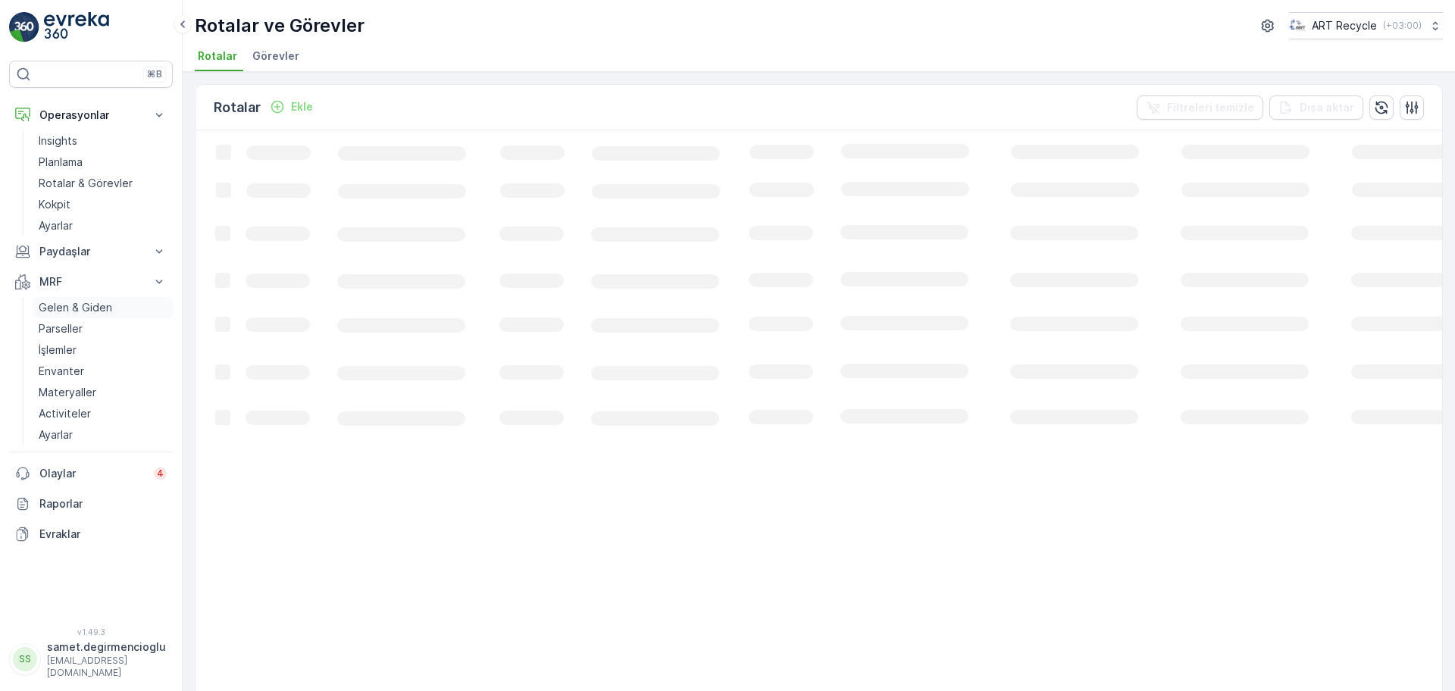
click at [82, 303] on p "Gelen & Giden" at bounding box center [76, 307] width 74 height 15
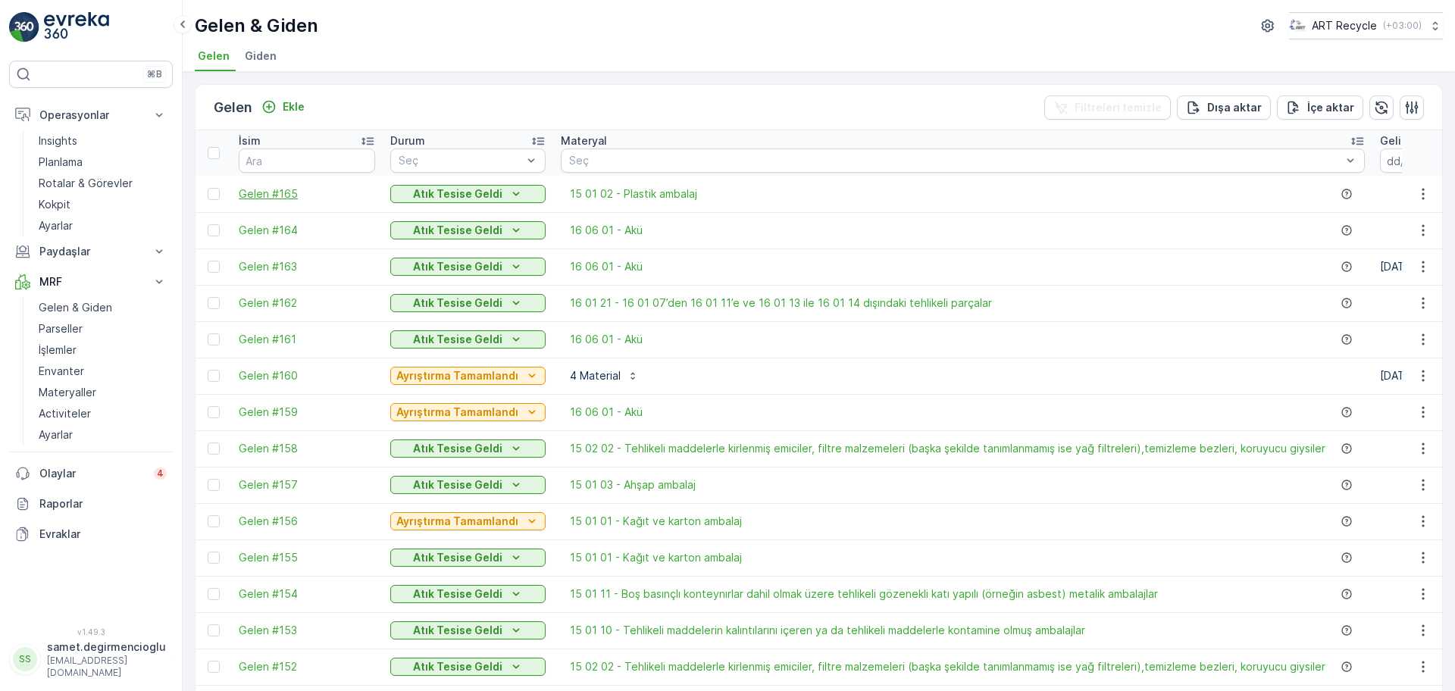
click at [285, 189] on span "Gelen #165" at bounding box center [307, 193] width 136 height 15
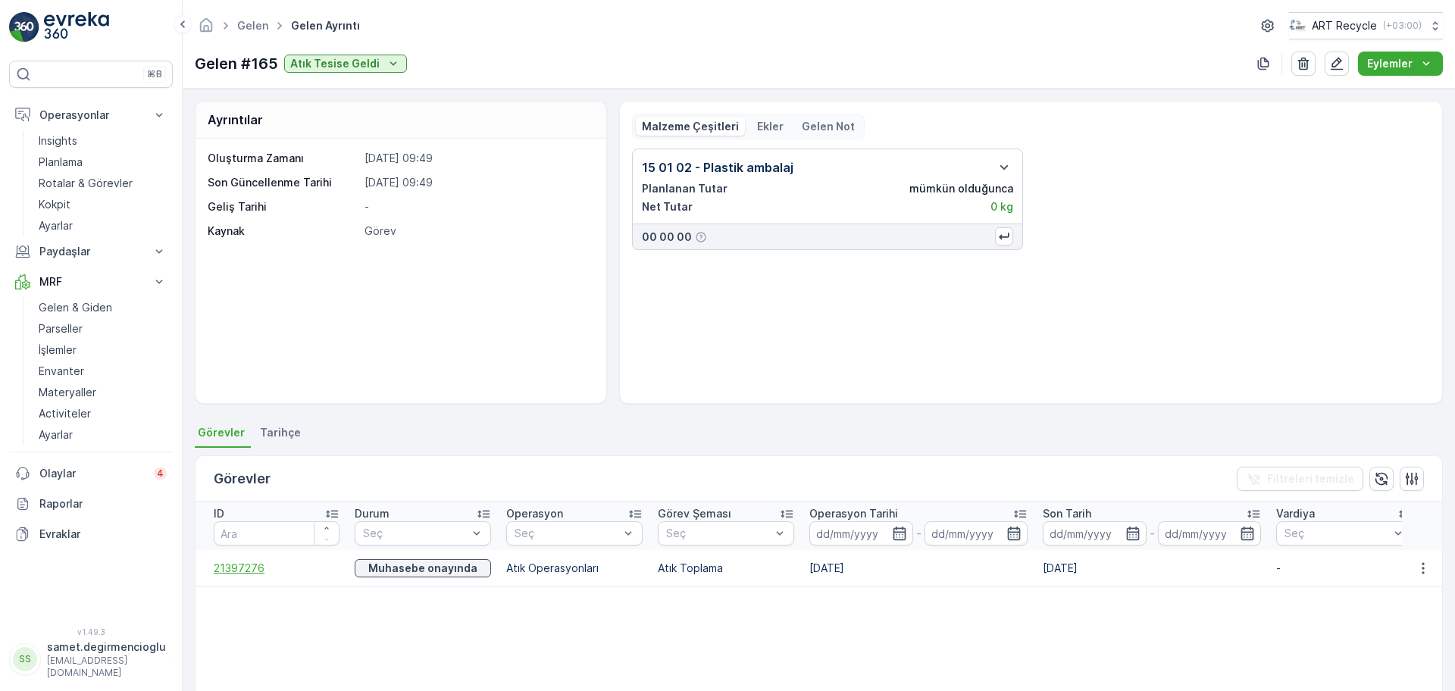
click at [246, 562] on span "21397276" at bounding box center [277, 568] width 126 height 15
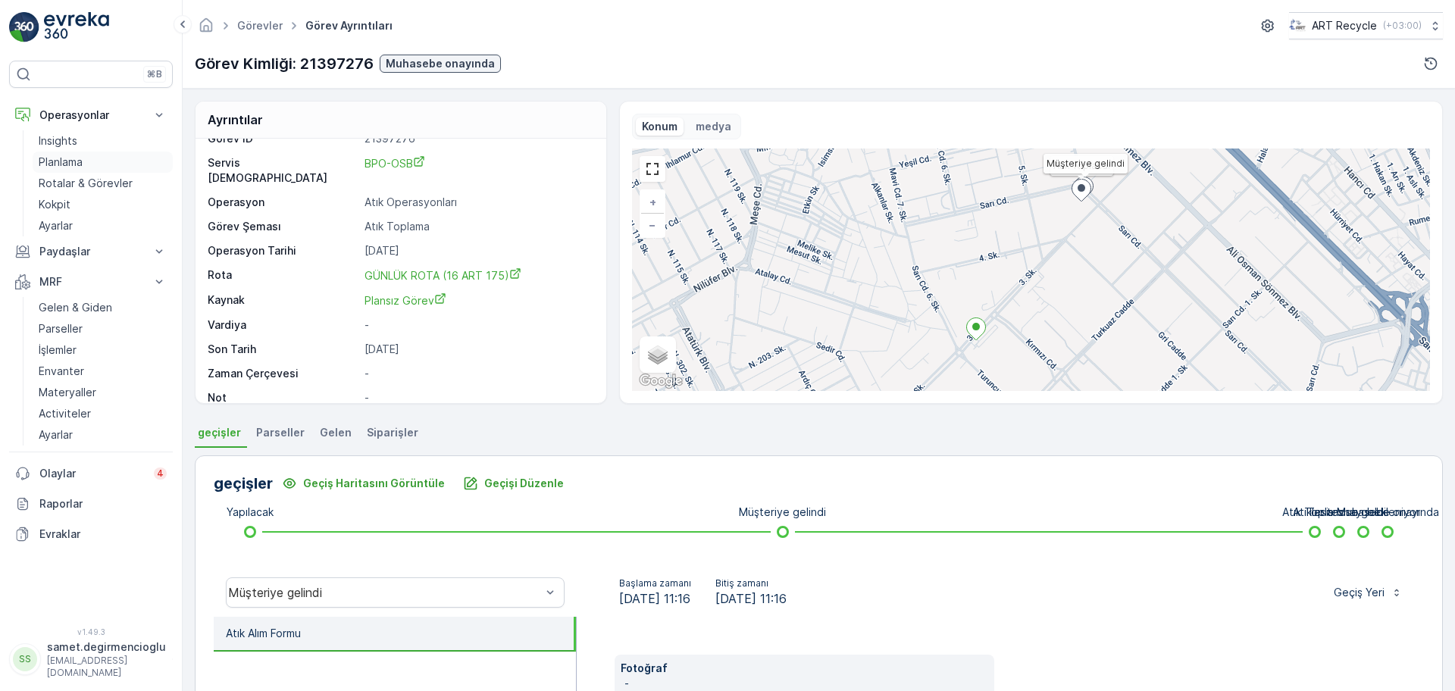
click at [59, 153] on link "Planlama" at bounding box center [103, 162] width 140 height 21
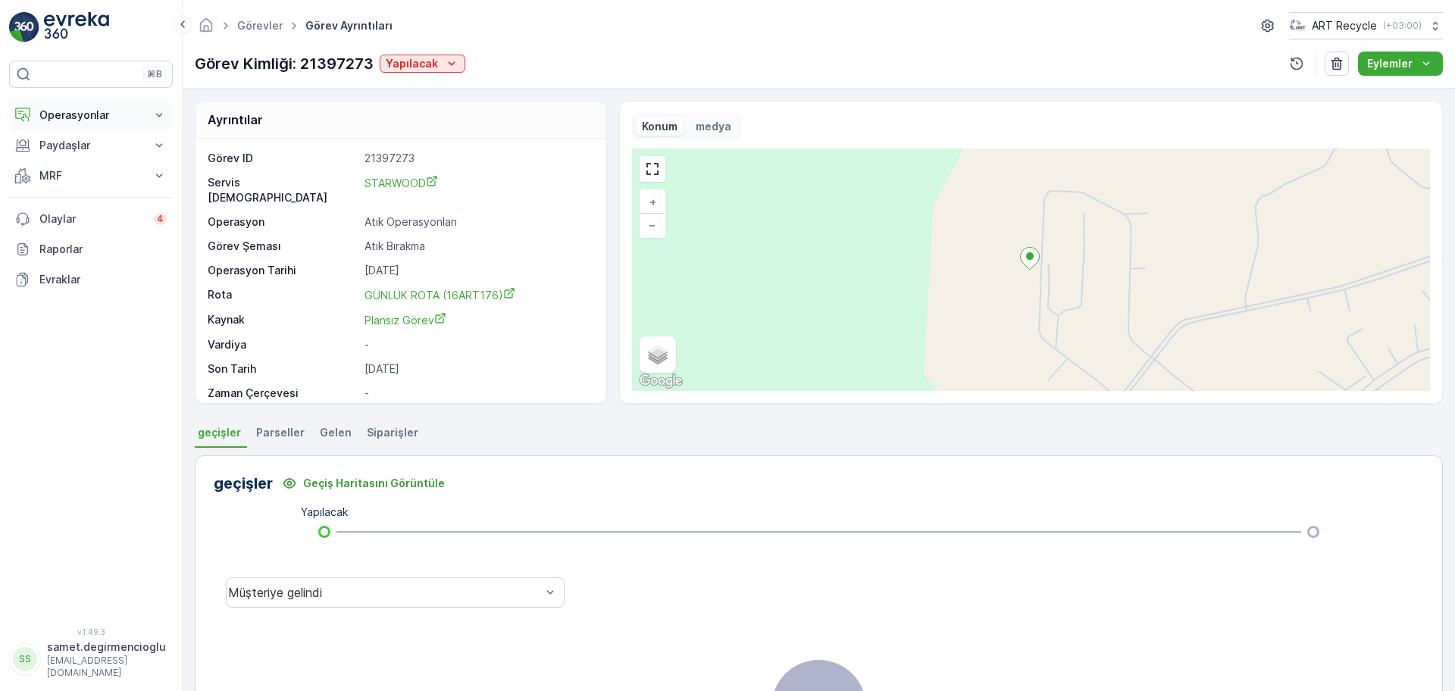
click at [95, 104] on button "Operasyonlar" at bounding box center [91, 115] width 164 height 30
click at [85, 174] on link "Rotalar & Görevler" at bounding box center [103, 183] width 140 height 21
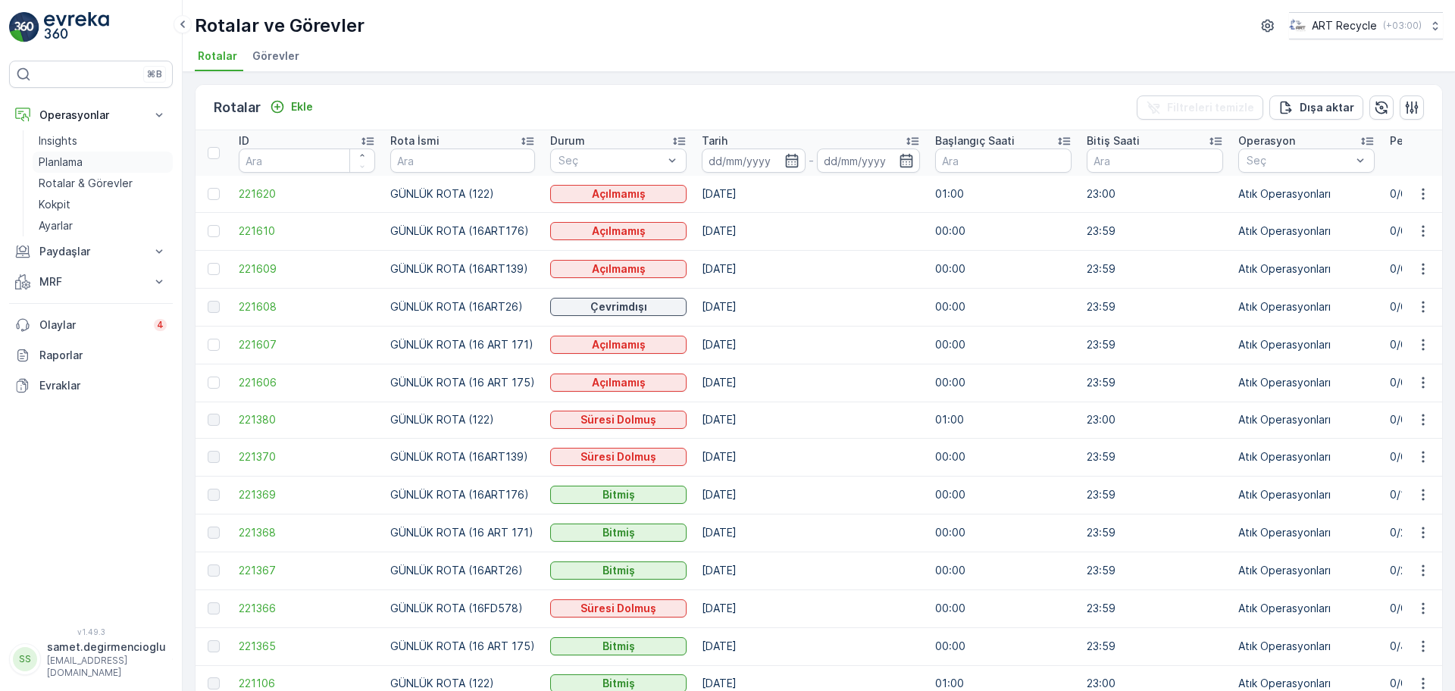
click at [73, 166] on p "Planlama" at bounding box center [61, 162] width 44 height 15
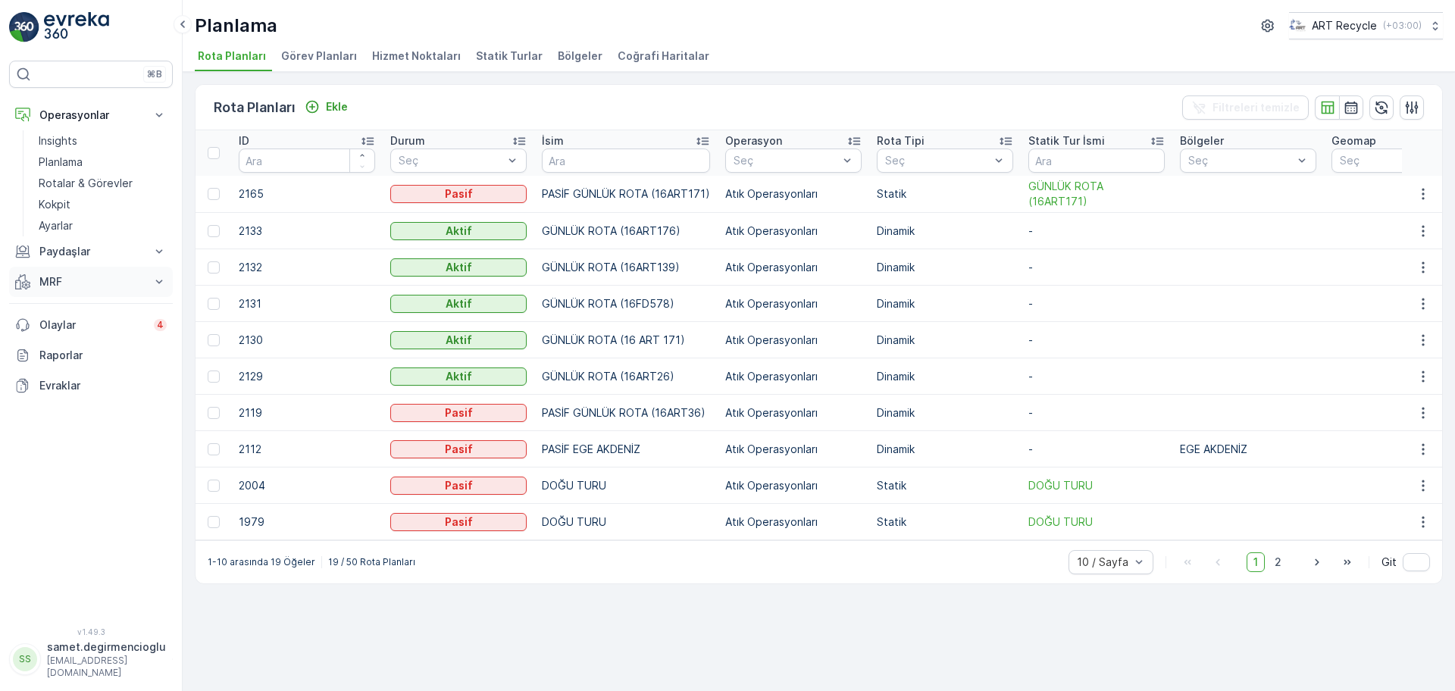
click at [68, 276] on p "MRF" at bounding box center [90, 281] width 103 height 15
click at [80, 314] on p "Gelen & Giden" at bounding box center [76, 307] width 74 height 15
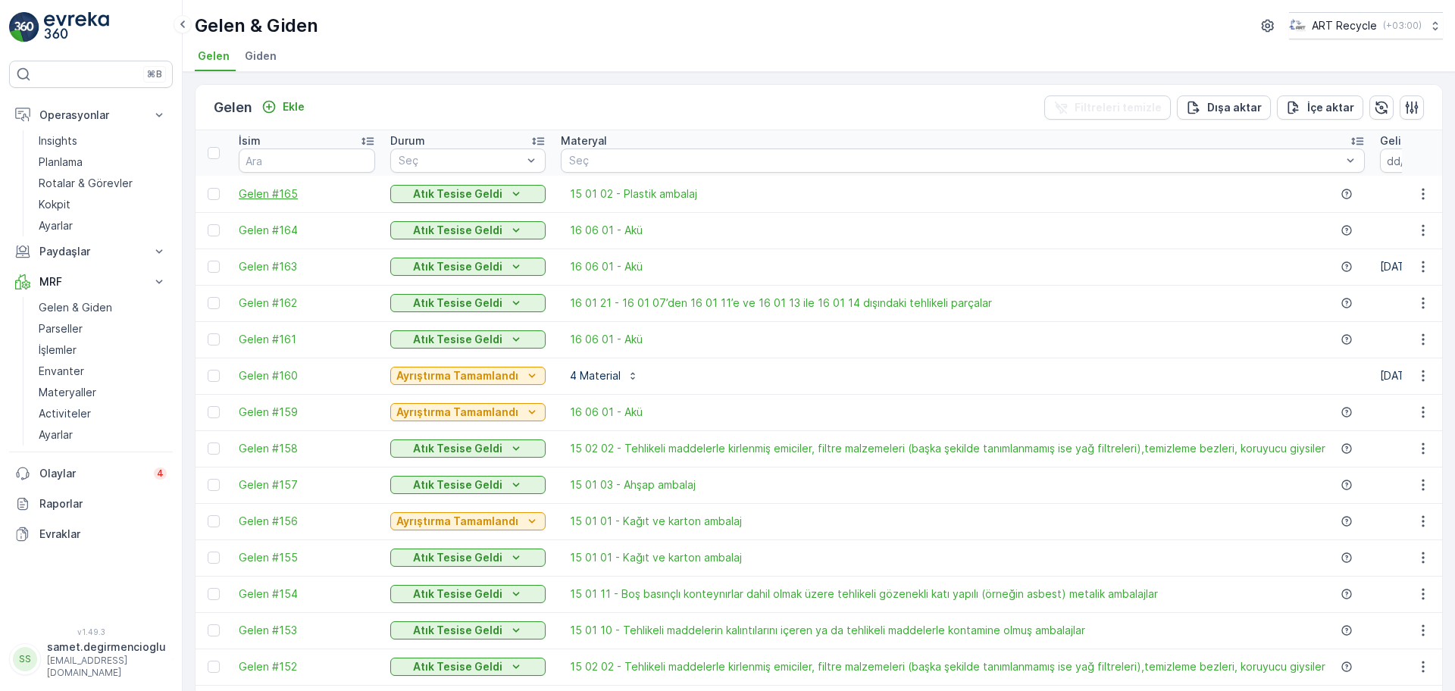
click at [280, 196] on span "Gelen #165" at bounding box center [307, 193] width 136 height 15
click at [260, 223] on span "Gelen #164" at bounding box center [307, 230] width 136 height 15
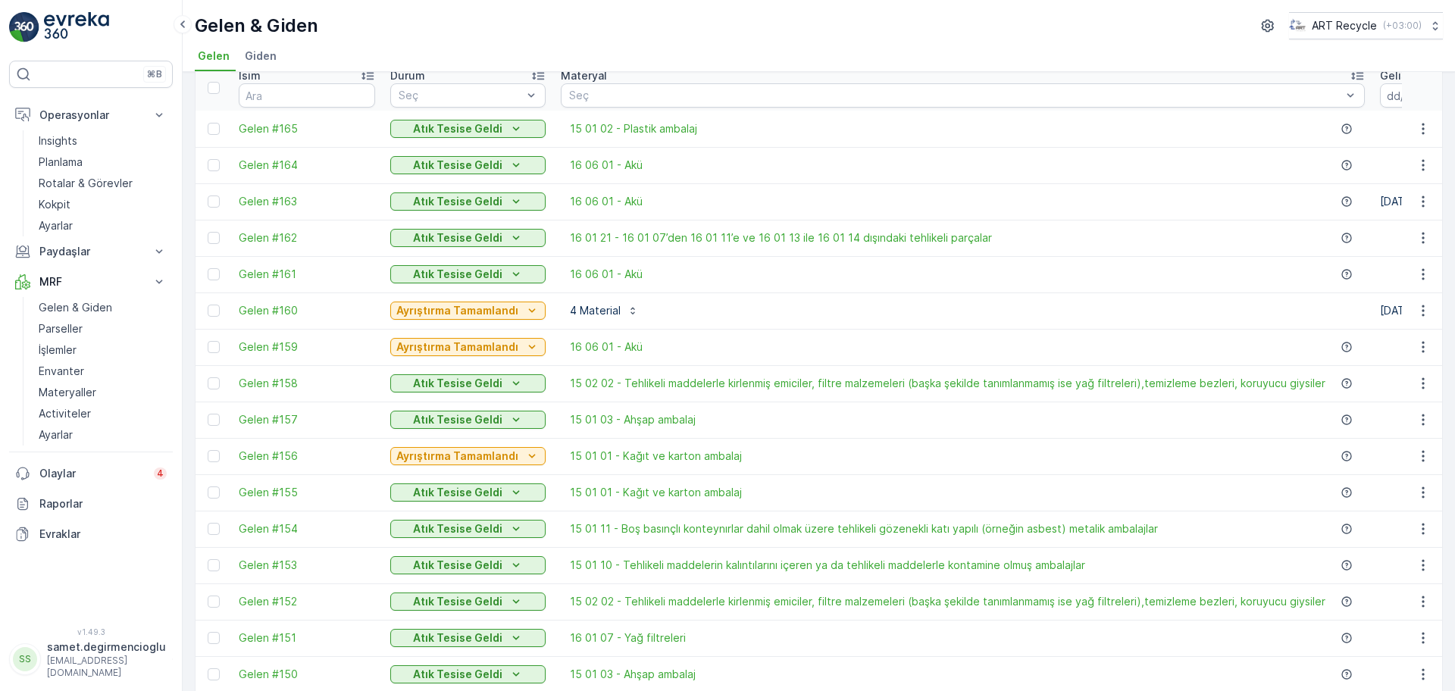
scroll to position [95, 0]
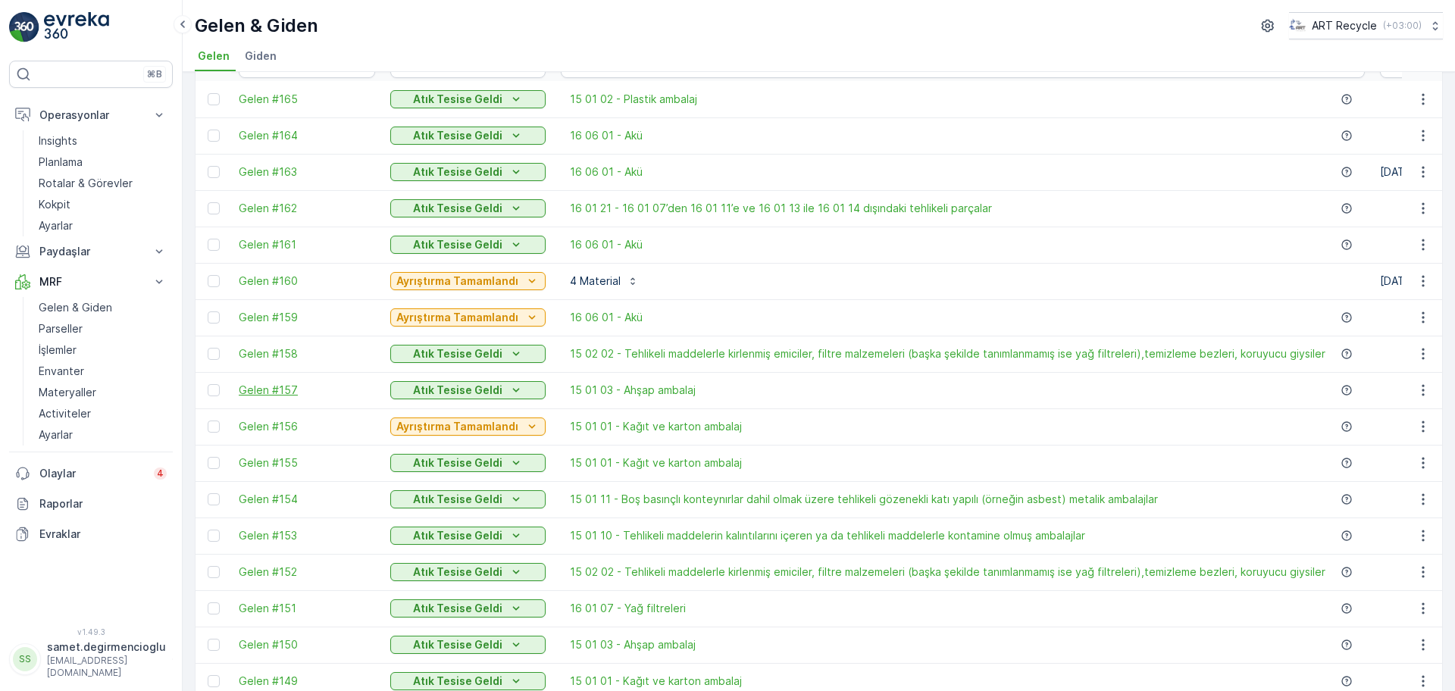
click at [268, 383] on span "Gelen #157" at bounding box center [307, 390] width 136 height 15
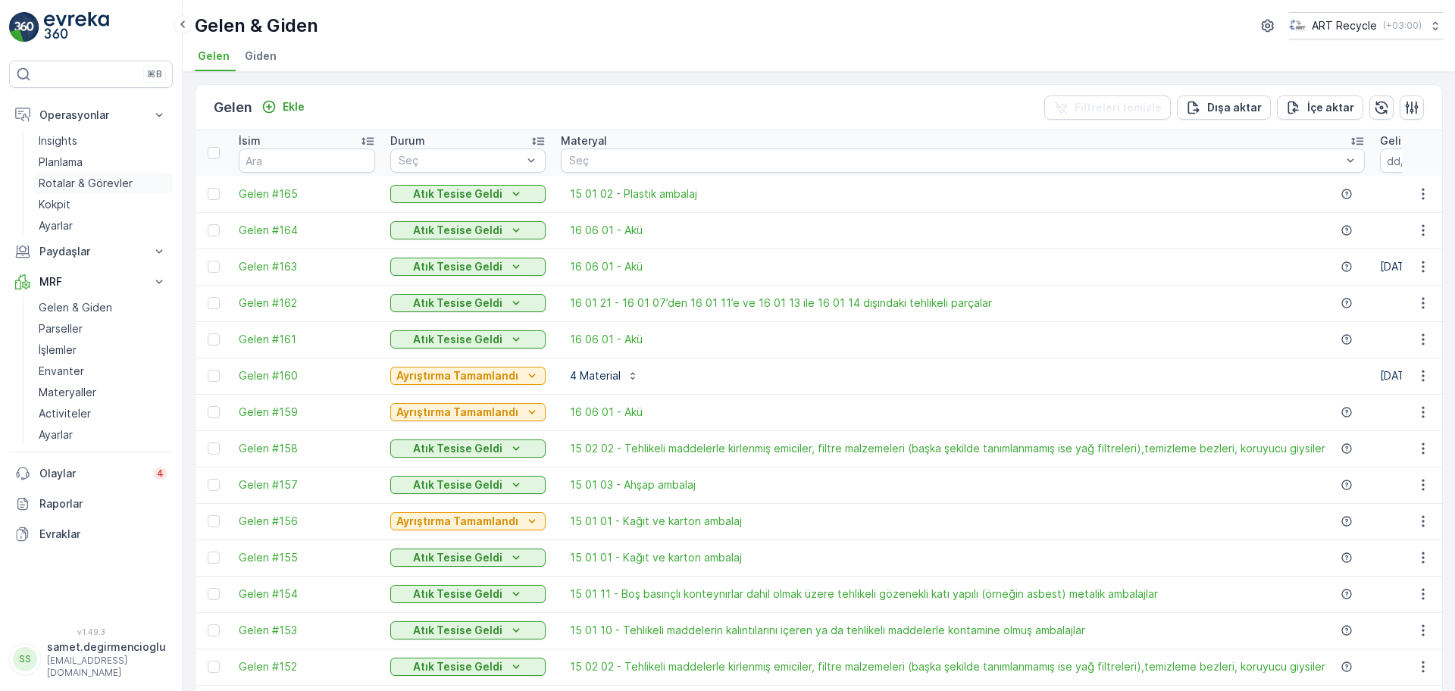
click at [82, 174] on link "Rotalar & Görevler" at bounding box center [103, 183] width 140 height 21
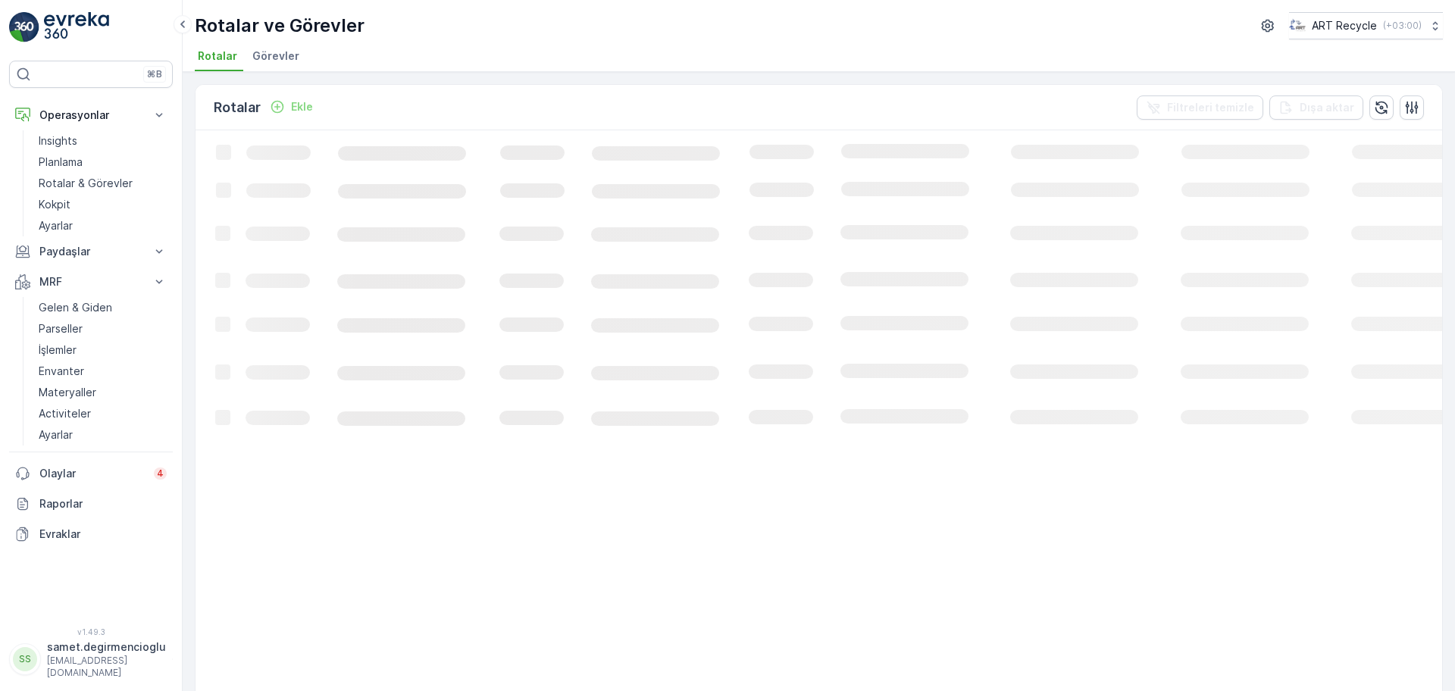
click at [267, 61] on span "Görevler" at bounding box center [275, 56] width 47 height 15
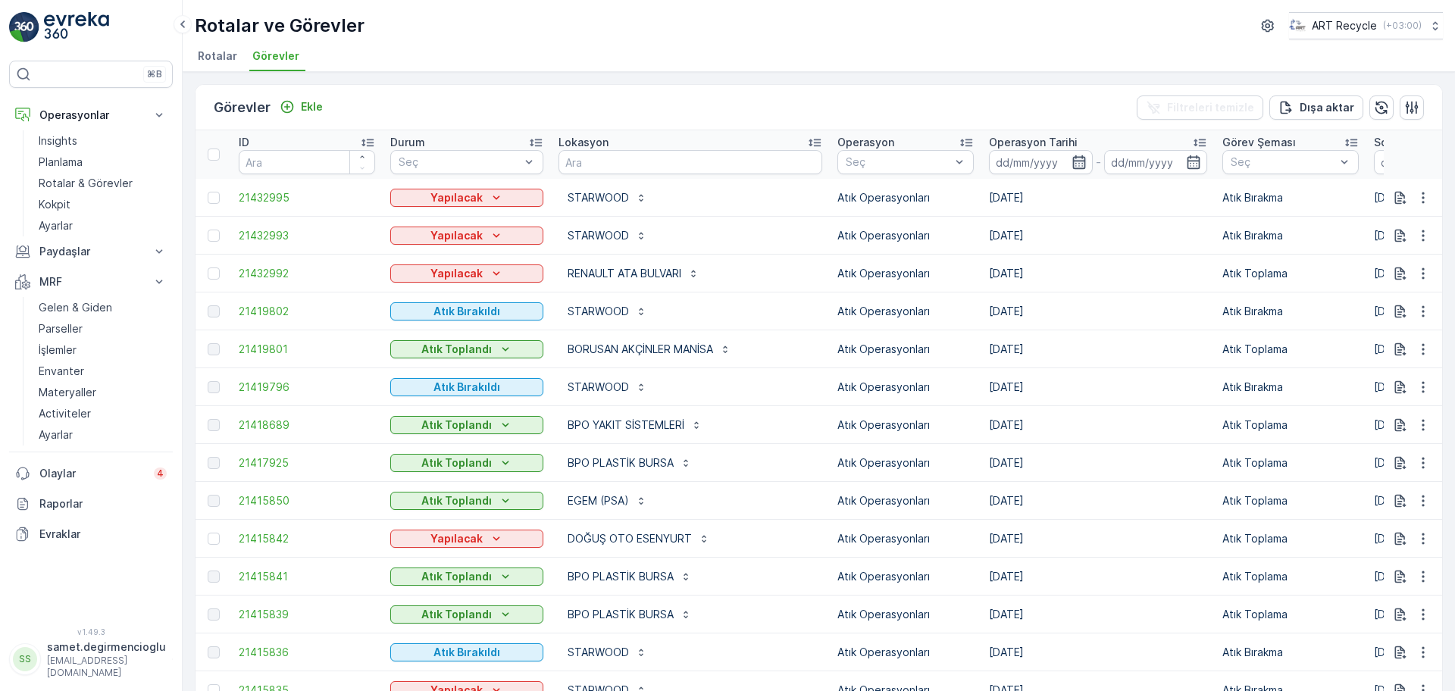
click at [1072, 157] on icon "button" at bounding box center [1078, 162] width 13 height 14
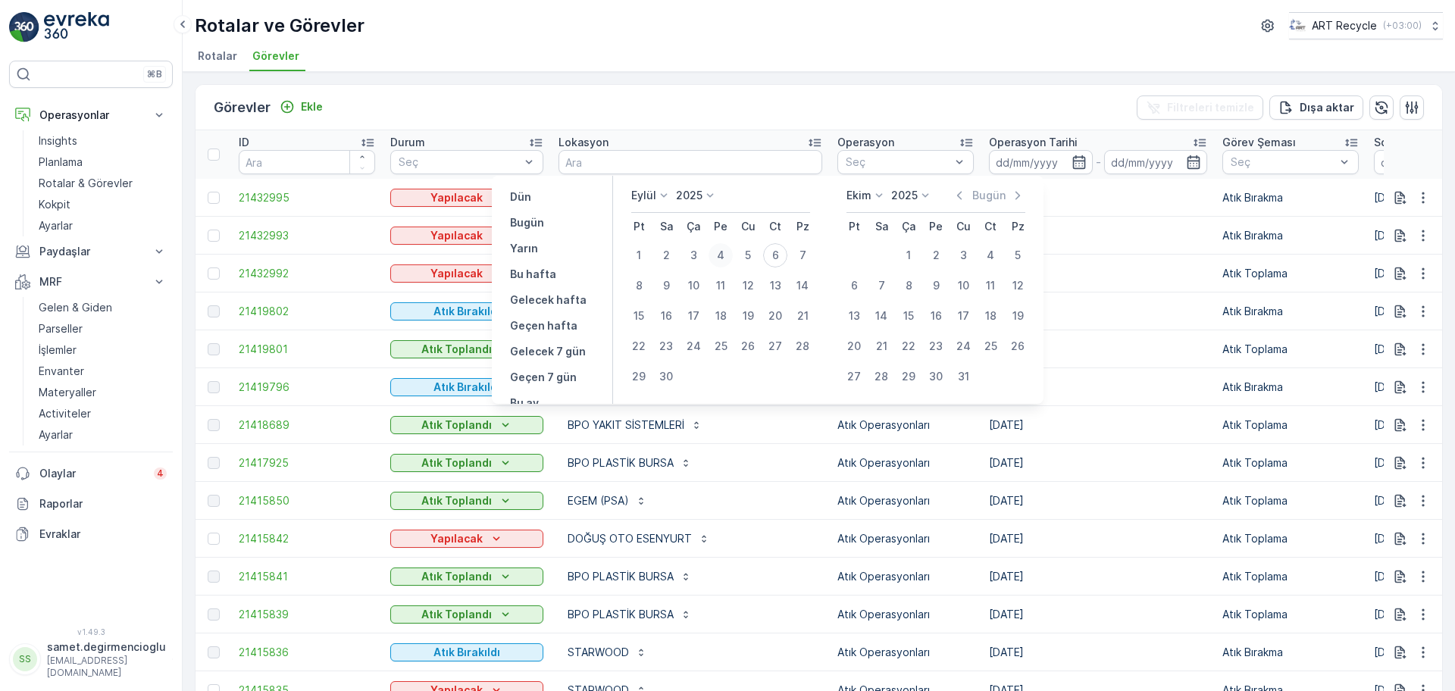
click at [730, 256] on div "4" at bounding box center [721, 255] width 24 height 24
type input "[DATE]"
click at [952, 86] on div "Görevler Ekle Filtreleri temizle Dışa aktar" at bounding box center [819, 107] width 1247 height 45
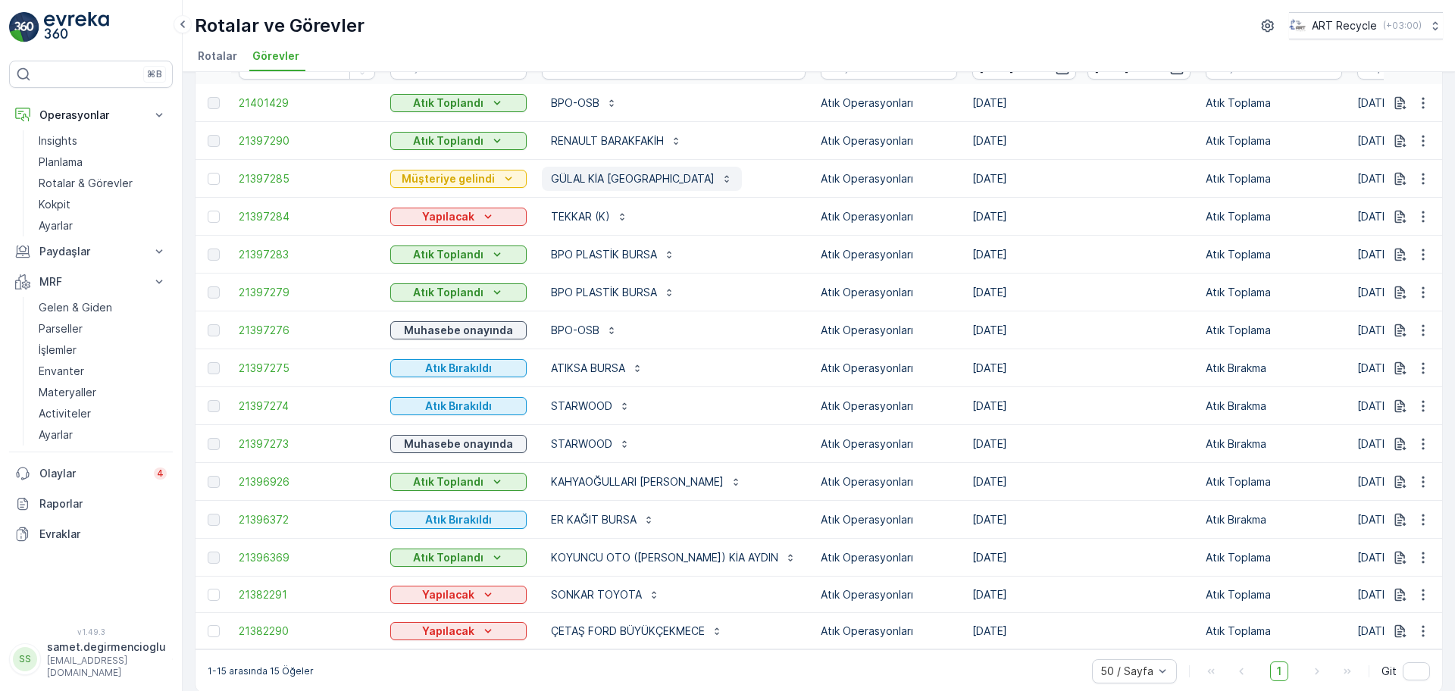
scroll to position [117, 0]
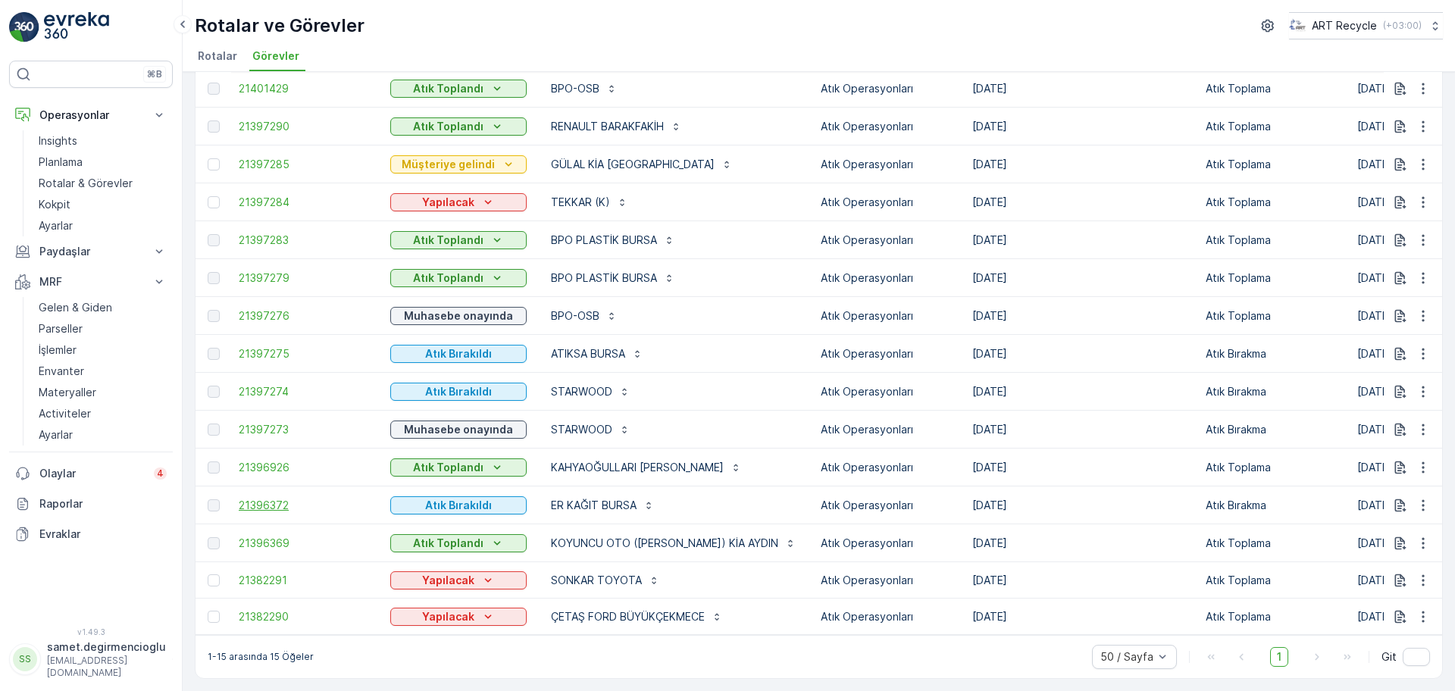
click at [243, 498] on span "21396372" at bounding box center [307, 505] width 136 height 15
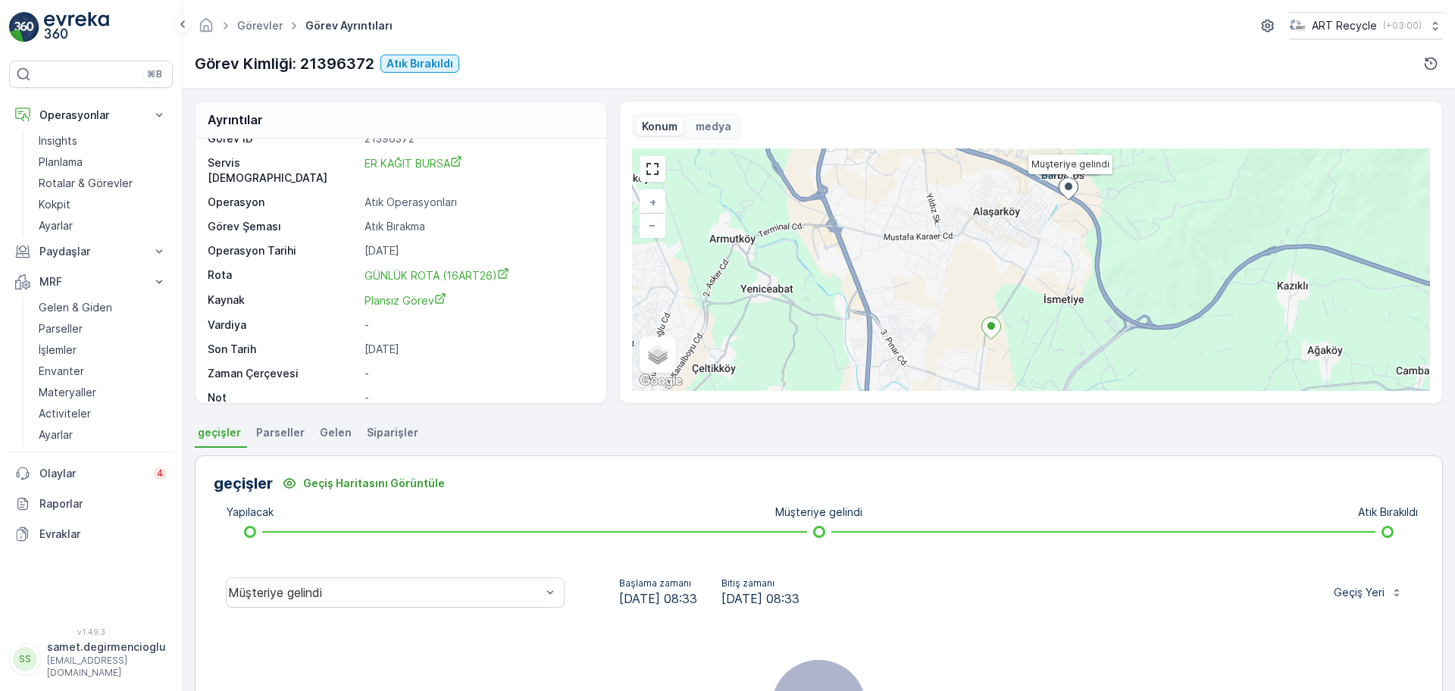
click at [320, 431] on span "Gelen" at bounding box center [336, 432] width 32 height 15
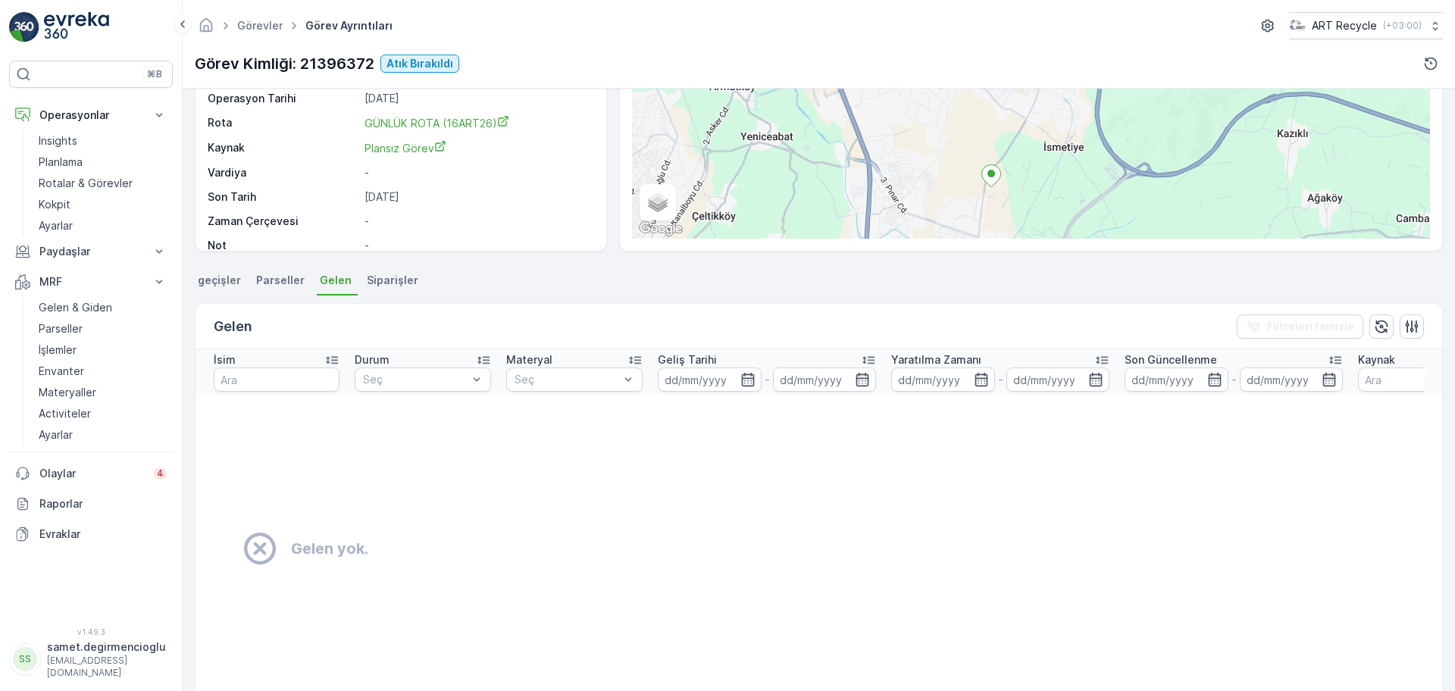
scroll to position [189, 0]
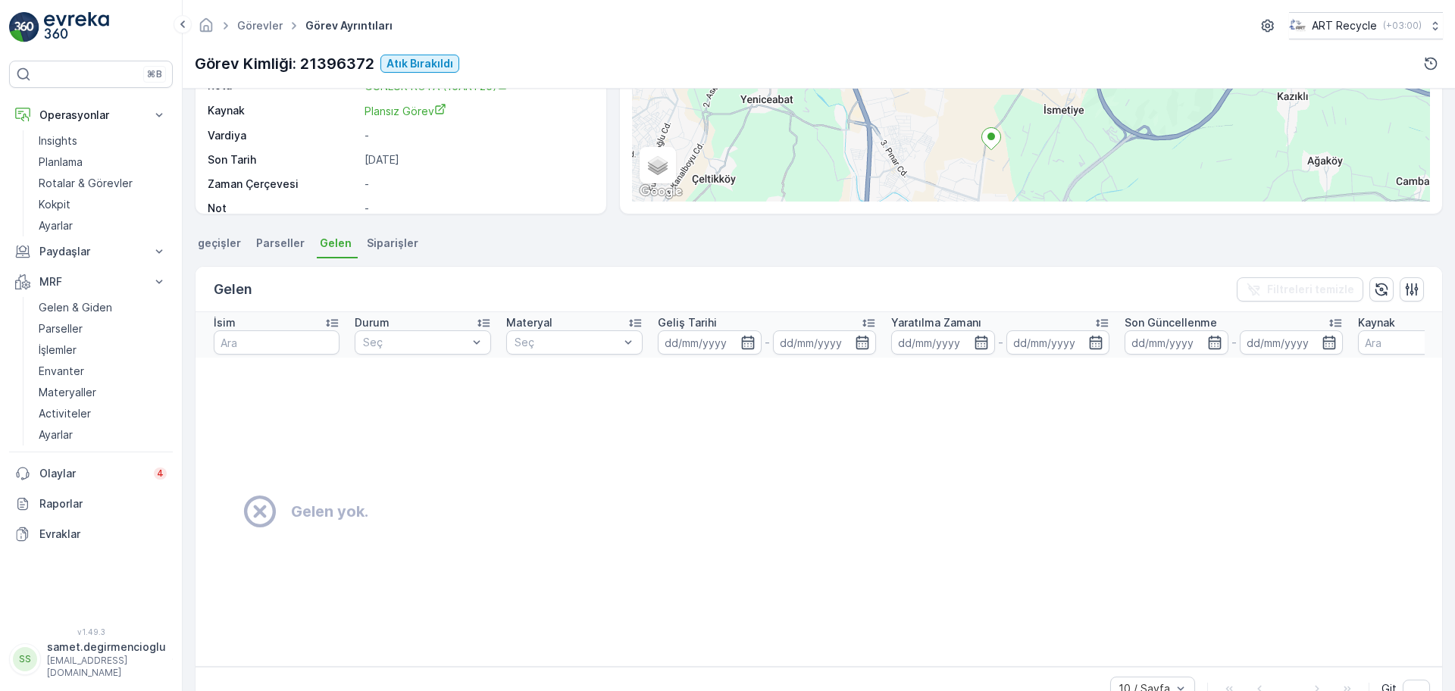
click at [390, 254] on li "Siparişler" at bounding box center [394, 246] width 61 height 26
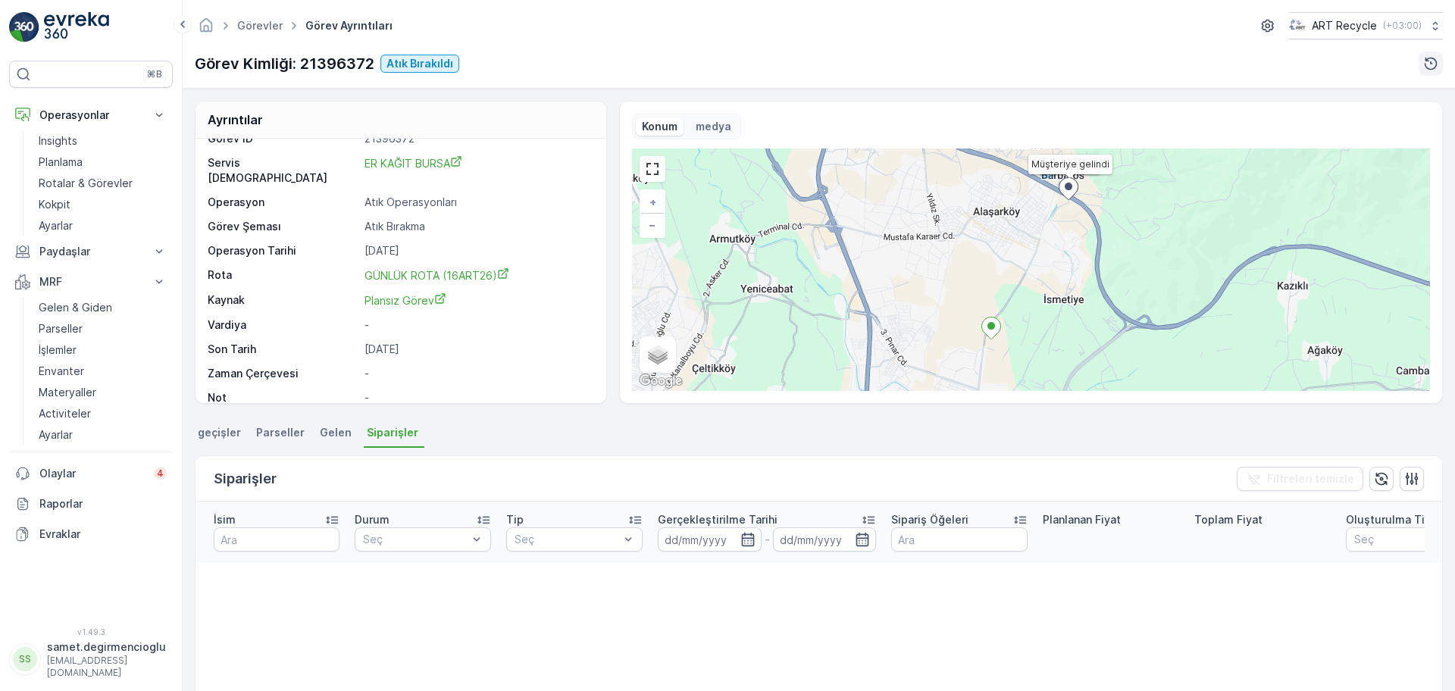
click at [1432, 59] on icon "button" at bounding box center [1430, 63] width 15 height 15
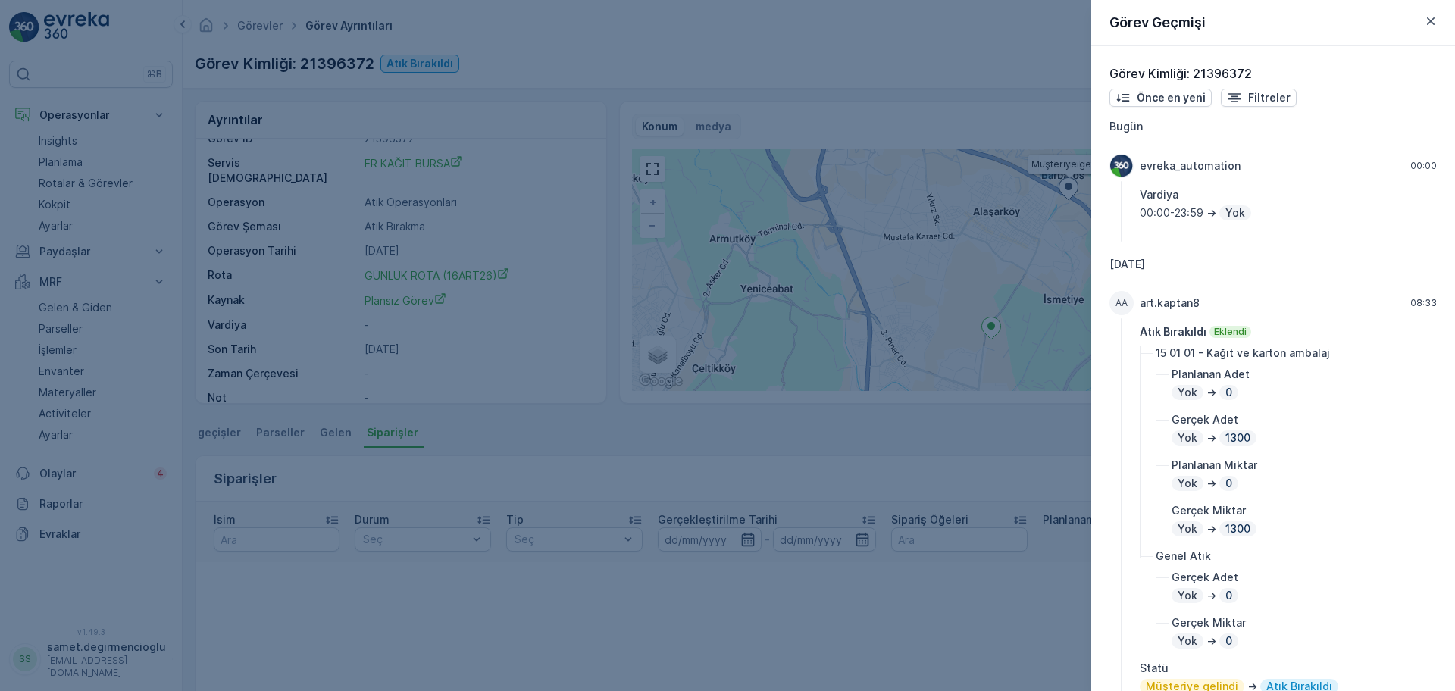
click at [1434, 17] on icon "button" at bounding box center [1430, 21] width 15 height 15
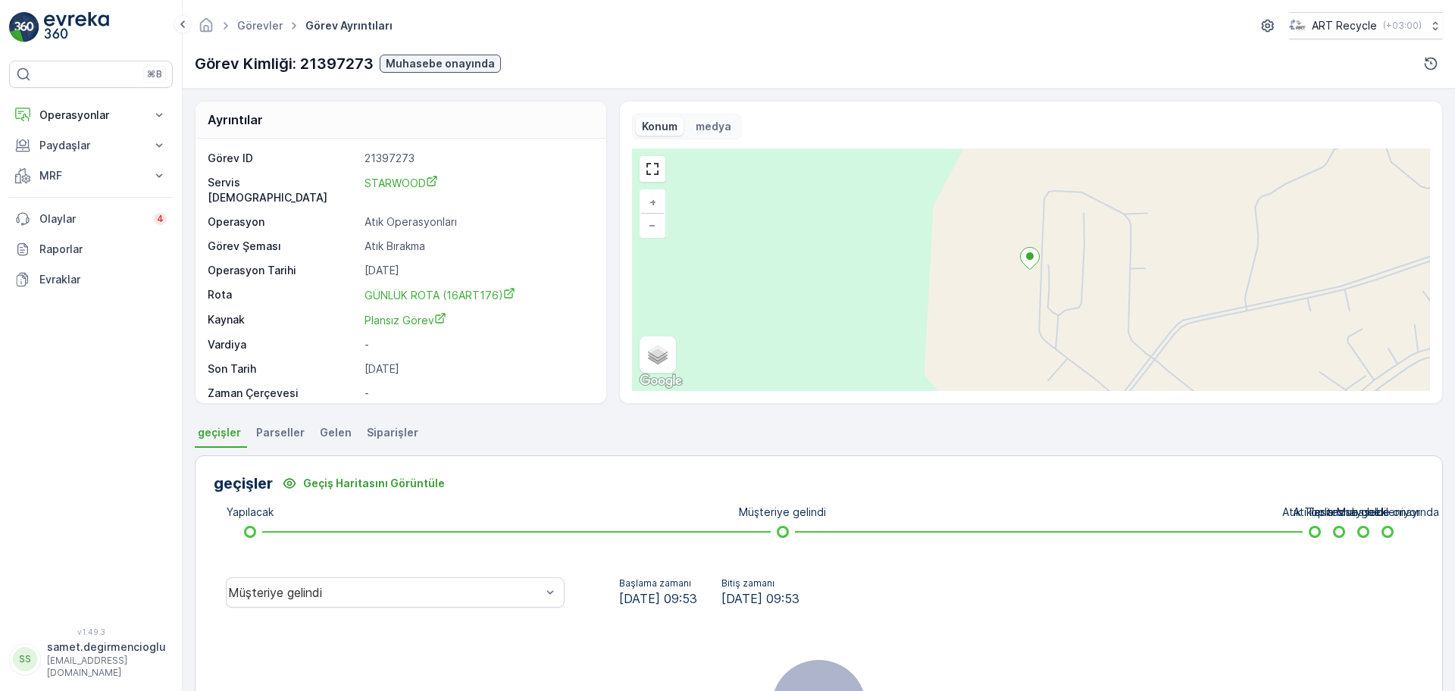
click at [459, 47] on div "Görevler Görev Ayrıntıları ART Recycle ( +03:00 ) Görev Kimliği: 21397273 Muhas…" at bounding box center [819, 44] width 1272 height 89
click at [1421, 69] on button "button" at bounding box center [1431, 64] width 24 height 24
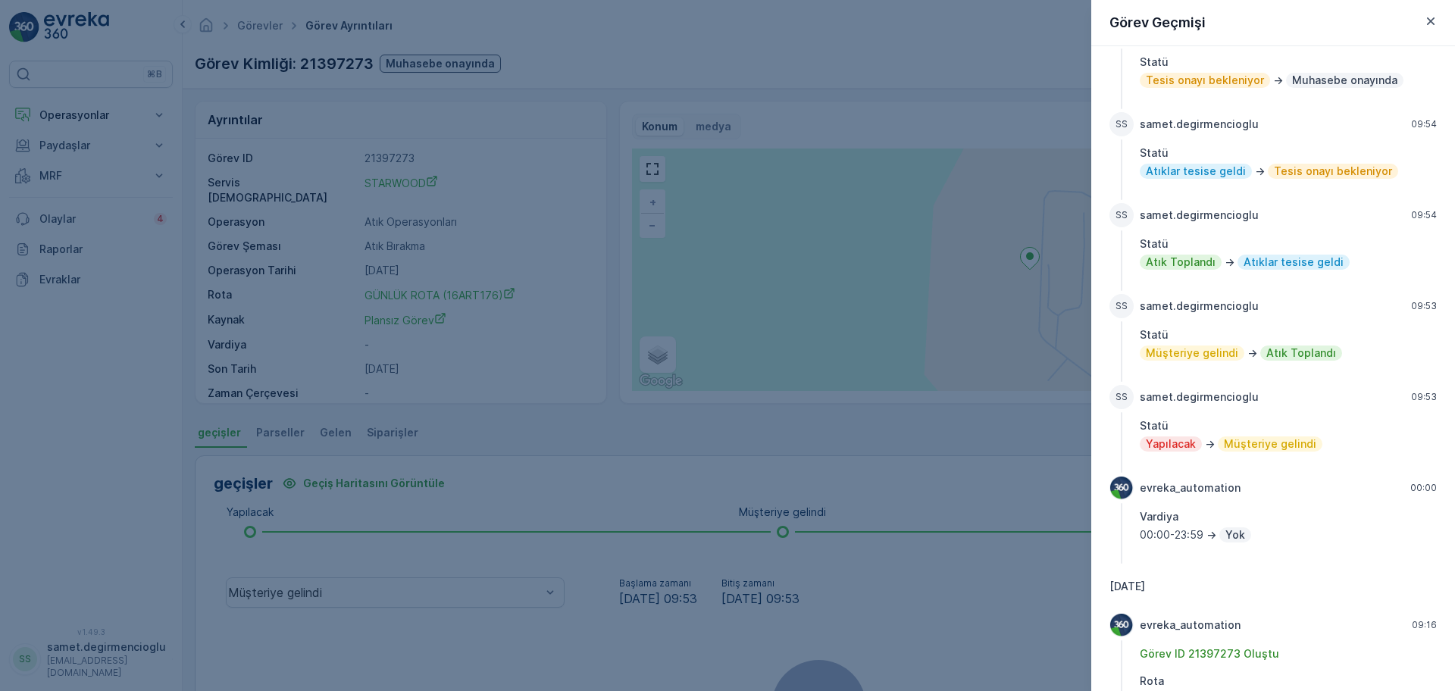
scroll to position [189, 0]
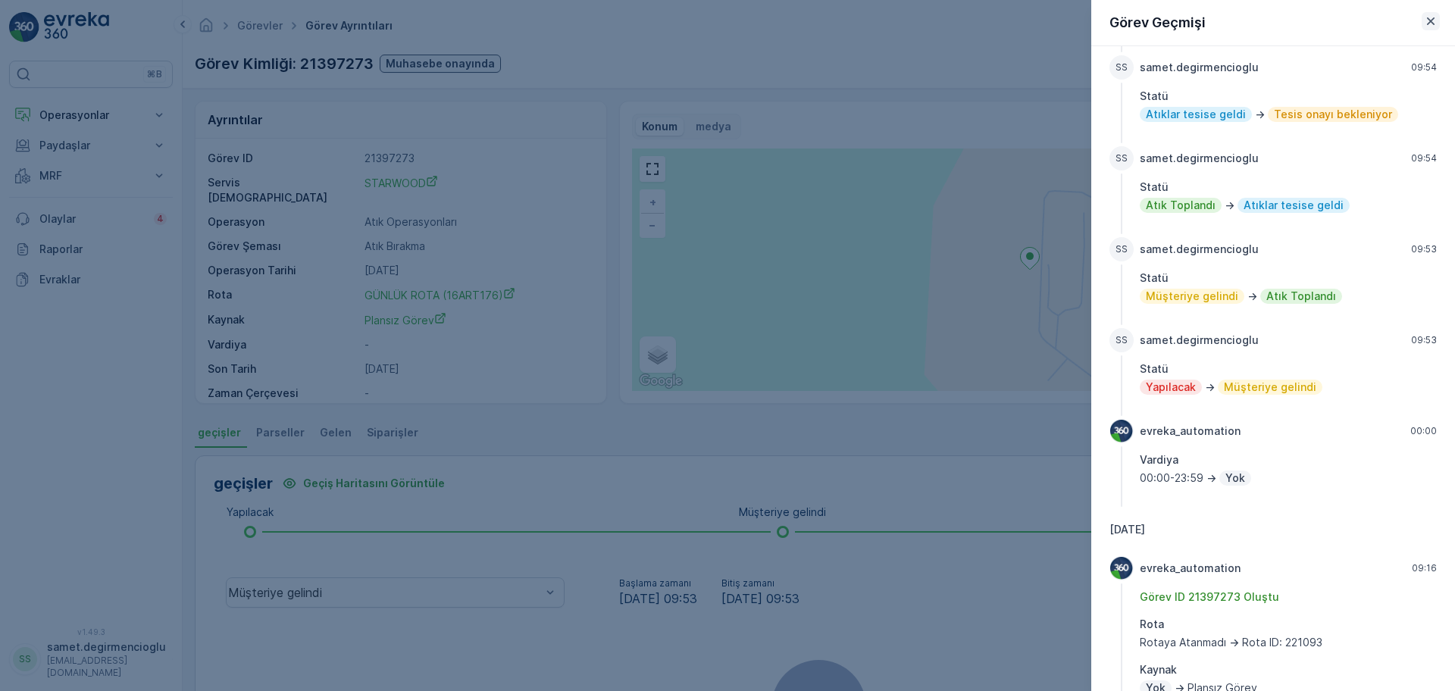
click at [1430, 17] on icon "button" at bounding box center [1430, 21] width 15 height 15
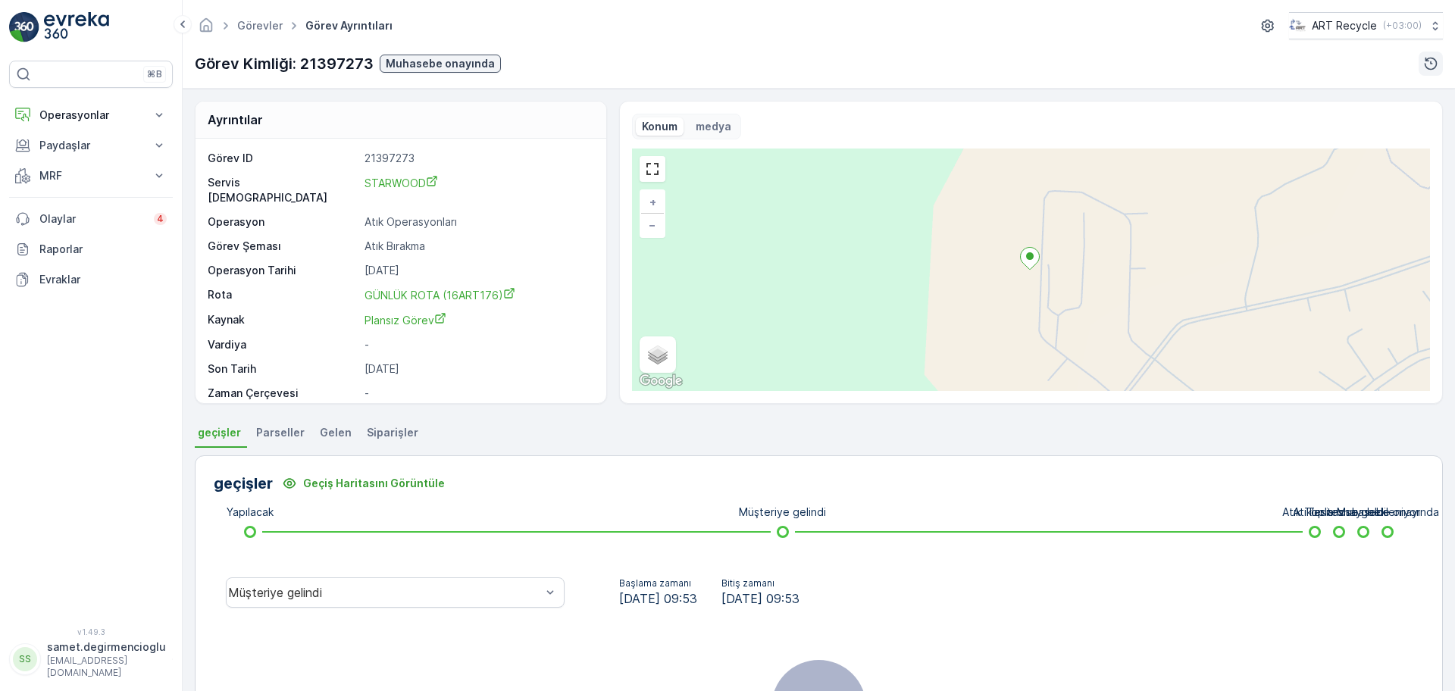
click at [1432, 70] on icon "button" at bounding box center [1430, 63] width 15 height 15
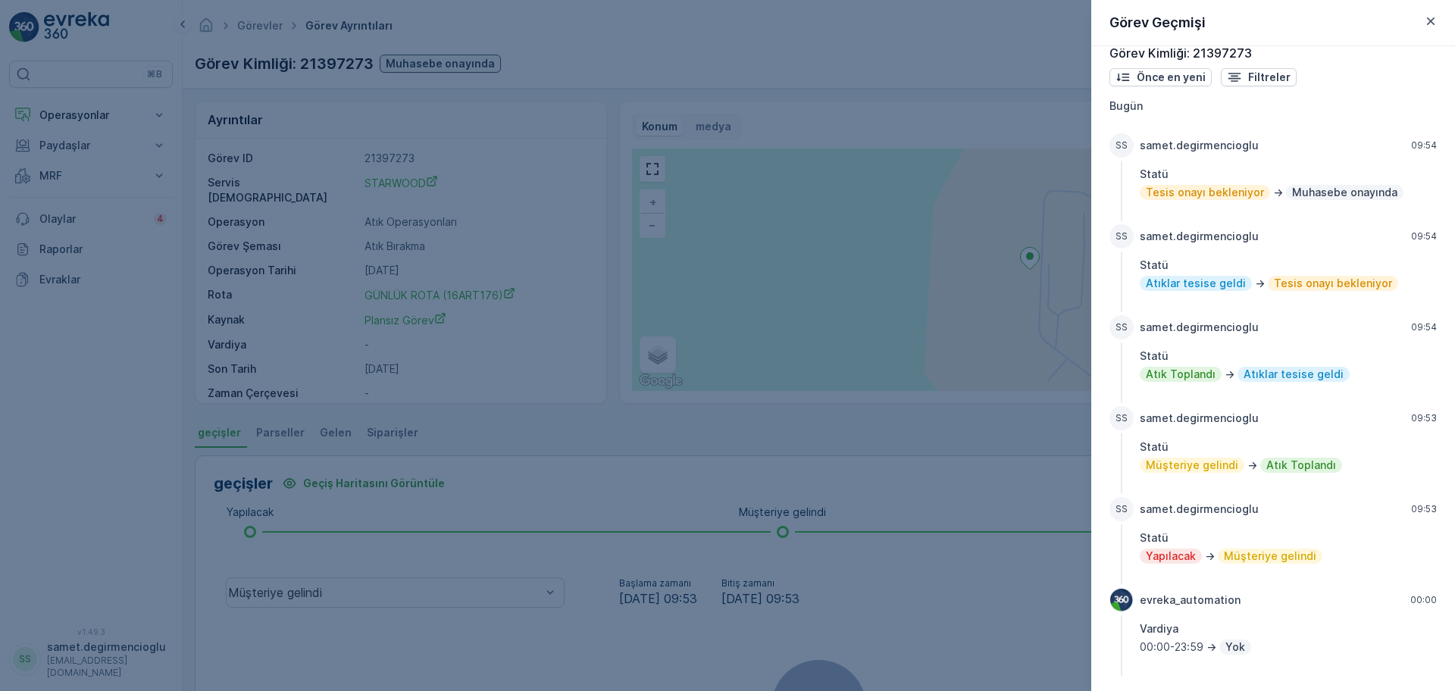
scroll to position [0, 0]
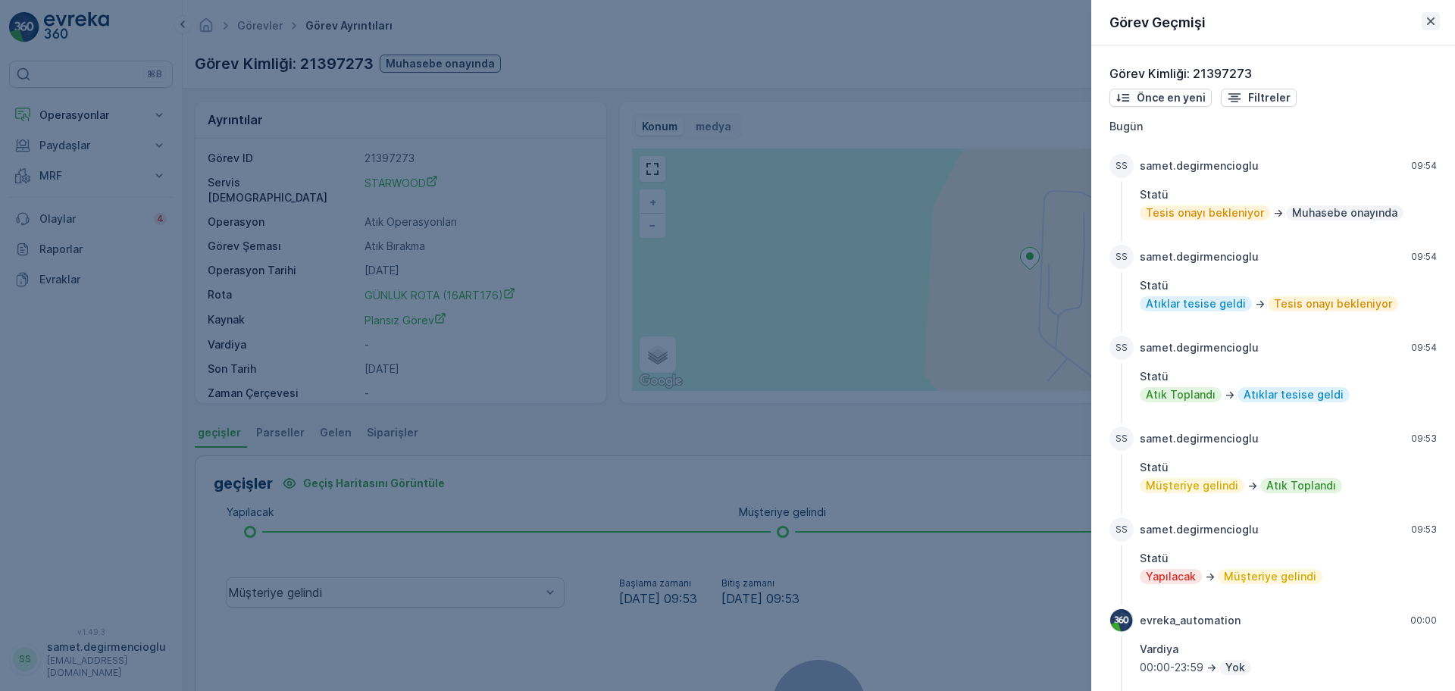
click at [1435, 12] on button "button" at bounding box center [1431, 21] width 18 height 18
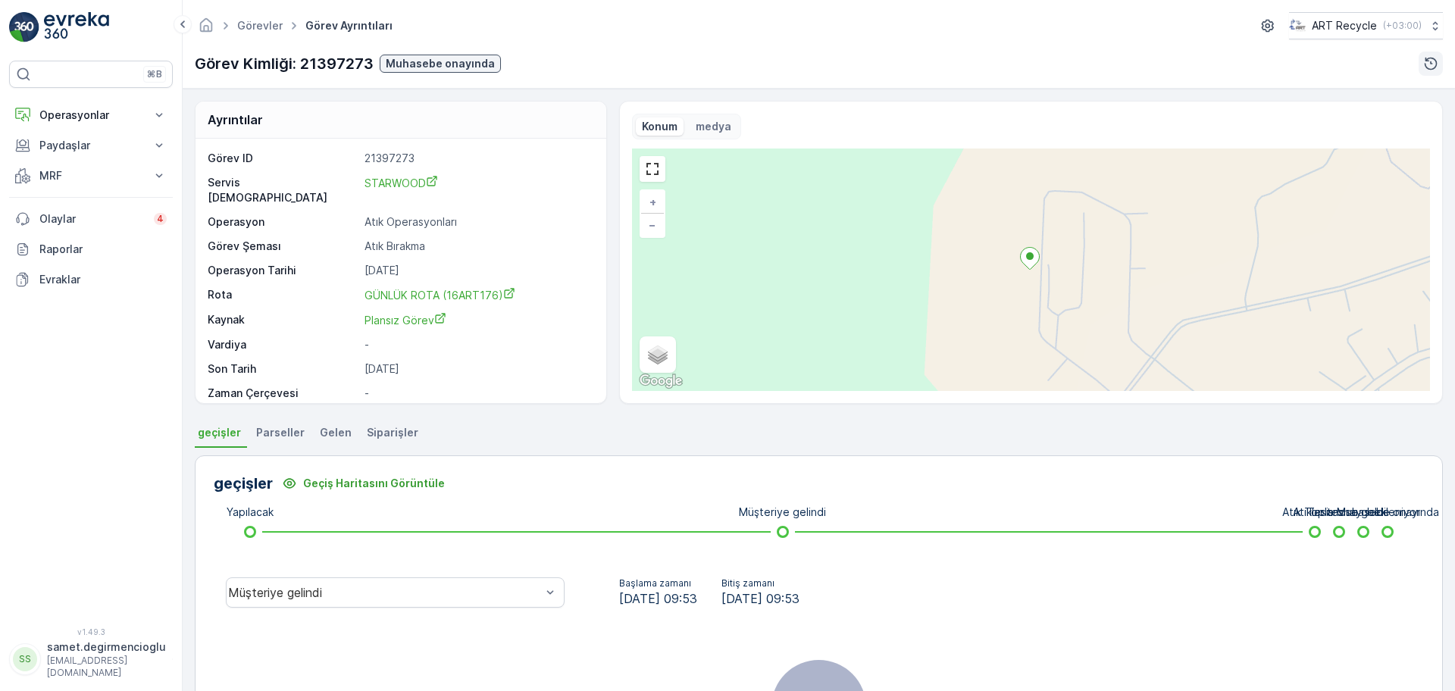
click at [1432, 65] on icon "button" at bounding box center [1430, 63] width 15 height 15
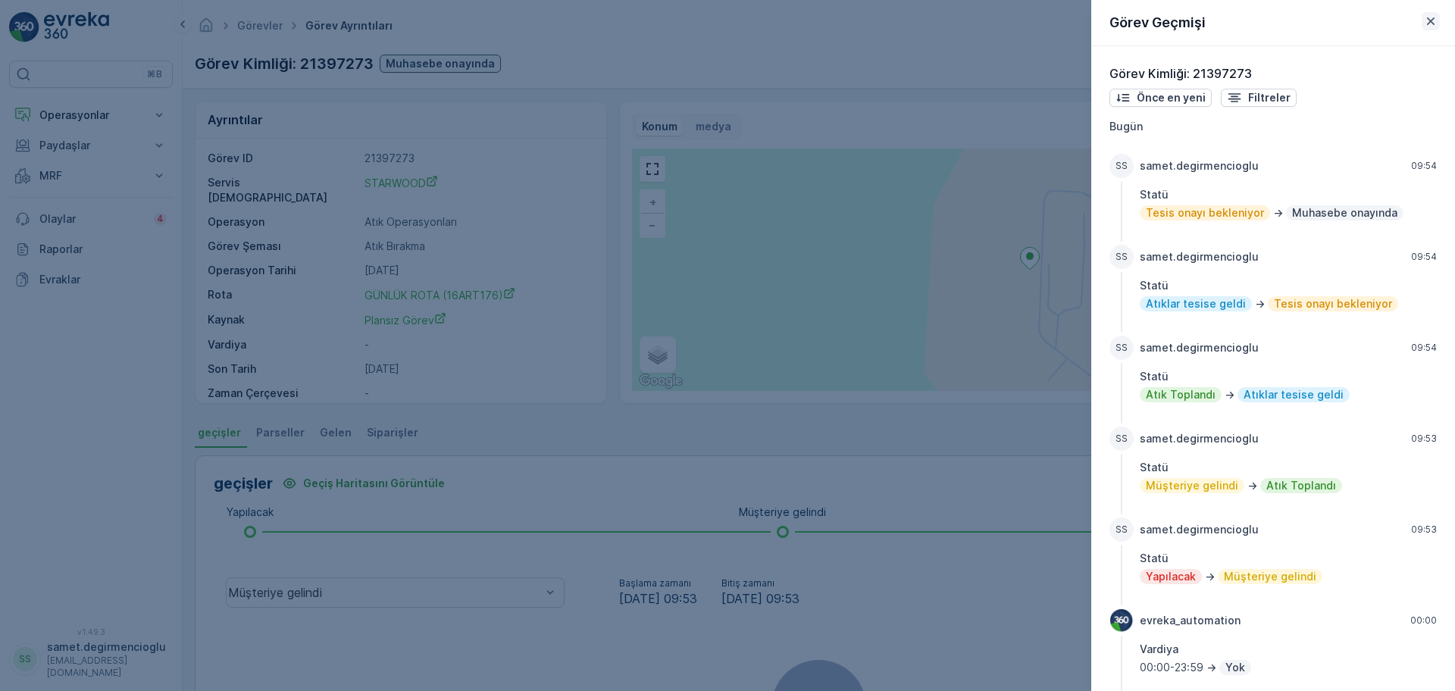
click at [1432, 29] on button "button" at bounding box center [1431, 21] width 18 height 18
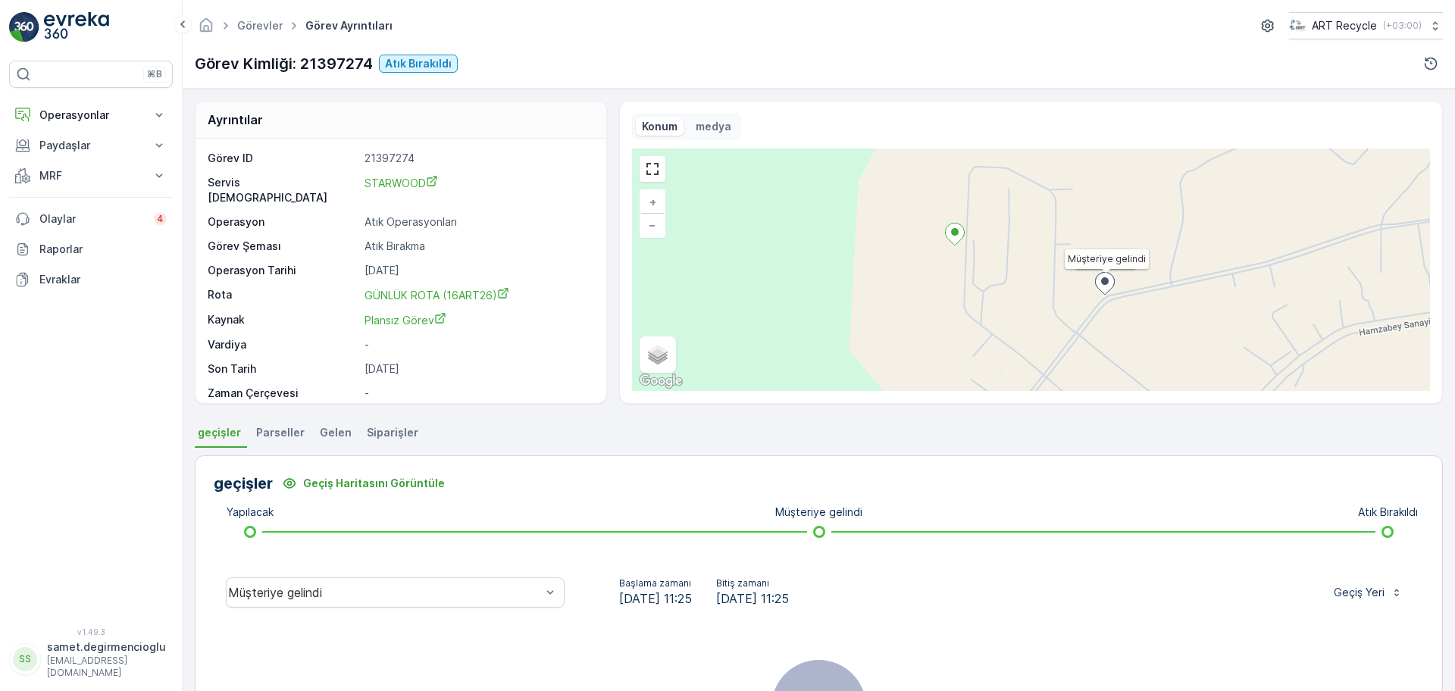
click at [324, 437] on span "Gelen" at bounding box center [336, 432] width 32 height 15
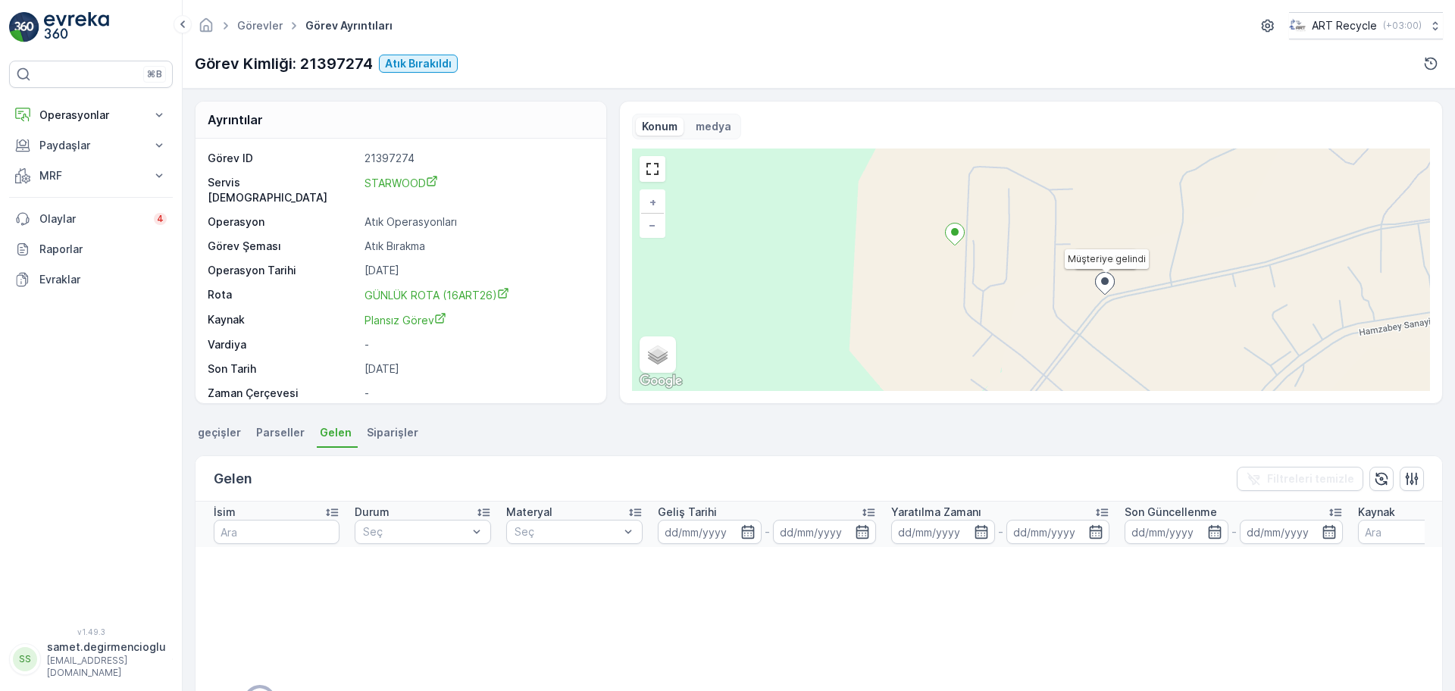
click at [296, 429] on span "Parseller" at bounding box center [280, 432] width 49 height 15
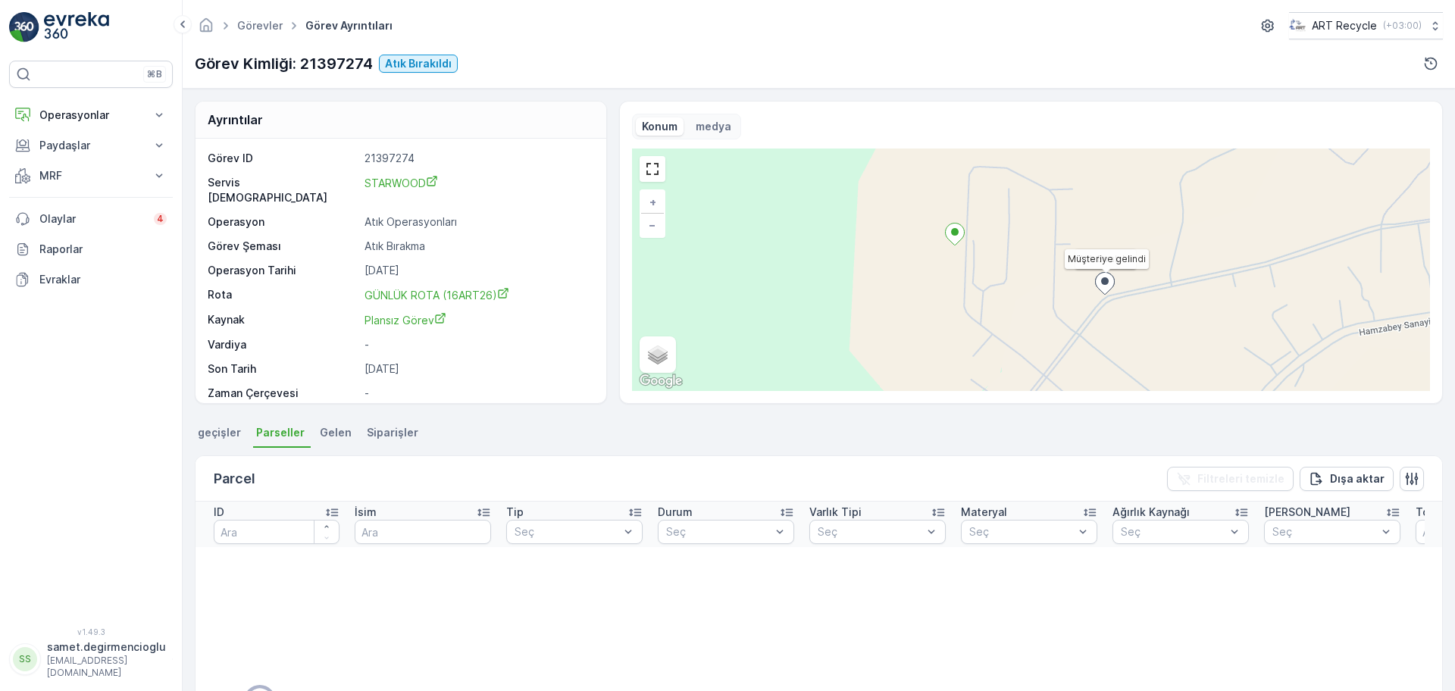
click at [202, 428] on span "geçişler" at bounding box center [219, 432] width 43 height 15
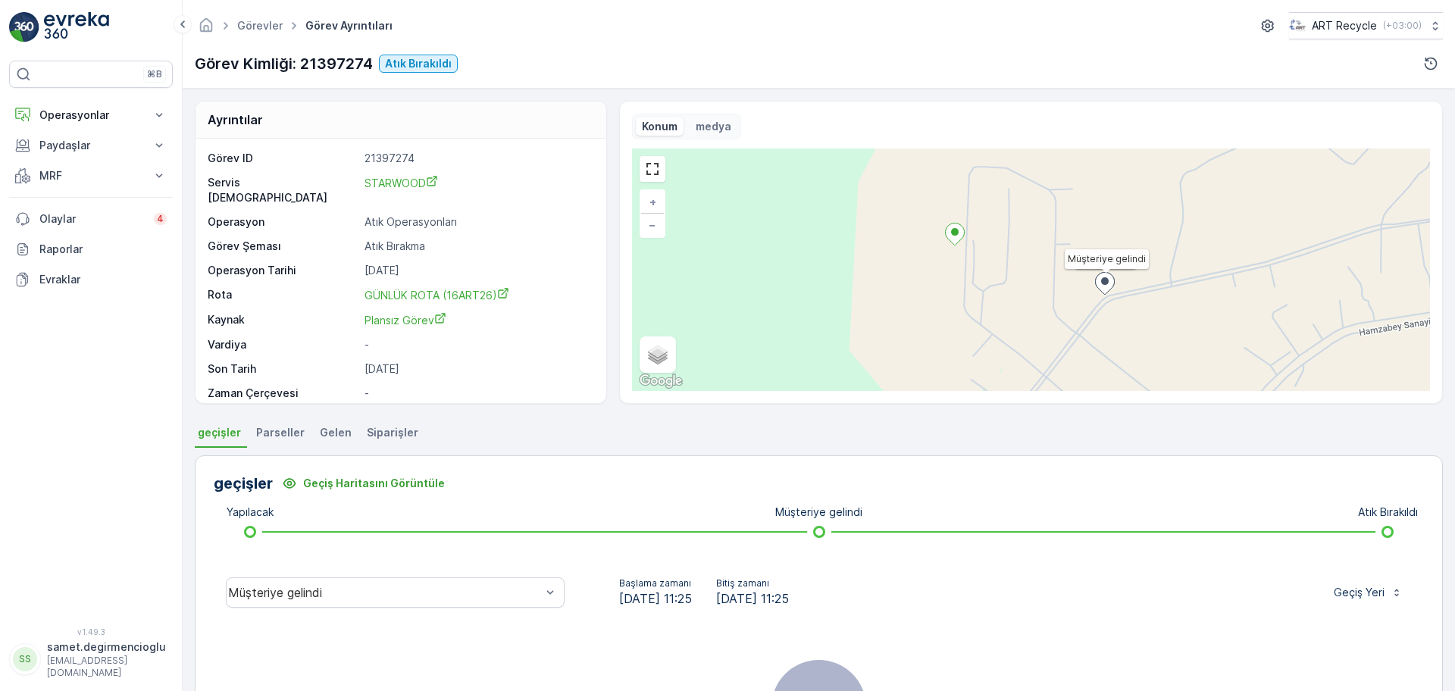
click at [373, 446] on li "Siparişler" at bounding box center [394, 435] width 61 height 26
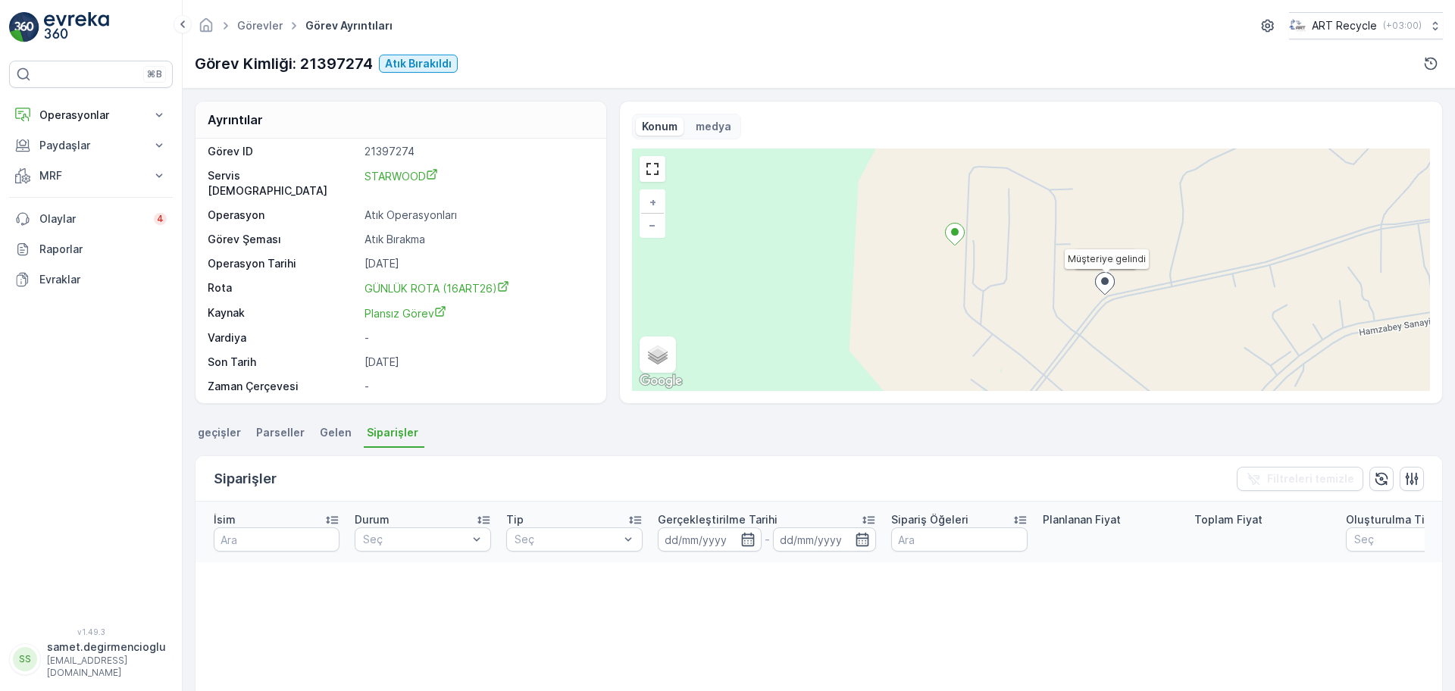
scroll to position [20, 0]
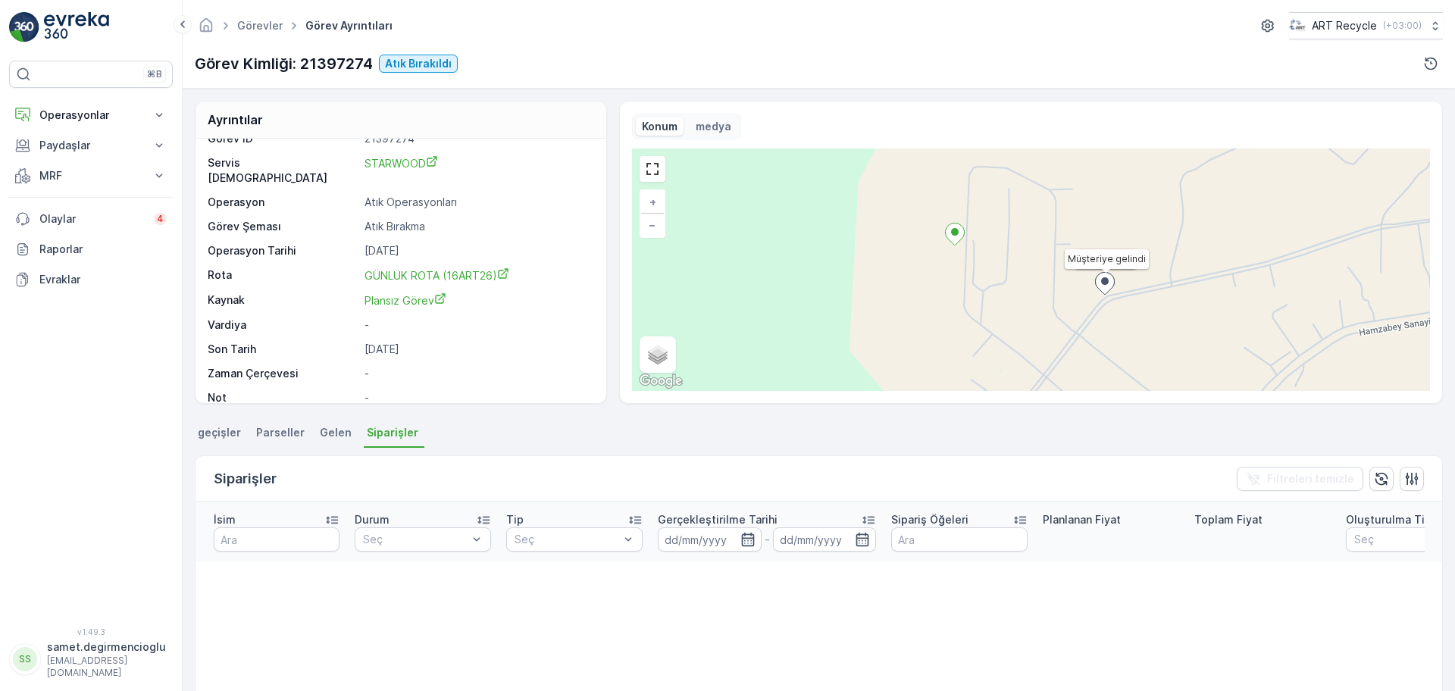
click at [331, 431] on span "Gelen" at bounding box center [336, 432] width 32 height 15
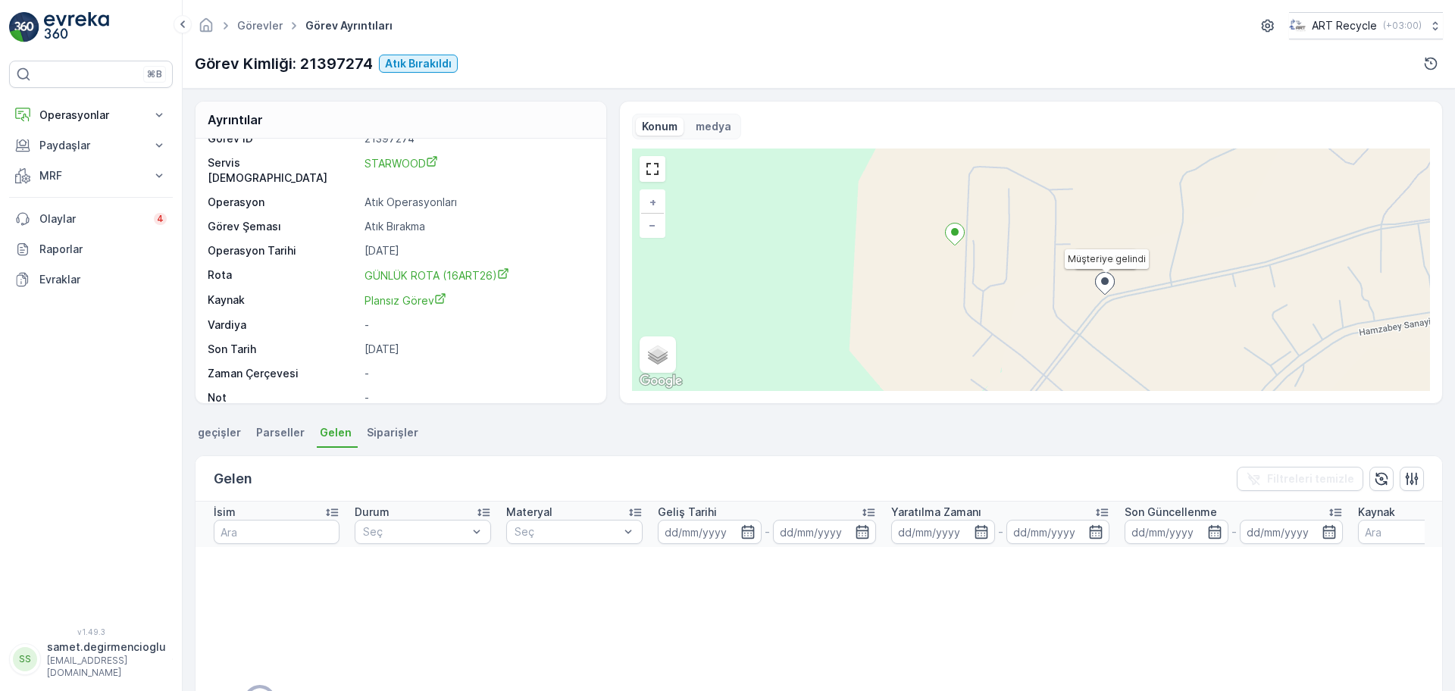
click at [287, 427] on span "Parseller" at bounding box center [280, 432] width 49 height 15
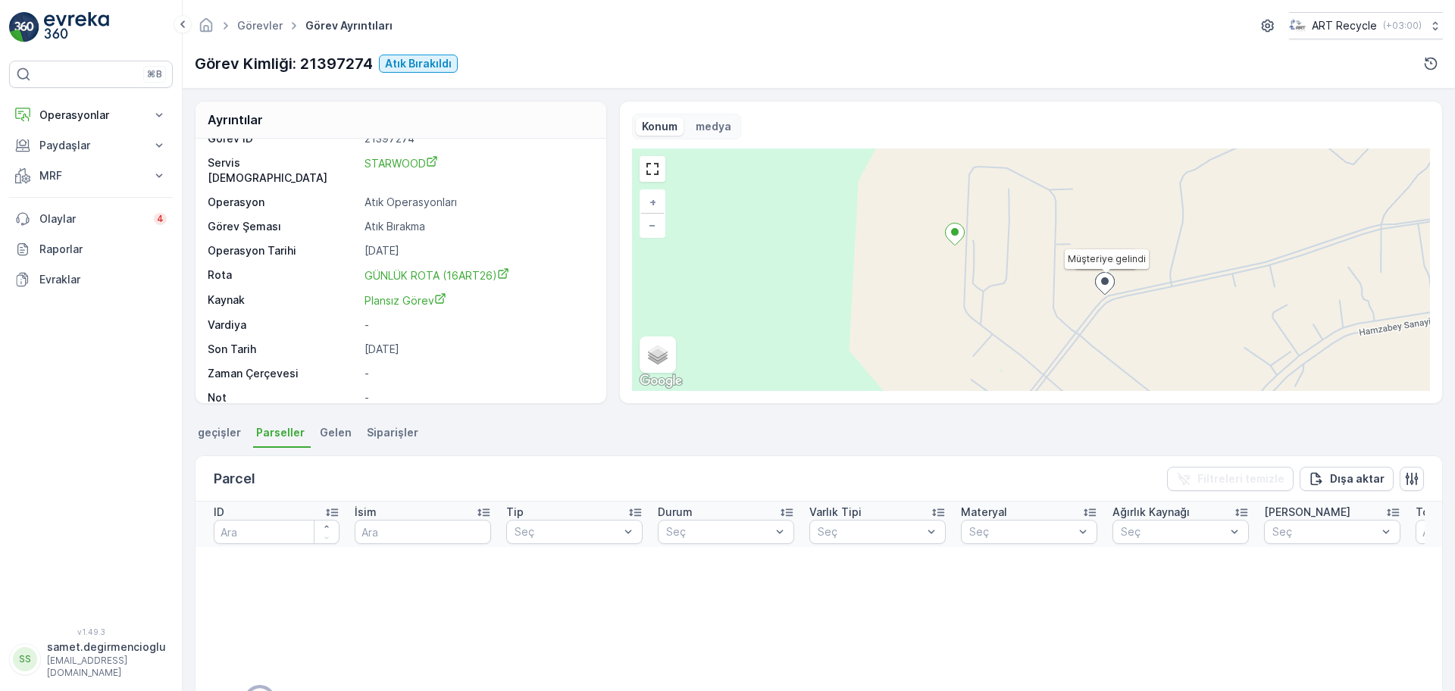
click at [211, 429] on span "geçişler" at bounding box center [219, 432] width 43 height 15
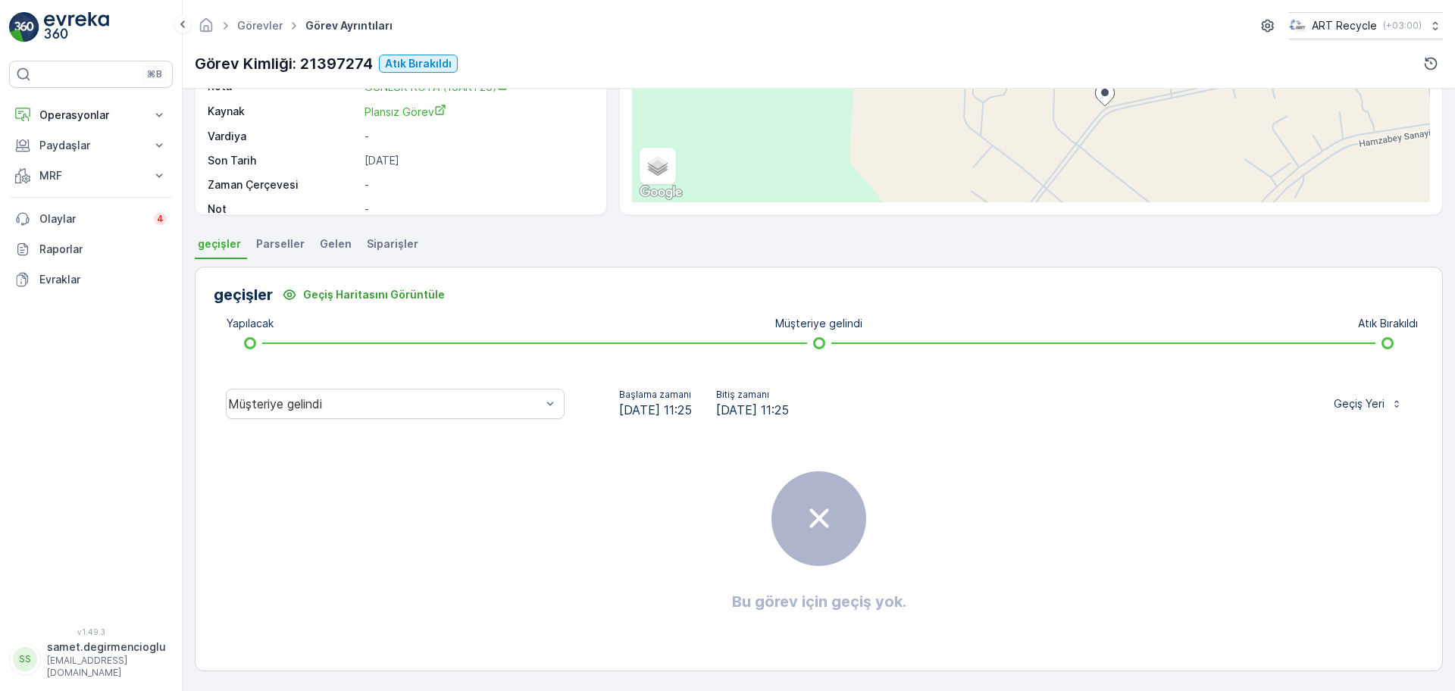
scroll to position [94, 0]
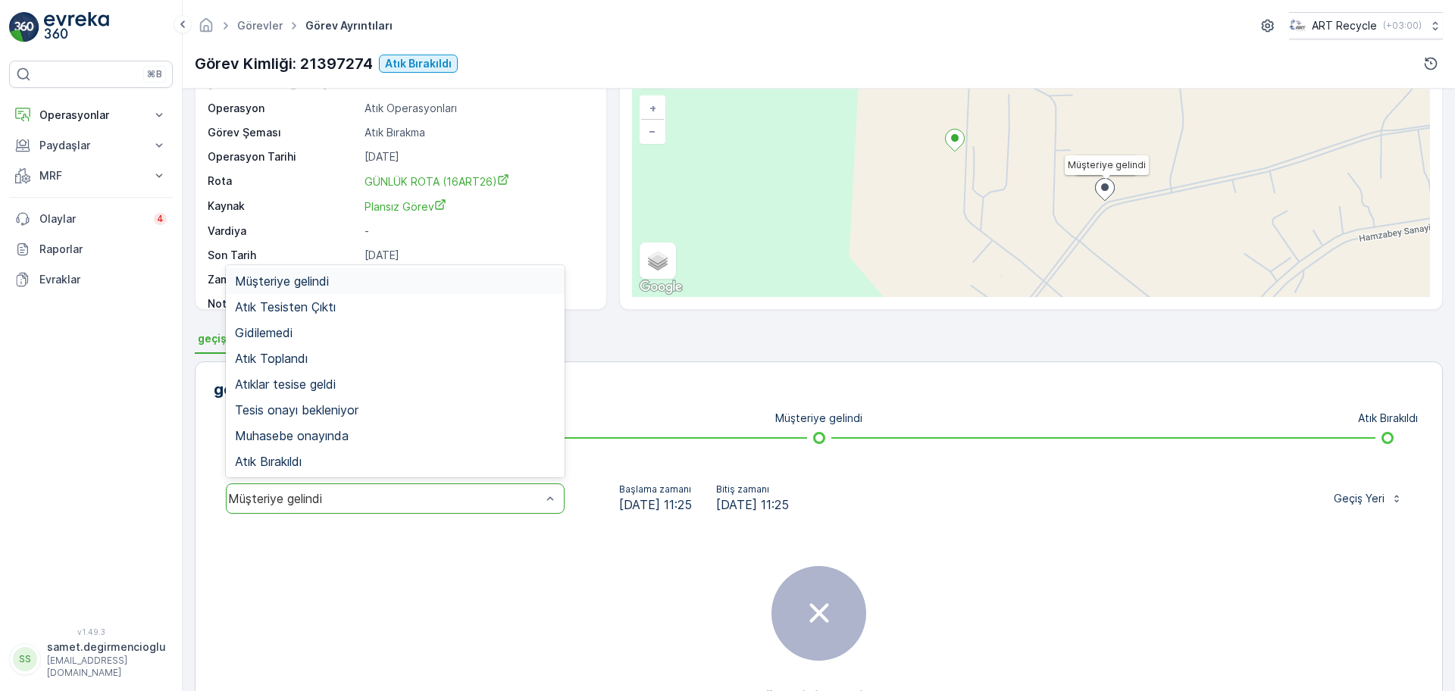
click at [528, 492] on div "Müşteriye gelindi" at bounding box center [384, 499] width 313 height 14
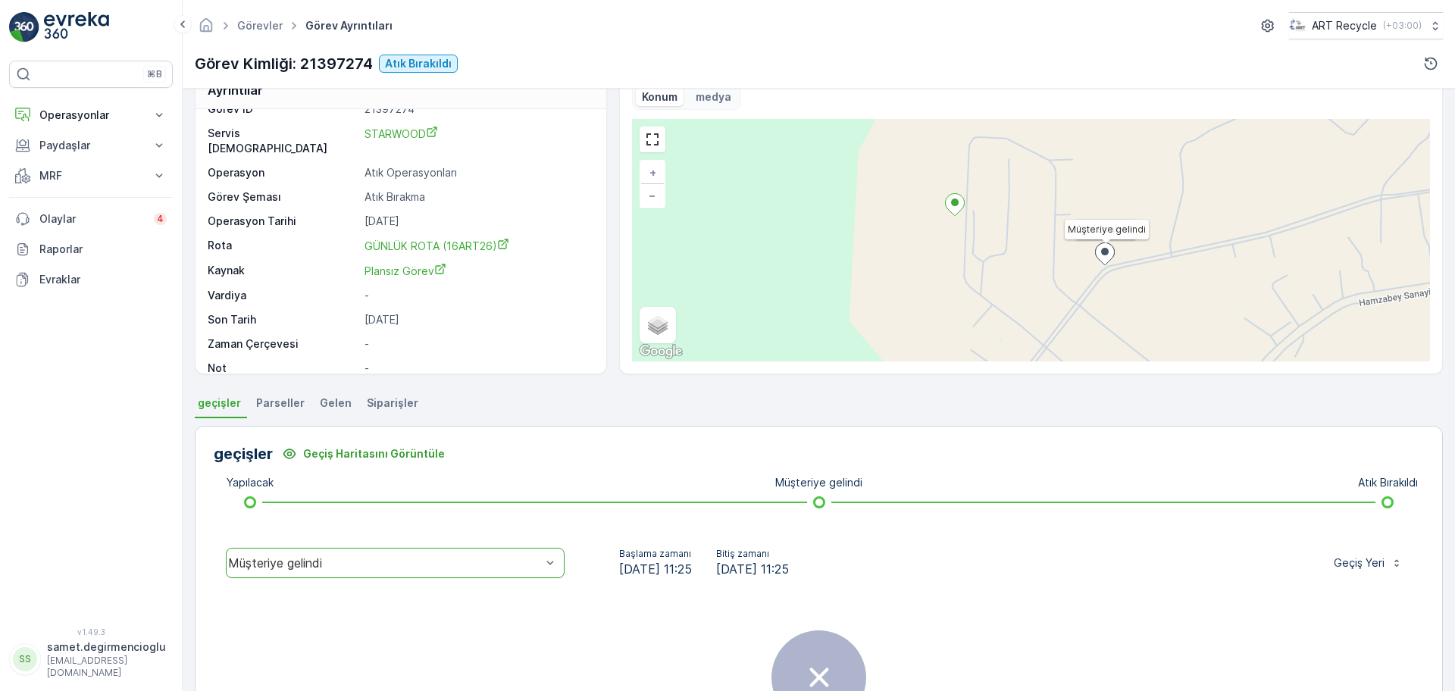
scroll to position [0, 0]
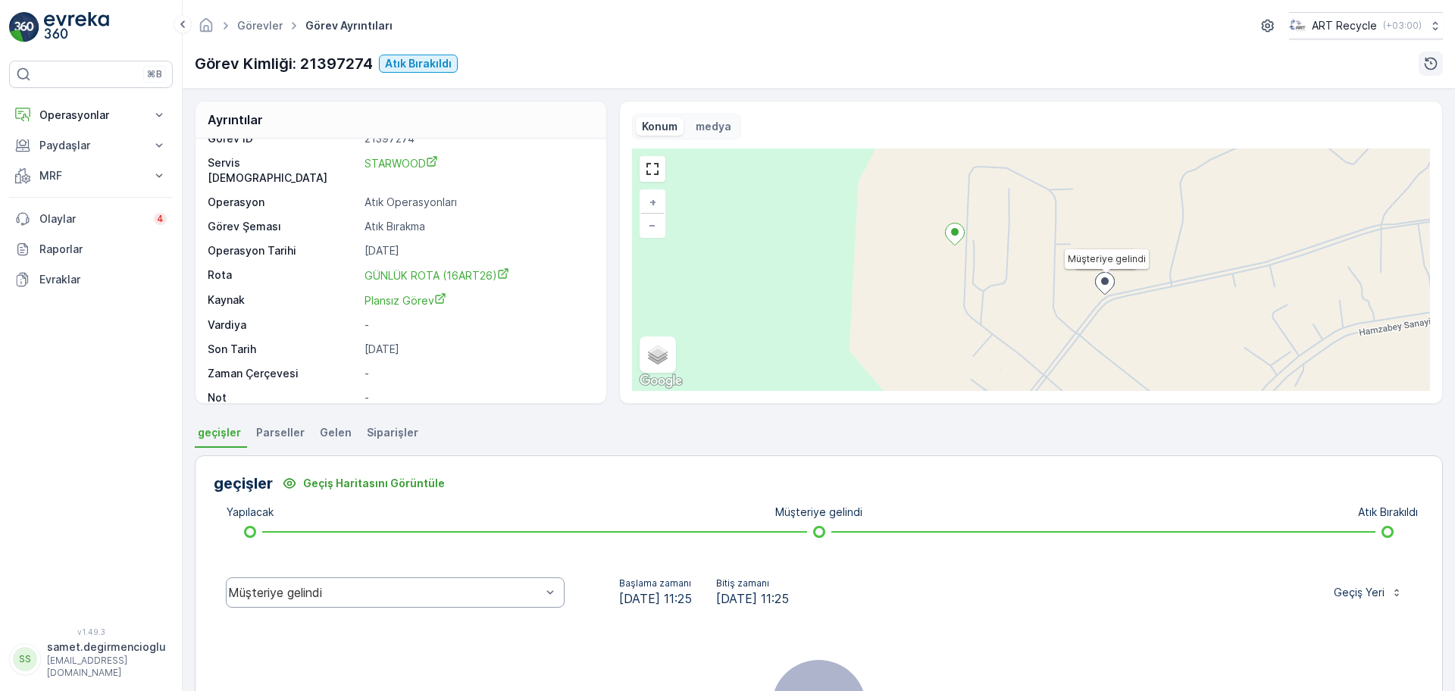
click at [1428, 74] on button "button" at bounding box center [1431, 64] width 24 height 24
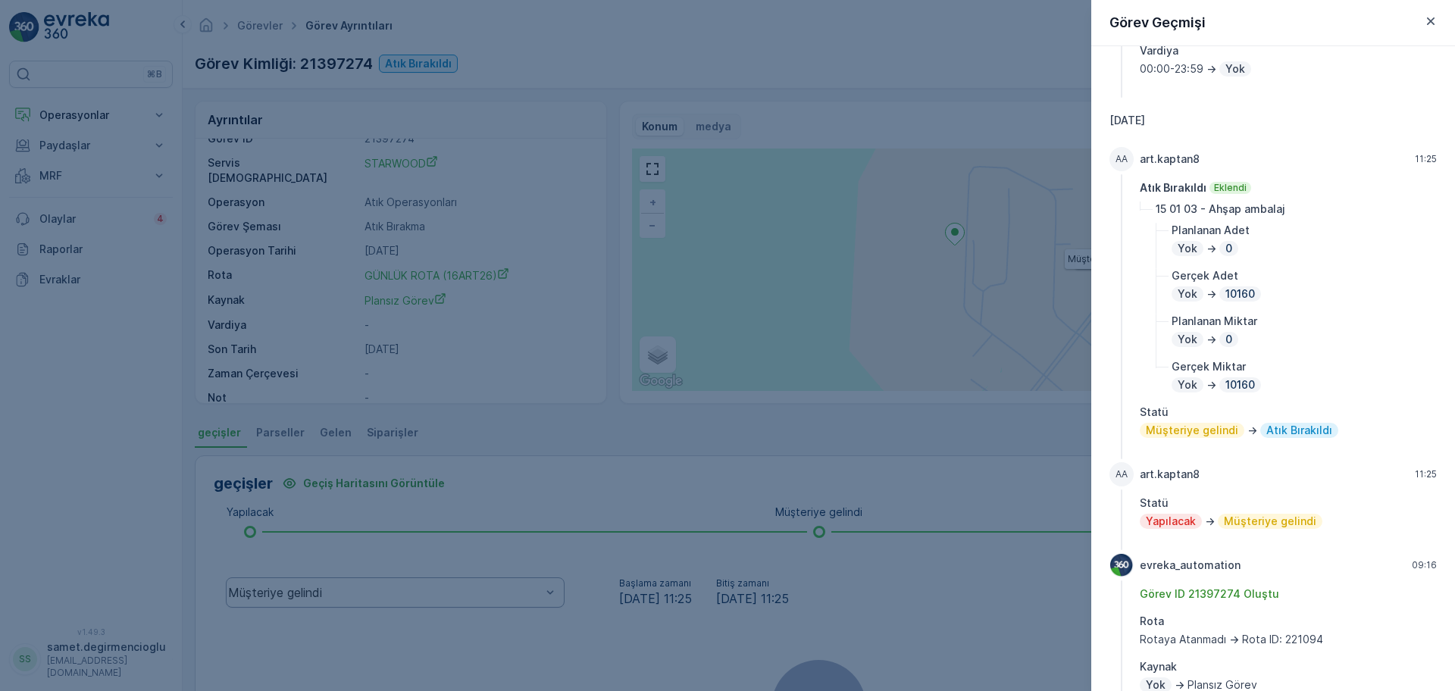
scroll to position [105, 0]
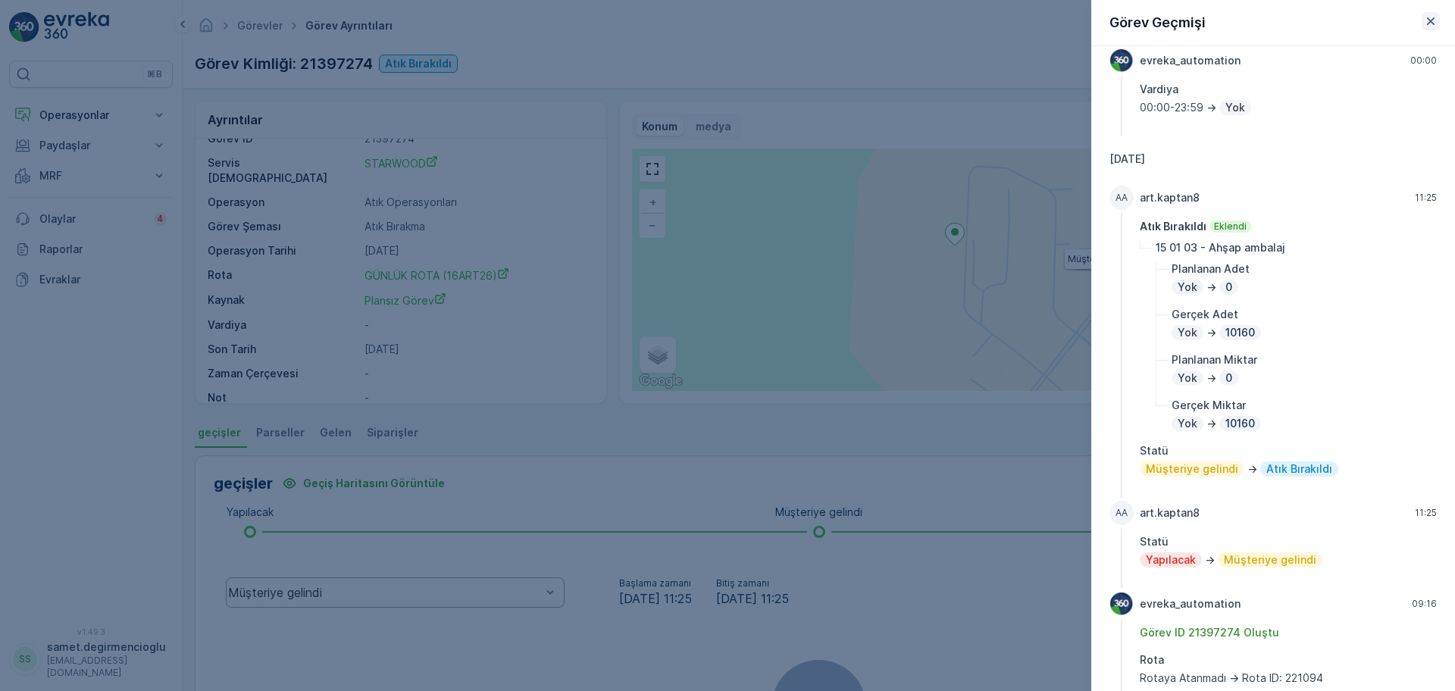
click at [1430, 28] on icon "button" at bounding box center [1430, 21] width 15 height 15
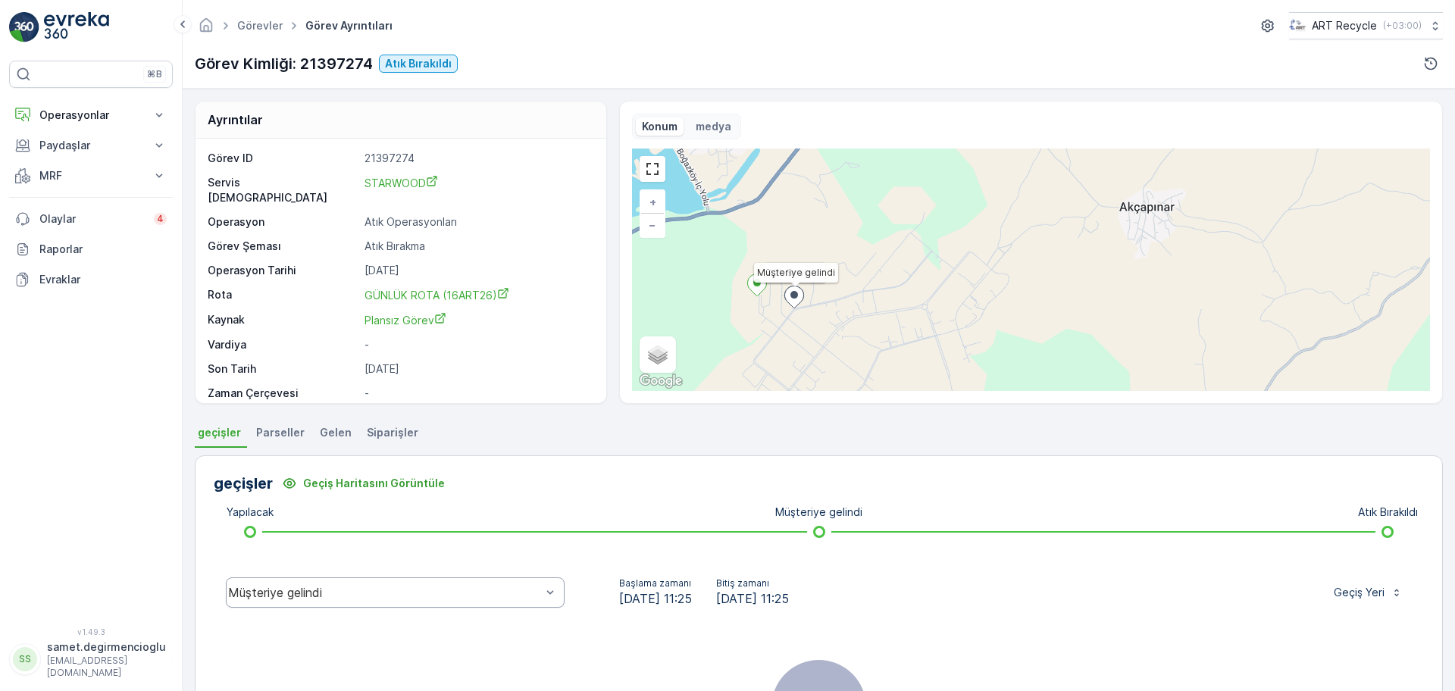
scroll to position [20, 0]
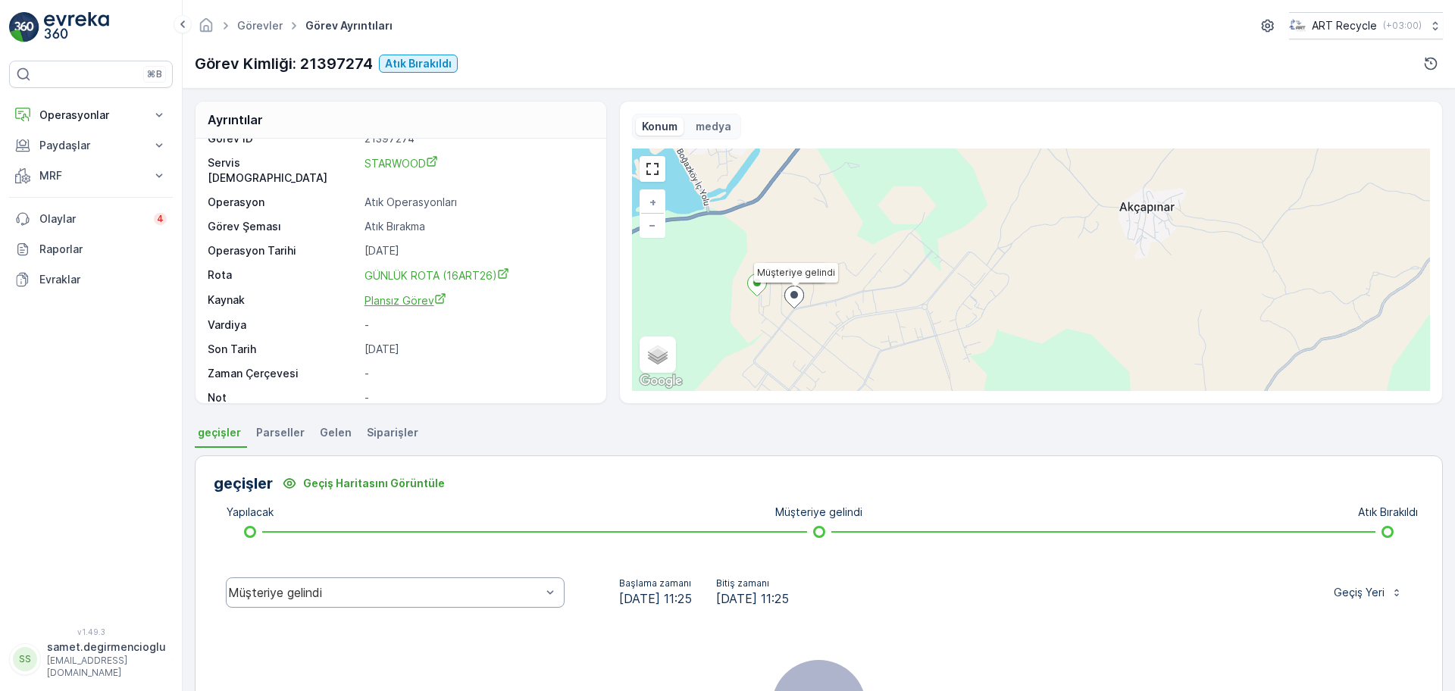
click at [405, 294] on span "Plansız Görev" at bounding box center [406, 300] width 82 height 13
